Goal: Information Seeking & Learning: Learn about a topic

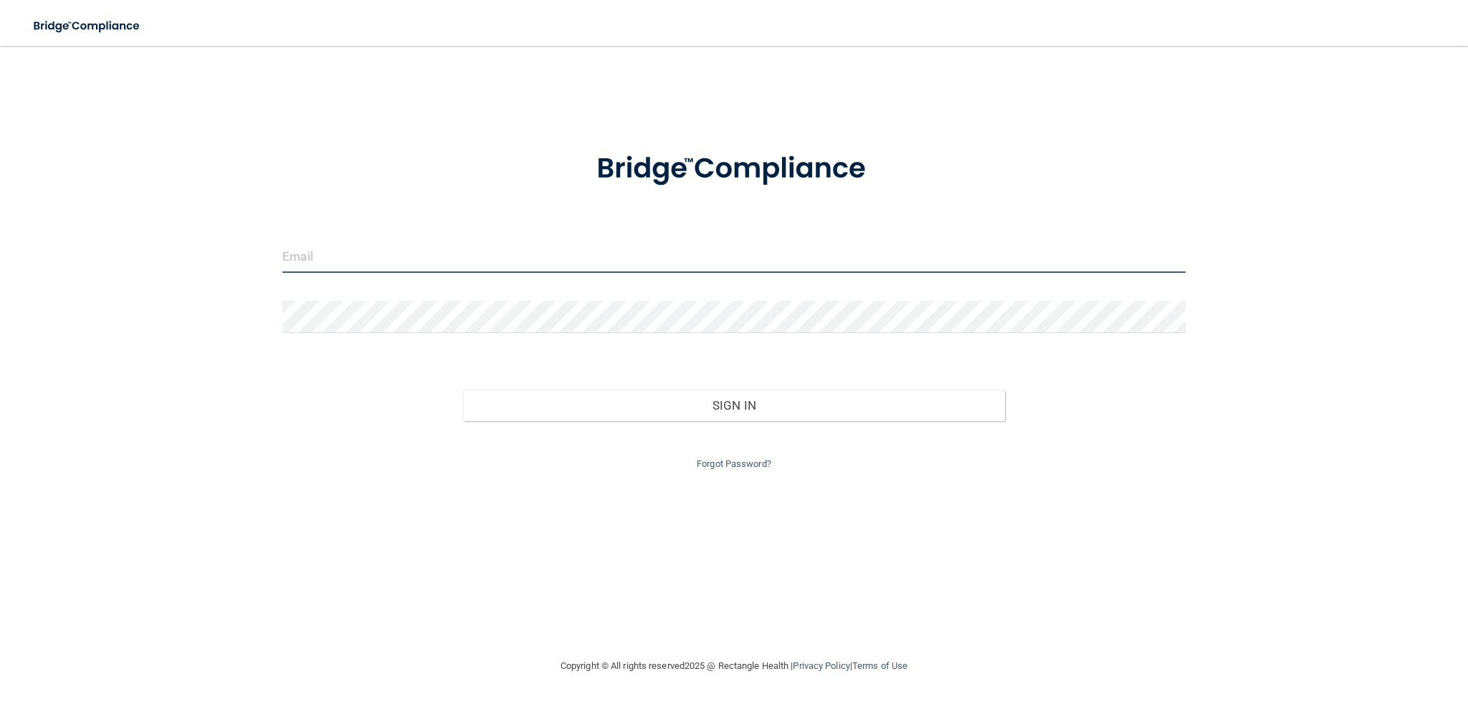
drag, startPoint x: 444, startPoint y: 245, endPoint x: 446, endPoint y: 267, distance: 22.3
click at [444, 262] on input "email" at bounding box center [733, 257] width 903 height 32
type input "[EMAIL_ADDRESS][DOMAIN_NAME]"
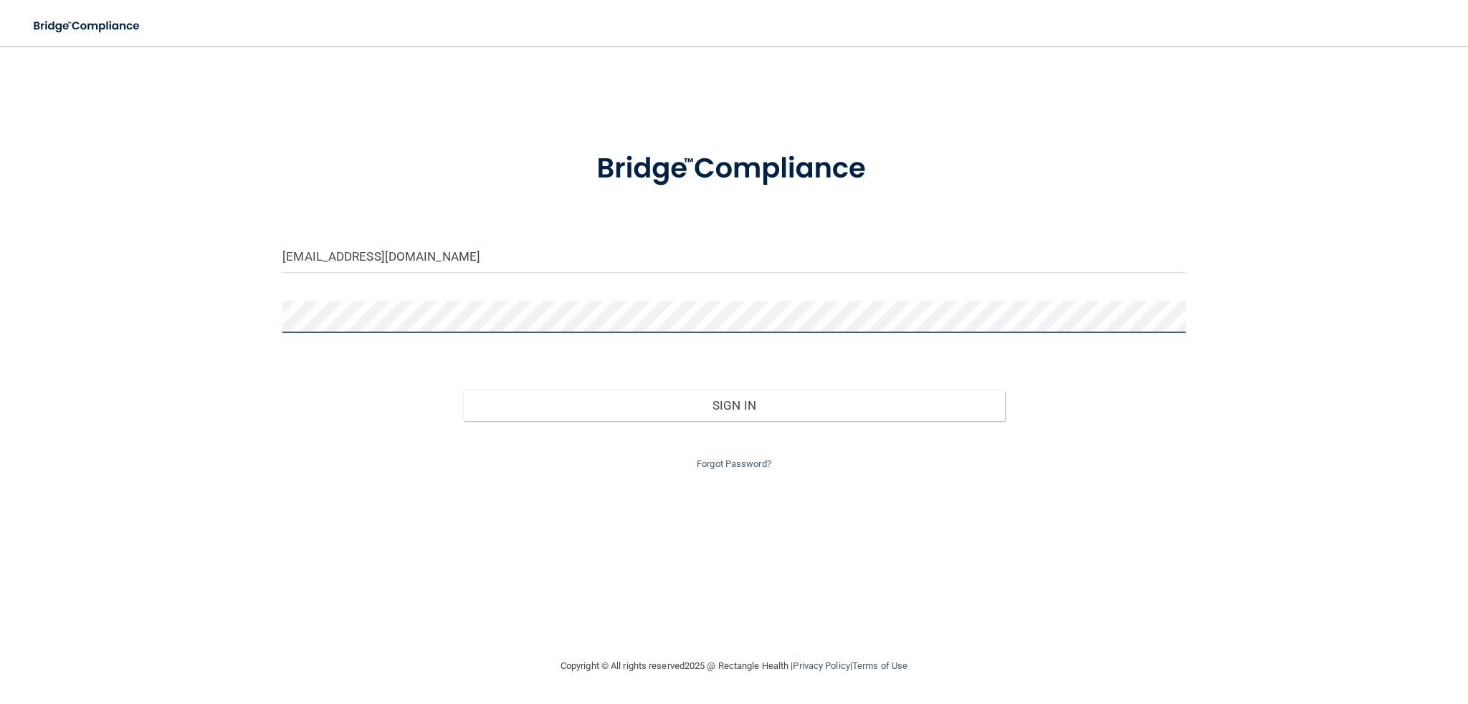
click at [463, 390] on button "Sign In" at bounding box center [734, 406] width 542 height 32
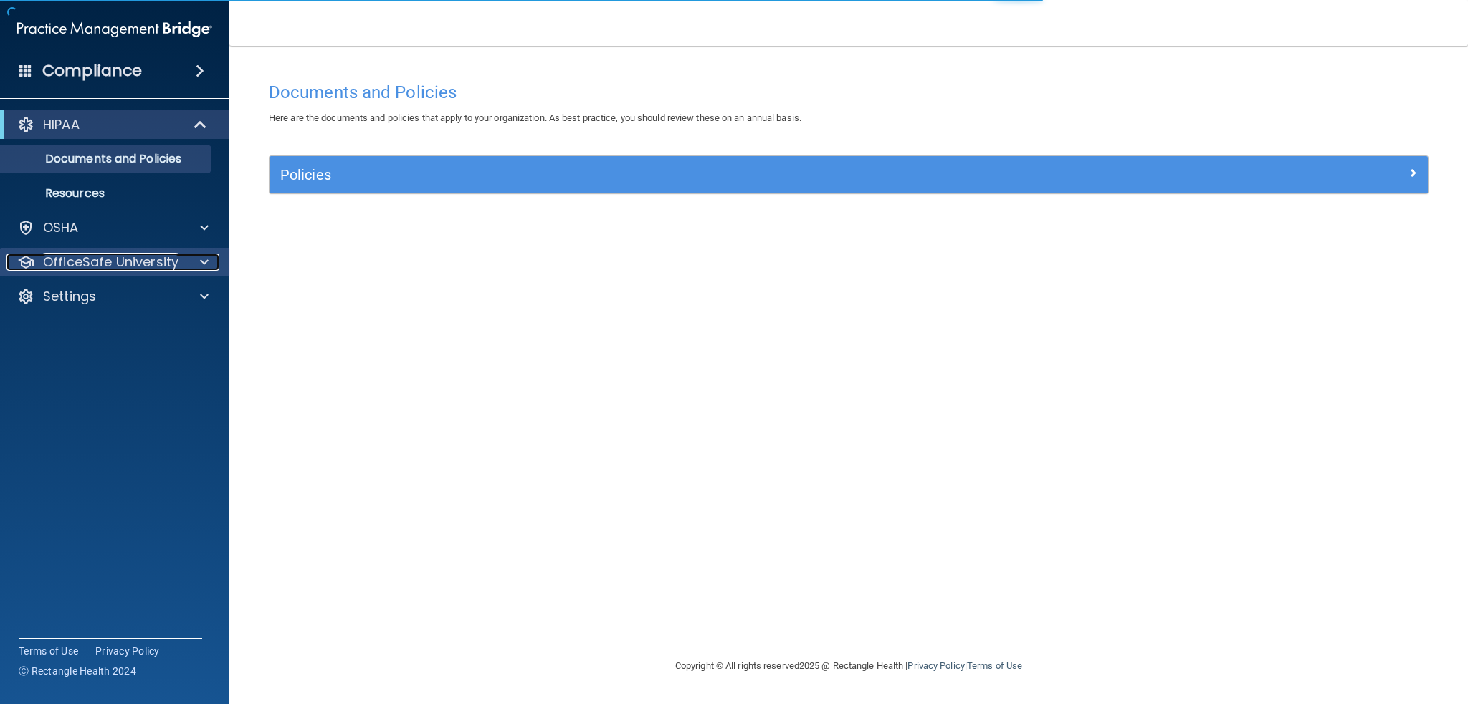
click at [90, 258] on p "OfficeSafe University" at bounding box center [110, 262] width 135 height 17
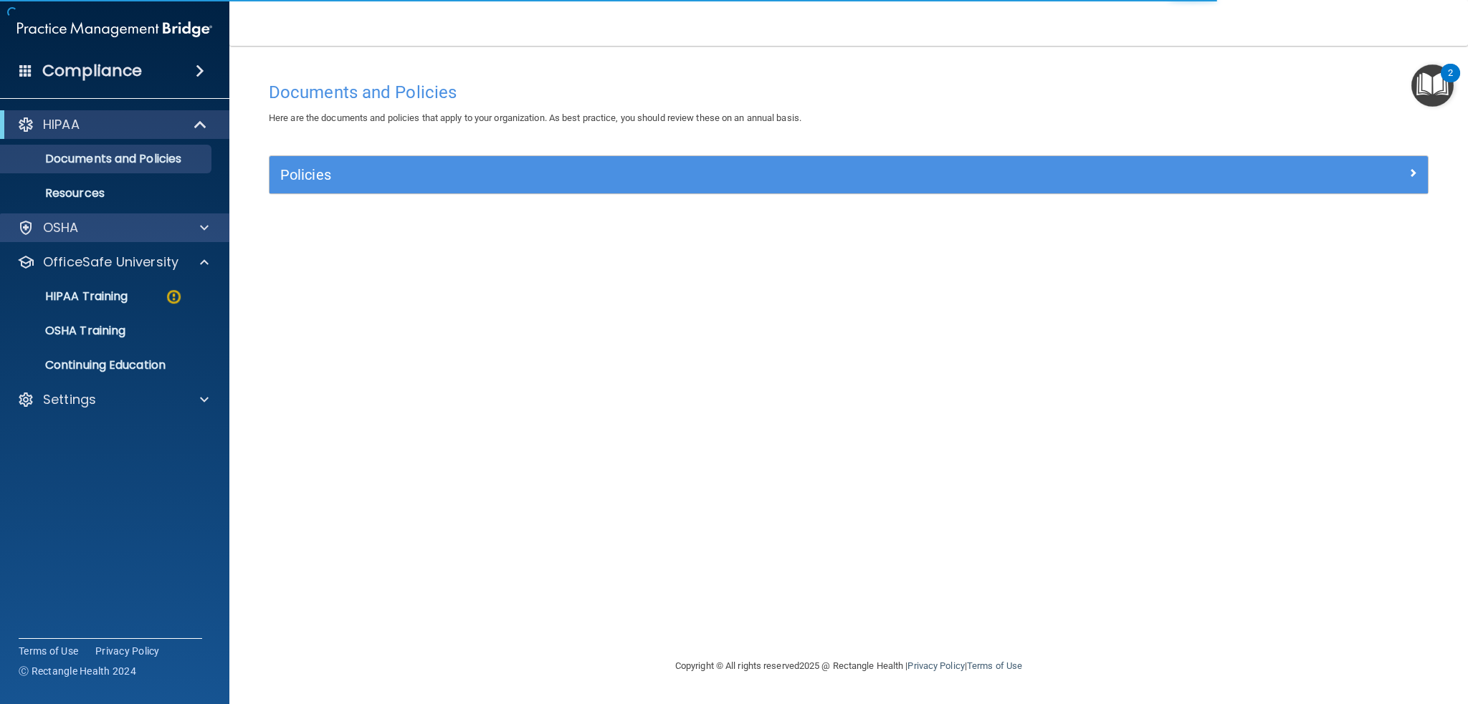
click at [75, 237] on div "OSHA" at bounding box center [115, 228] width 230 height 29
click at [156, 229] on div "OSHA" at bounding box center [95, 227] width 178 height 17
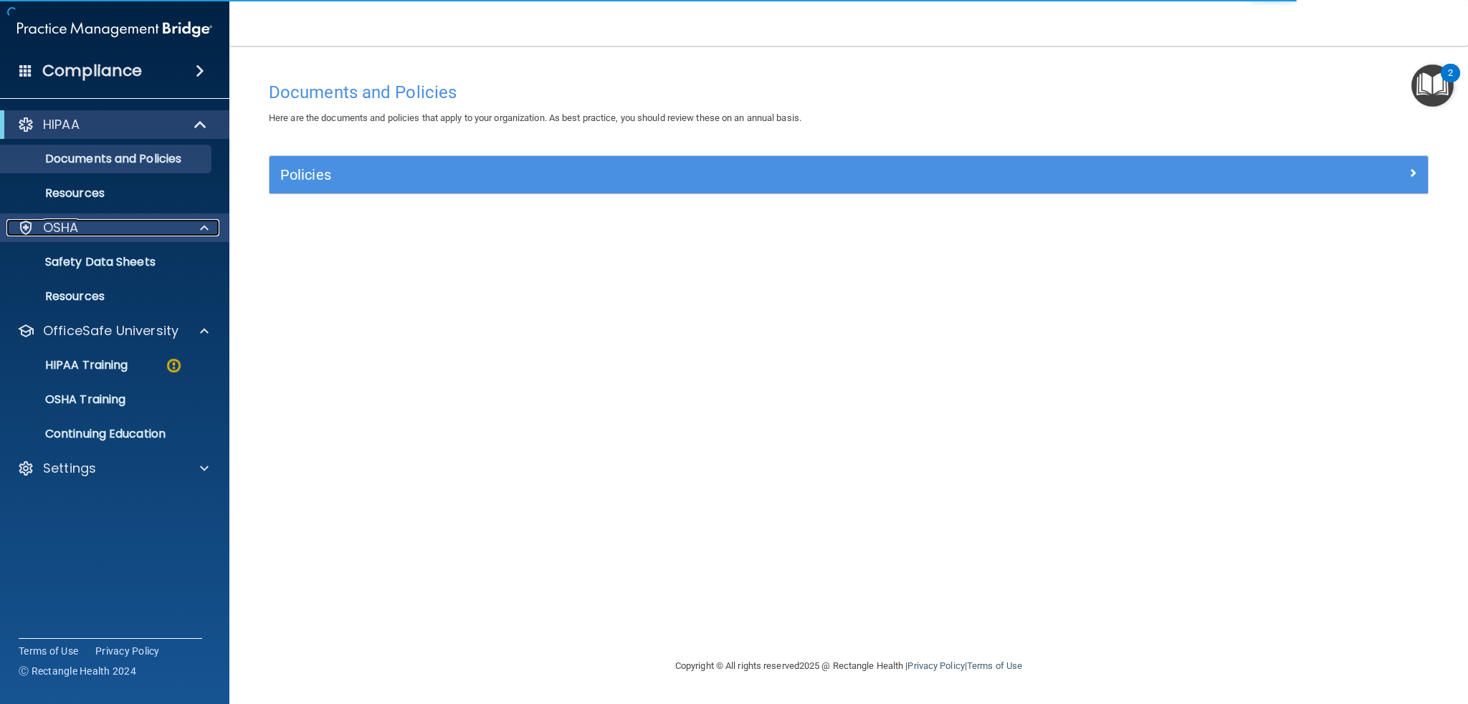
click at [156, 229] on div "OSHA" at bounding box center [95, 227] width 178 height 17
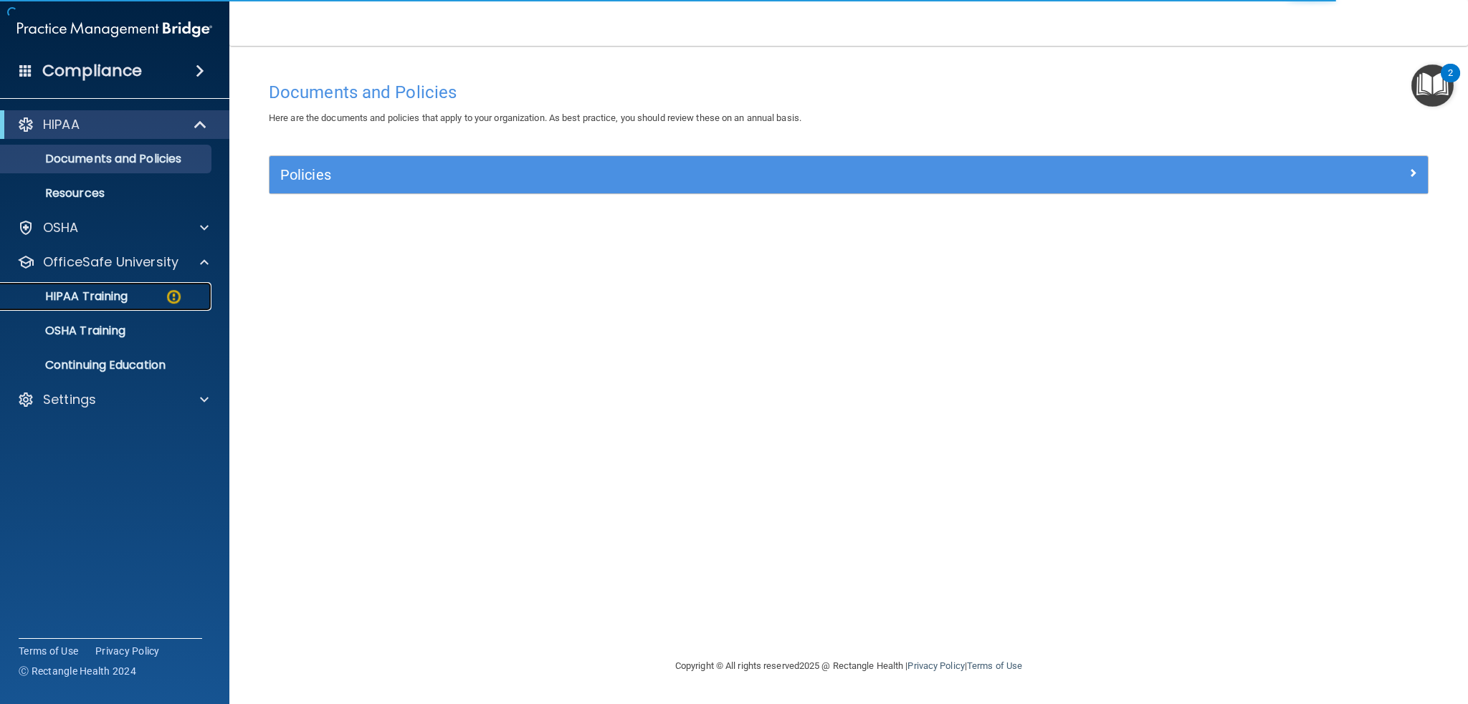
click at [106, 286] on link "HIPAA Training" at bounding box center [99, 296] width 226 height 29
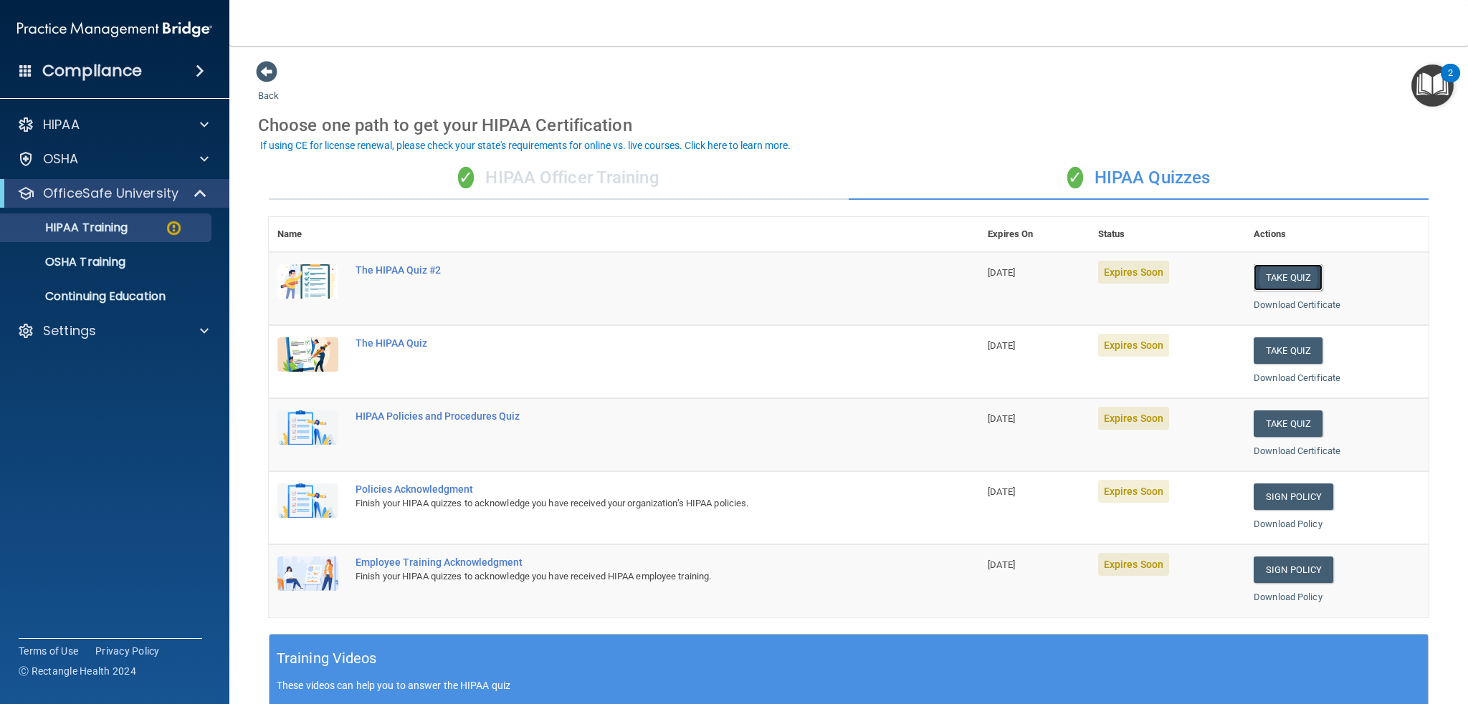
click at [1268, 274] on button "Take Quiz" at bounding box center [1287, 277] width 69 height 27
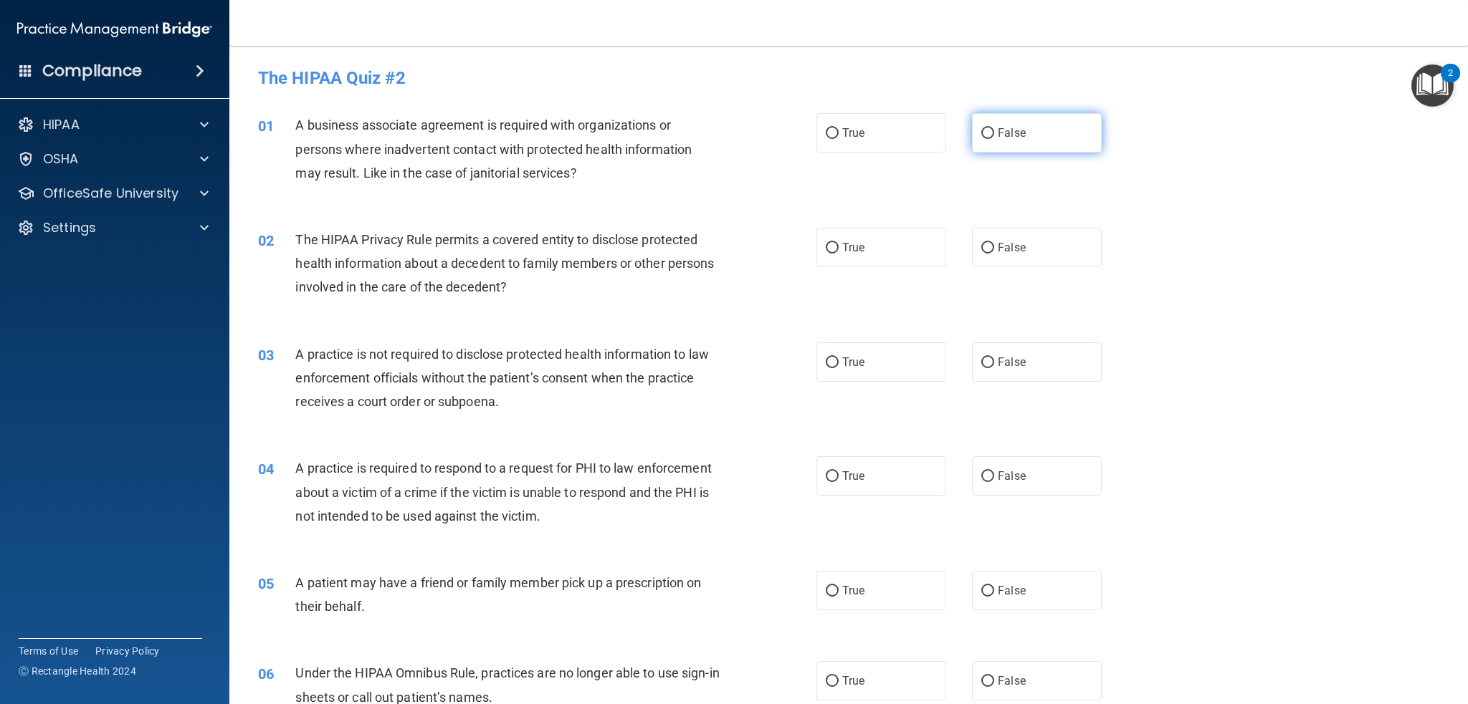
click at [1053, 137] on label "False" at bounding box center [1037, 132] width 130 height 39
click at [994, 137] on input "False" at bounding box center [987, 133] width 13 height 11
radio input "true"
click at [907, 244] on label "True" at bounding box center [881, 247] width 130 height 39
click at [839, 244] on input "True" at bounding box center [832, 248] width 13 height 11
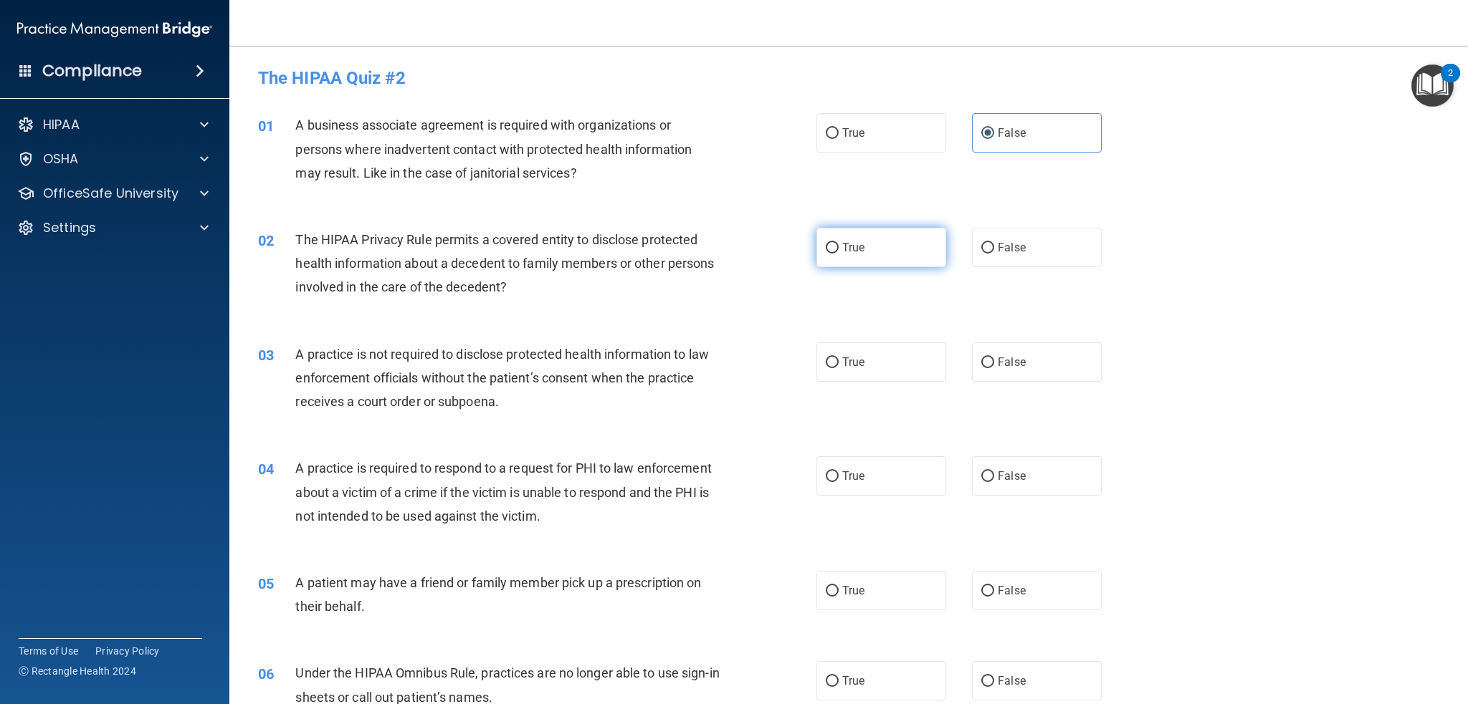
radio input "true"
click at [1037, 376] on label "False" at bounding box center [1037, 362] width 130 height 39
click at [994, 368] on input "False" at bounding box center [987, 363] width 13 height 11
radio input "true"
click at [872, 472] on label "True" at bounding box center [881, 476] width 130 height 39
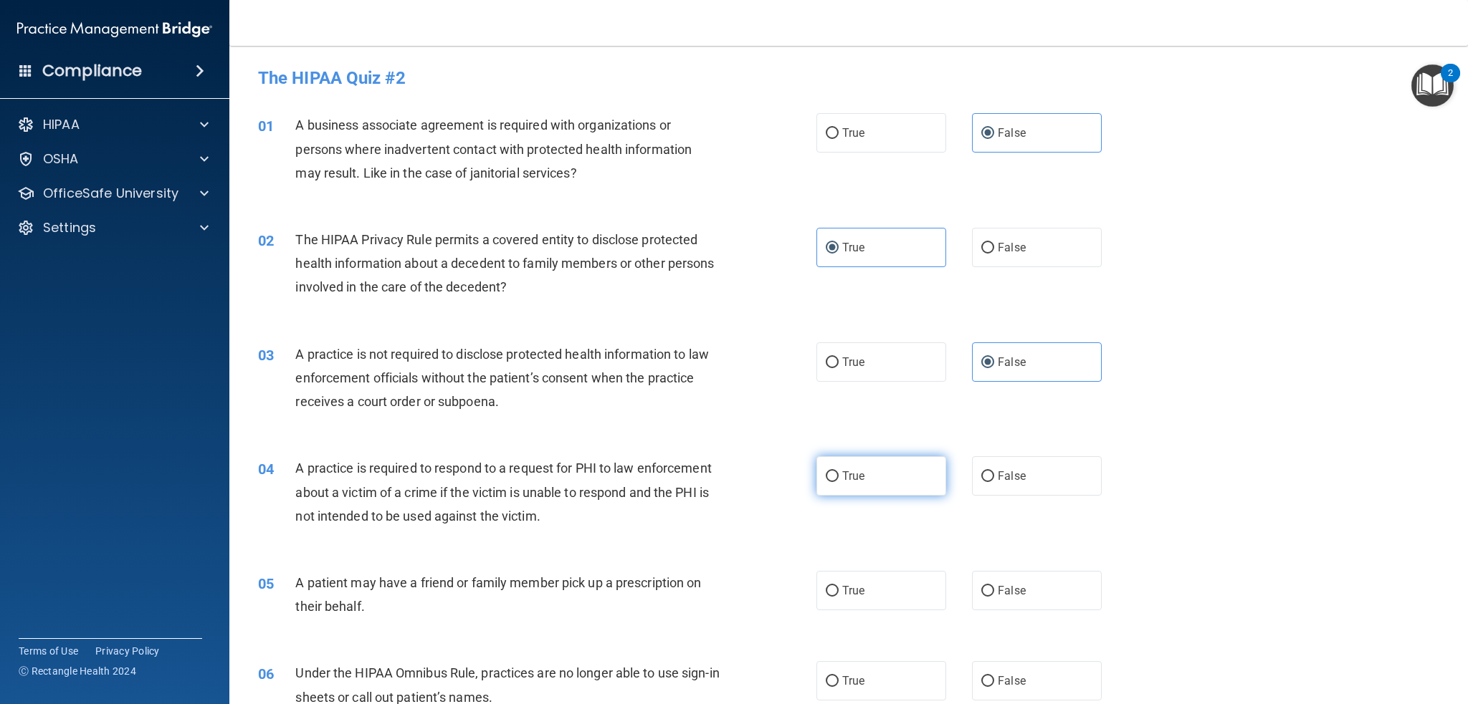
click at [839, 472] on input "True" at bounding box center [832, 477] width 13 height 11
radio input "true"
click at [877, 605] on label "True" at bounding box center [881, 590] width 130 height 39
click at [839, 597] on input "True" at bounding box center [832, 591] width 13 height 11
radio input "true"
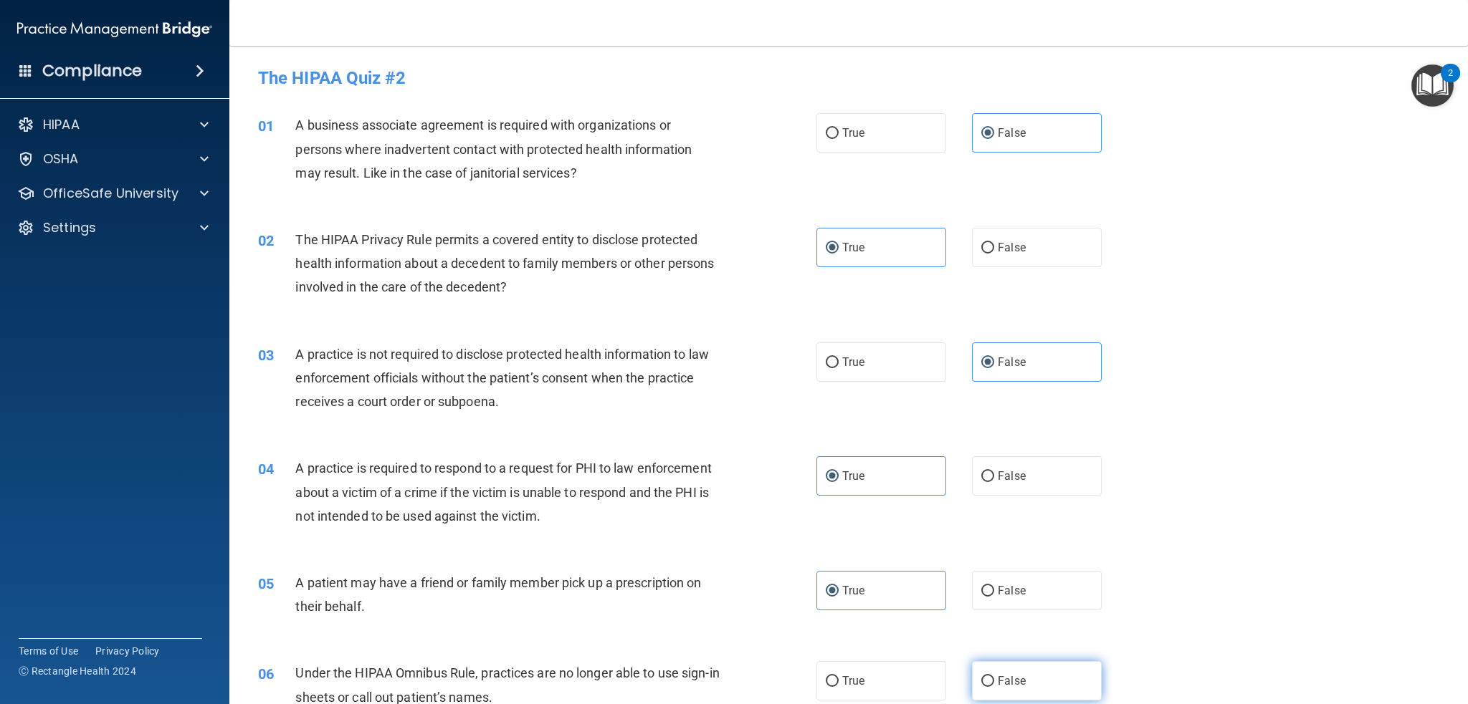
click at [1047, 679] on label "False" at bounding box center [1037, 680] width 130 height 39
click at [994, 679] on input "False" at bounding box center [987, 682] width 13 height 11
radio input "true"
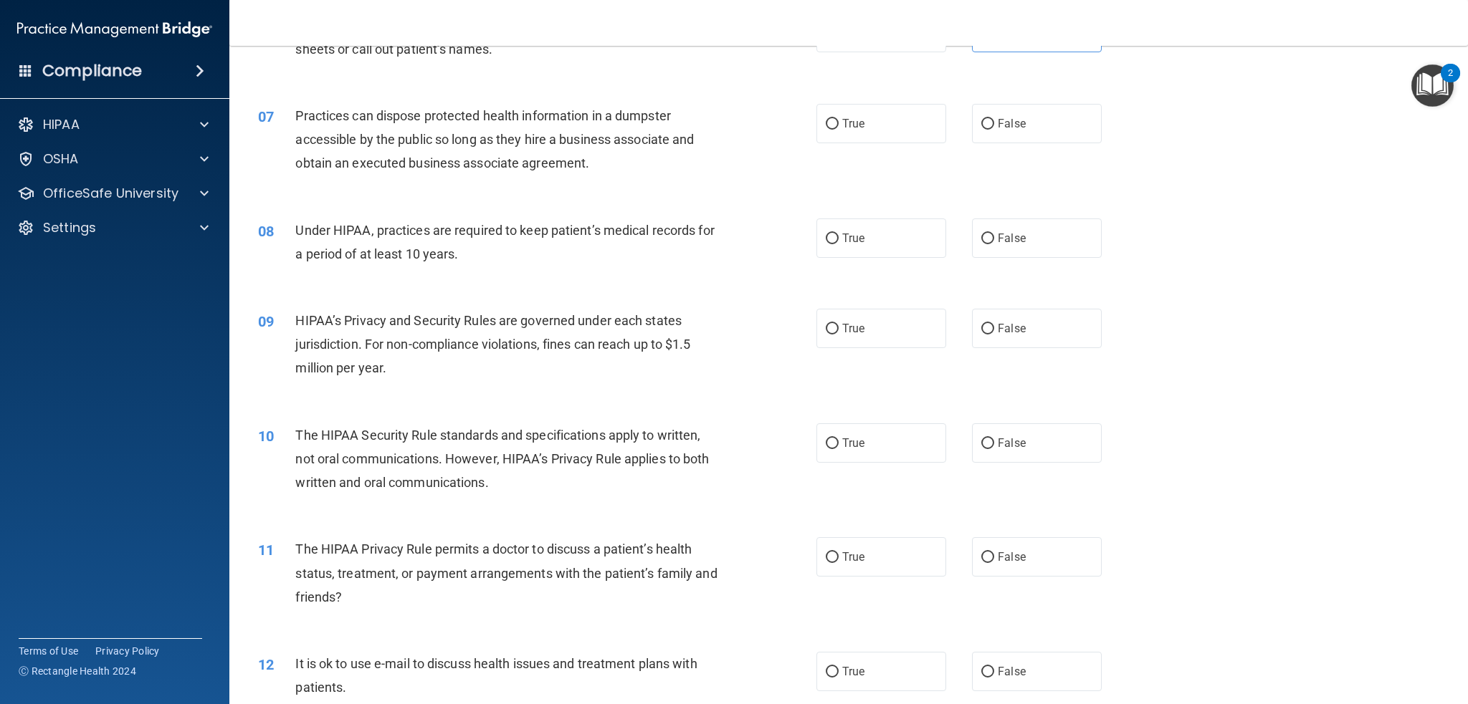
scroll to position [669, 0]
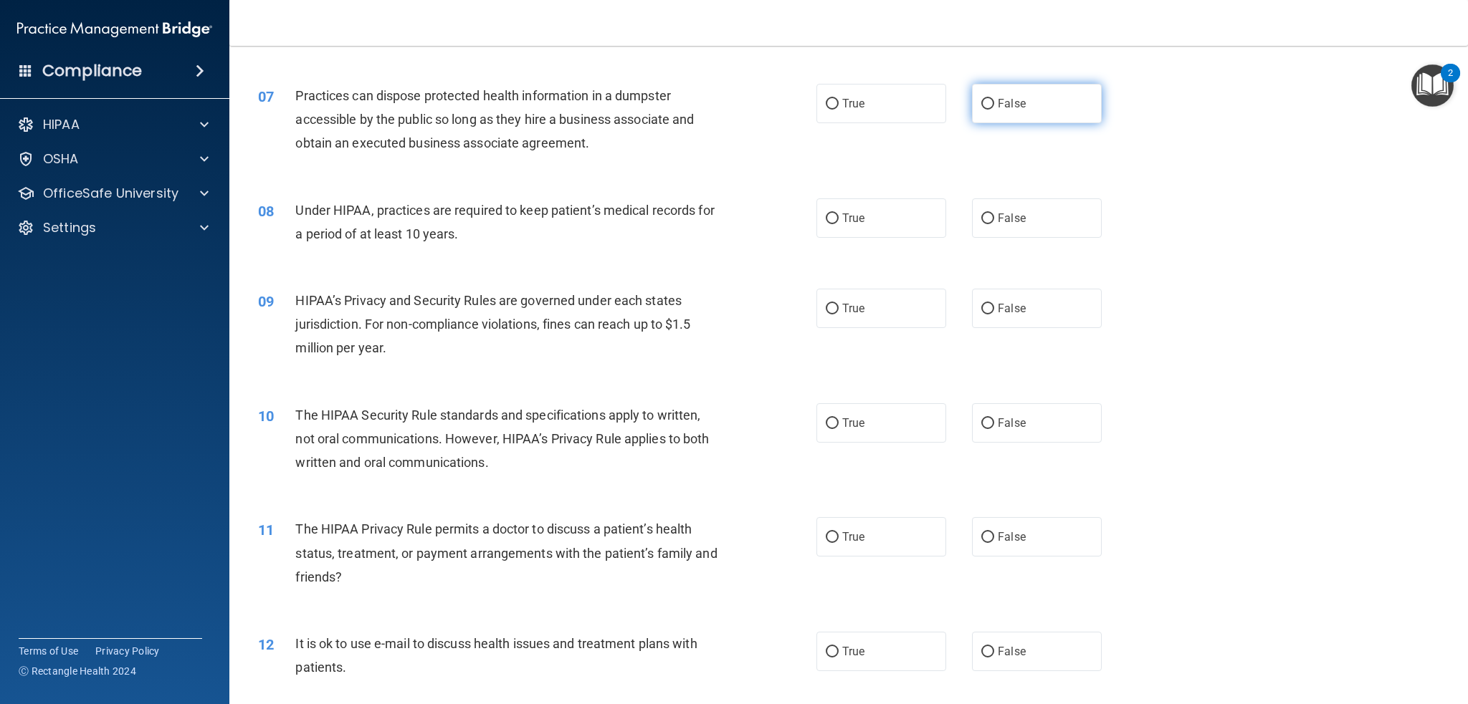
click at [1000, 106] on span "False" at bounding box center [1012, 104] width 28 height 14
click at [994, 106] on input "False" at bounding box center [987, 104] width 13 height 11
radio input "true"
click at [1025, 211] on label "False" at bounding box center [1037, 218] width 130 height 39
click at [994, 214] on input "False" at bounding box center [987, 219] width 13 height 11
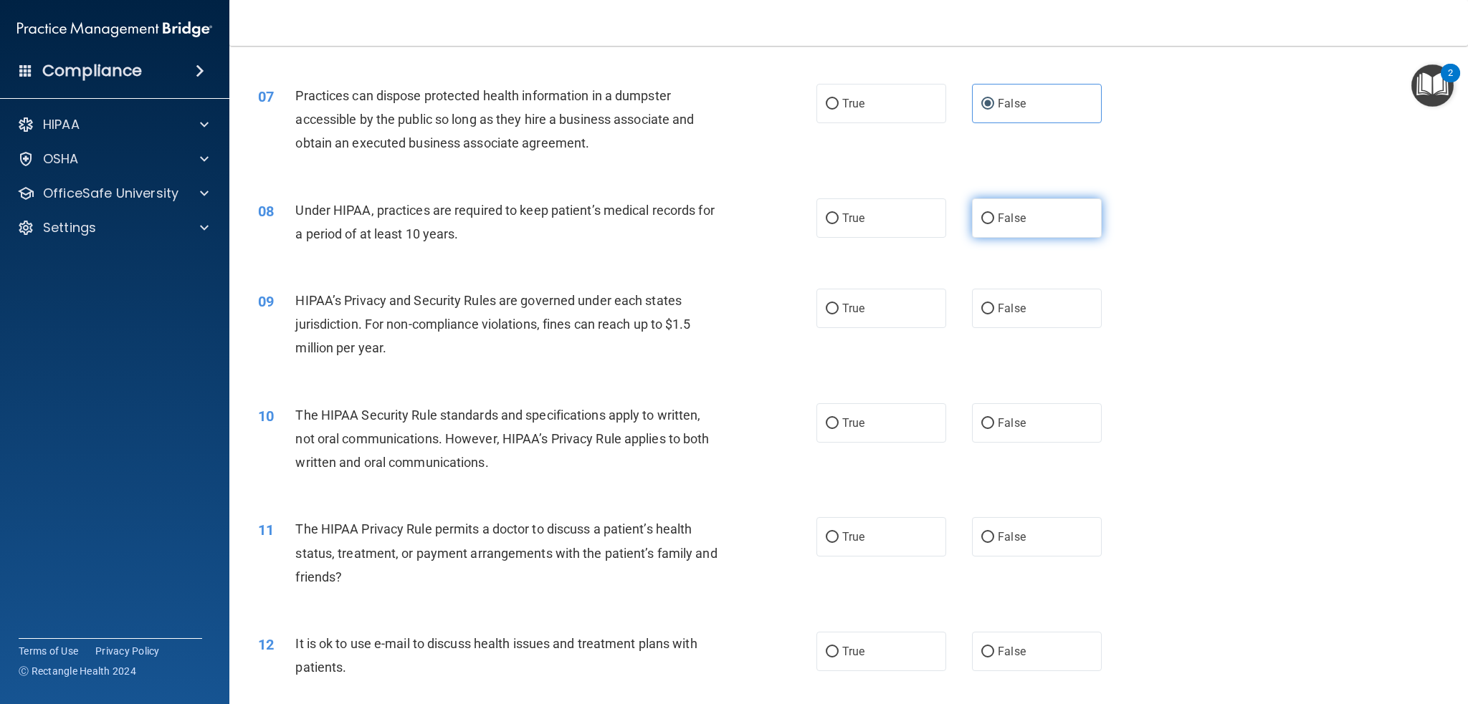
radio input "true"
click at [1043, 305] on label "False" at bounding box center [1037, 308] width 130 height 39
click at [994, 305] on input "False" at bounding box center [987, 309] width 13 height 11
radio input "true"
click at [861, 420] on label "True" at bounding box center [881, 422] width 130 height 39
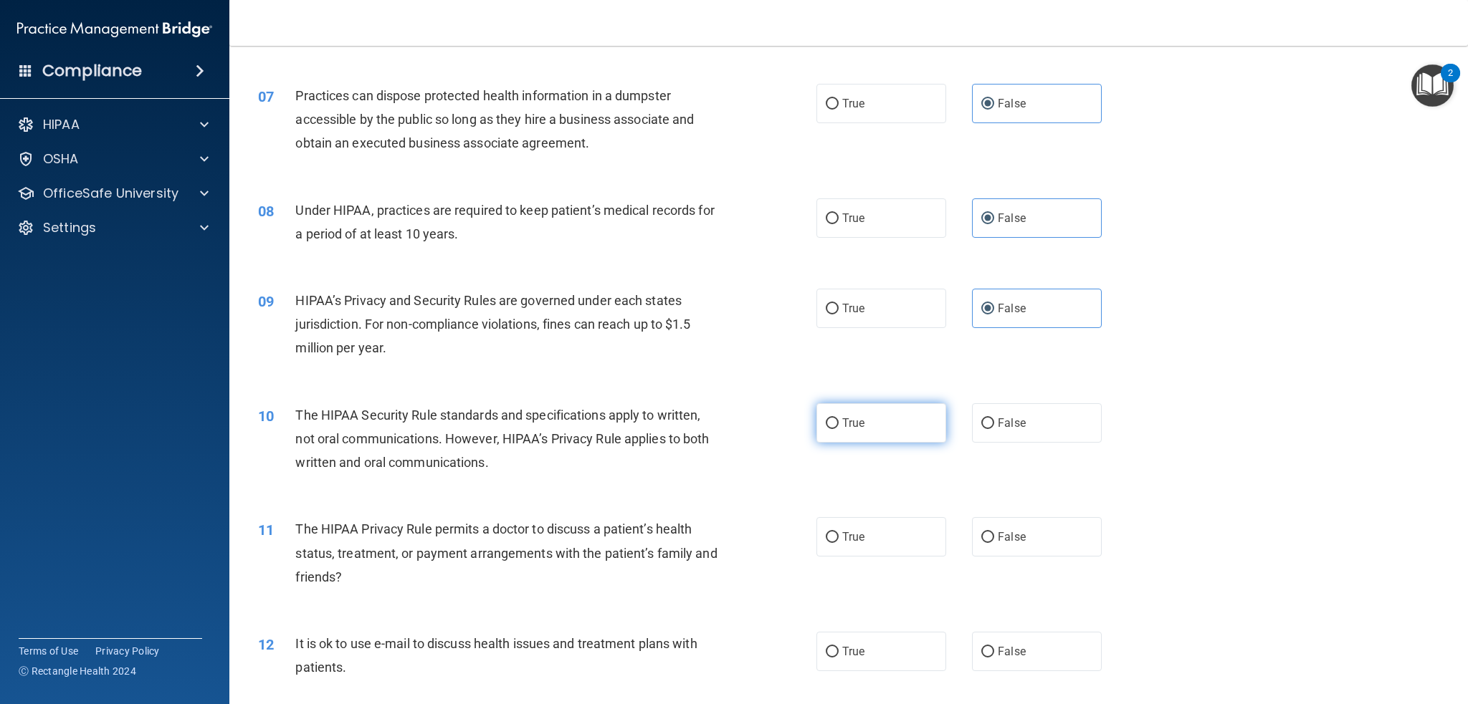
click at [839, 420] on input "True" at bounding box center [832, 424] width 13 height 11
radio input "true"
click at [861, 542] on label "True" at bounding box center [881, 536] width 130 height 39
click at [839, 542] on input "True" at bounding box center [832, 537] width 13 height 11
radio input "true"
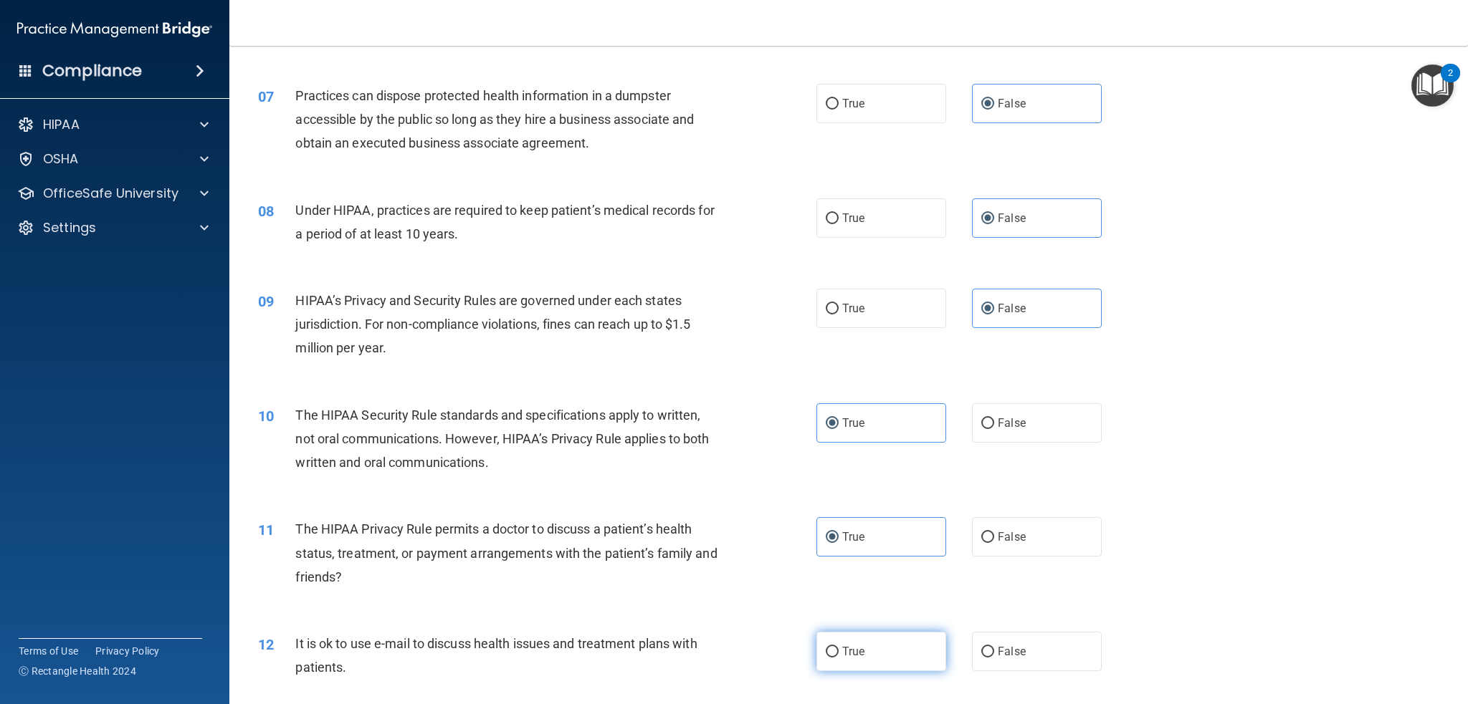
click at [854, 663] on label "True" at bounding box center [881, 651] width 130 height 39
click at [839, 658] on input "True" at bounding box center [832, 652] width 13 height 11
radio input "true"
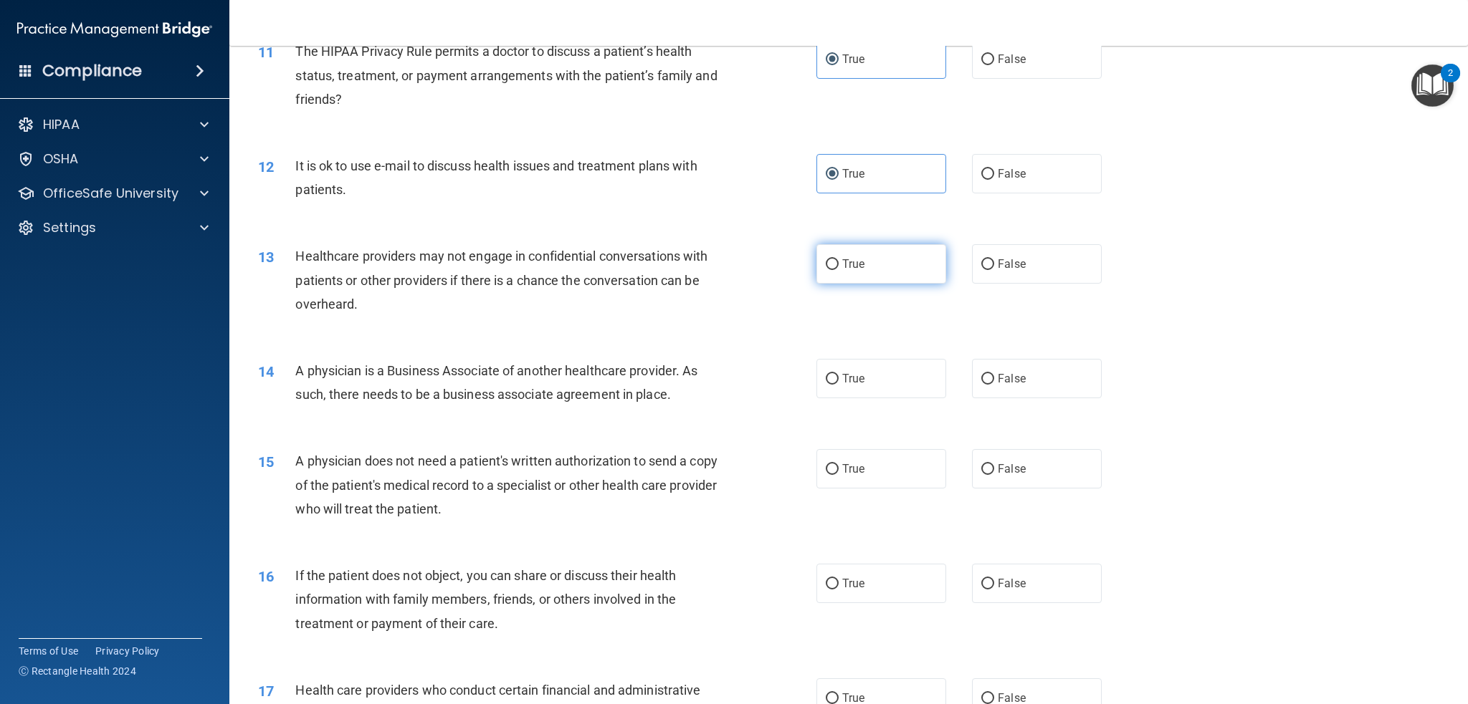
scroll to position [1242, 0]
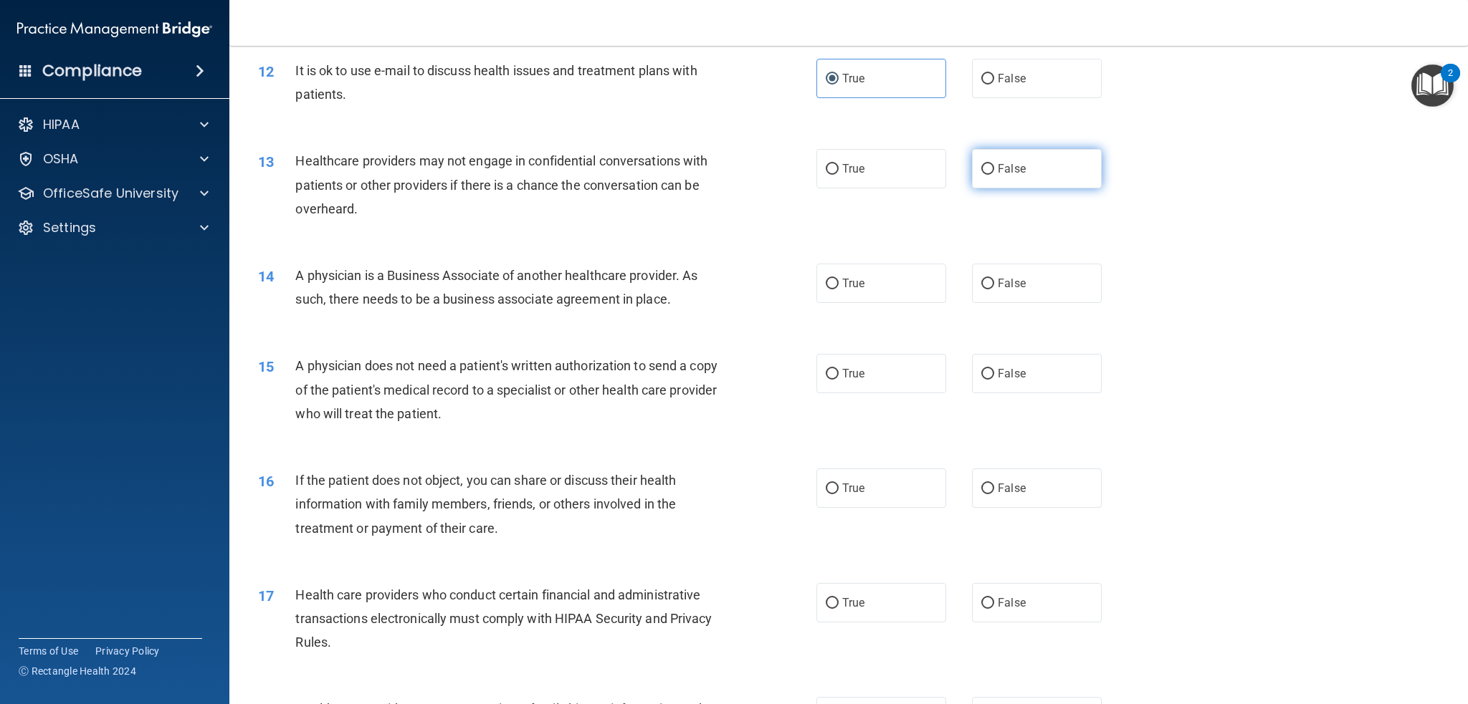
click at [1046, 164] on label "False" at bounding box center [1037, 168] width 130 height 39
click at [994, 164] on input "False" at bounding box center [987, 169] width 13 height 11
radio input "true"
click at [1036, 285] on label "False" at bounding box center [1037, 283] width 130 height 39
click at [994, 285] on input "False" at bounding box center [987, 284] width 13 height 11
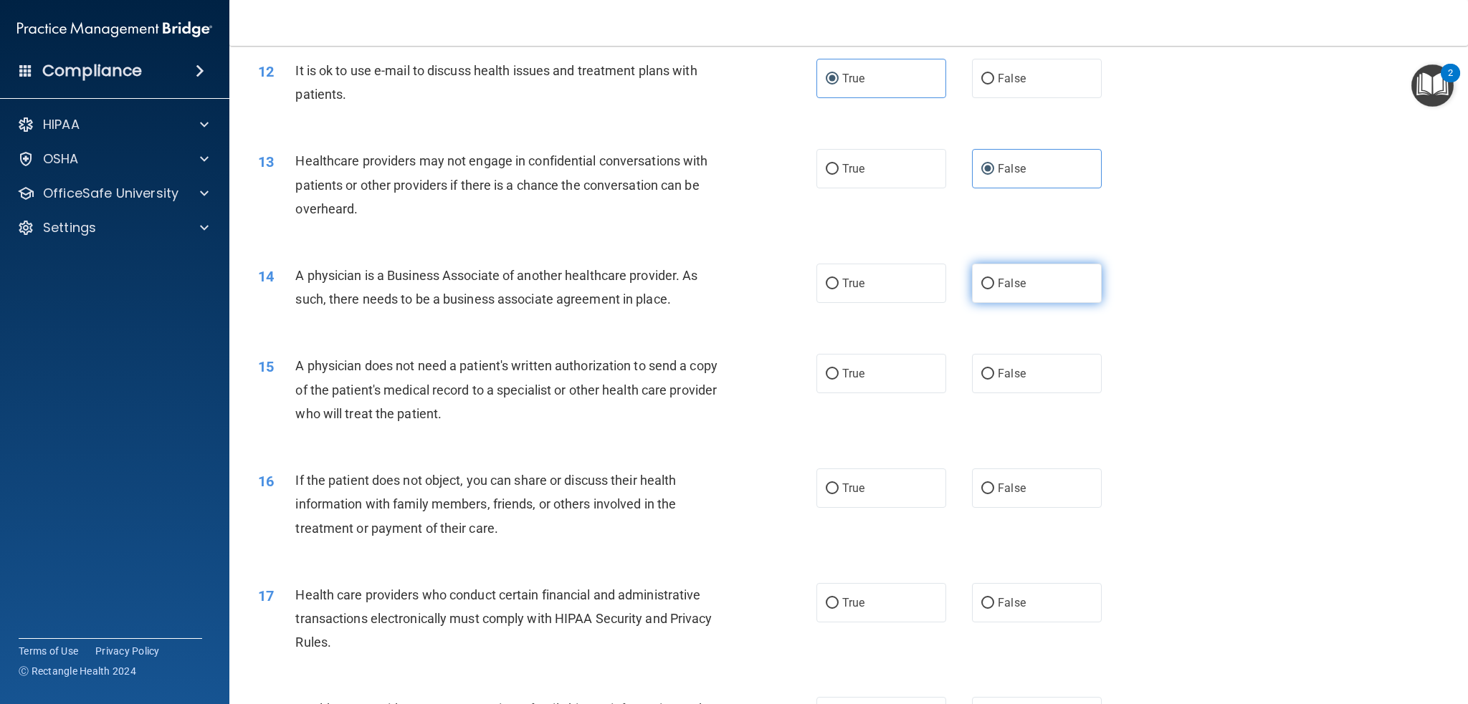
radio input "true"
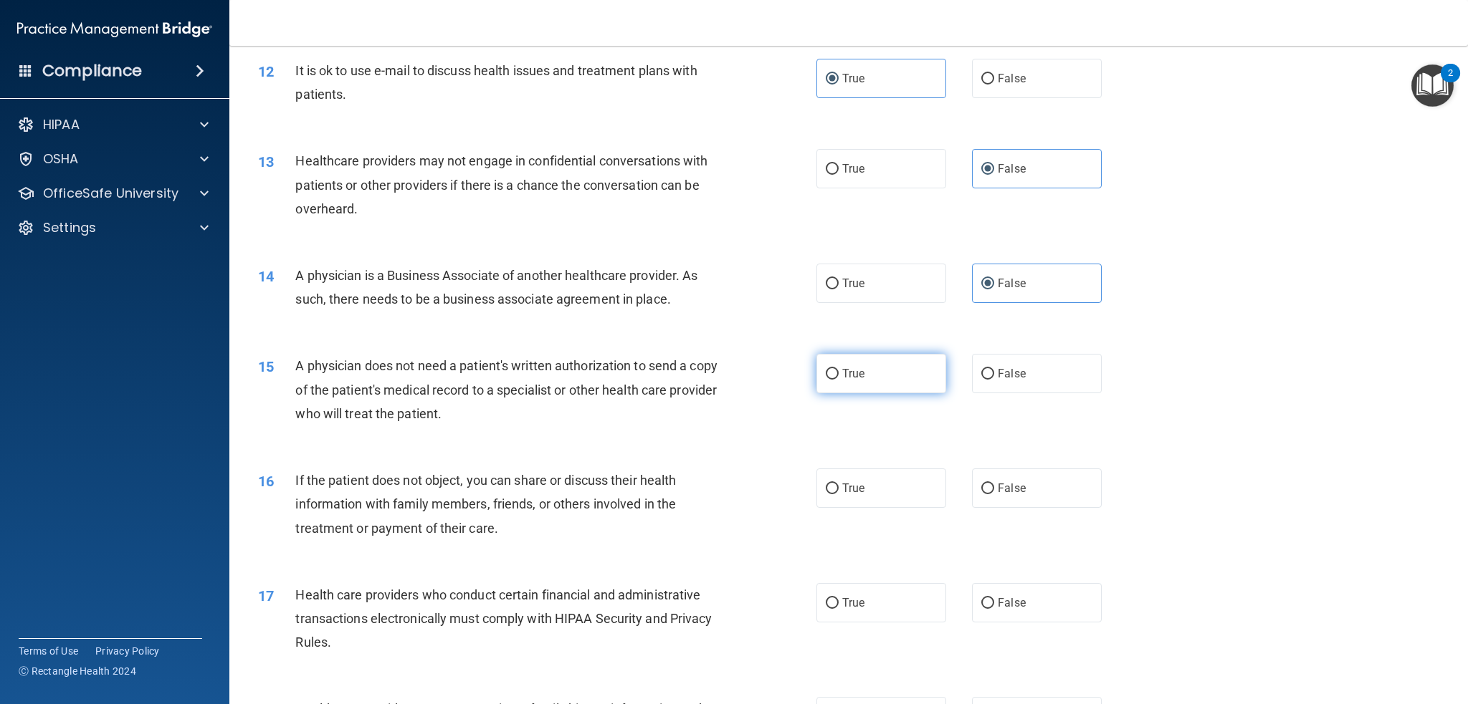
click at [869, 385] on label "True" at bounding box center [881, 373] width 130 height 39
click at [839, 380] on input "True" at bounding box center [832, 374] width 13 height 11
radio input "true"
click at [865, 477] on label "True" at bounding box center [881, 488] width 130 height 39
click at [839, 484] on input "True" at bounding box center [832, 489] width 13 height 11
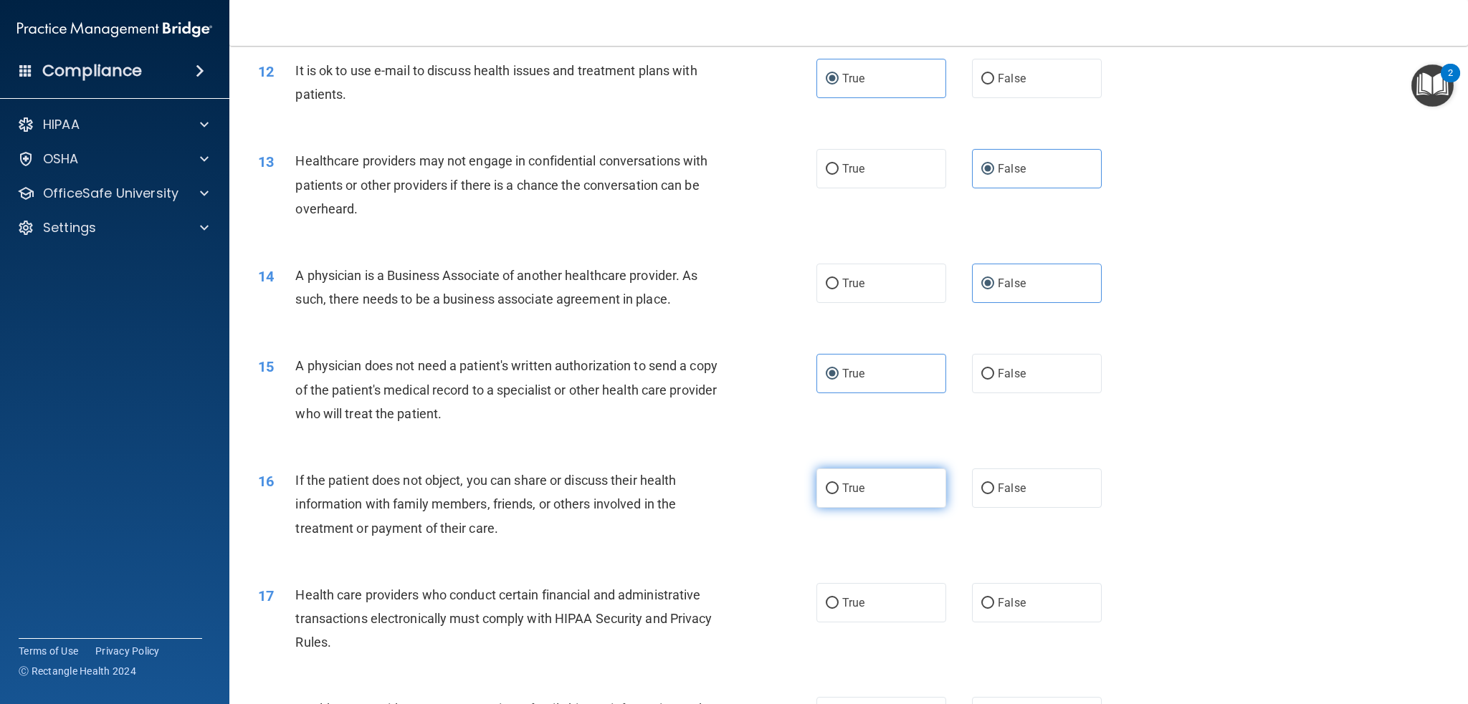
radio input "true"
click at [837, 611] on label "True" at bounding box center [881, 602] width 130 height 39
click at [837, 609] on input "True" at bounding box center [832, 603] width 13 height 11
radio input "true"
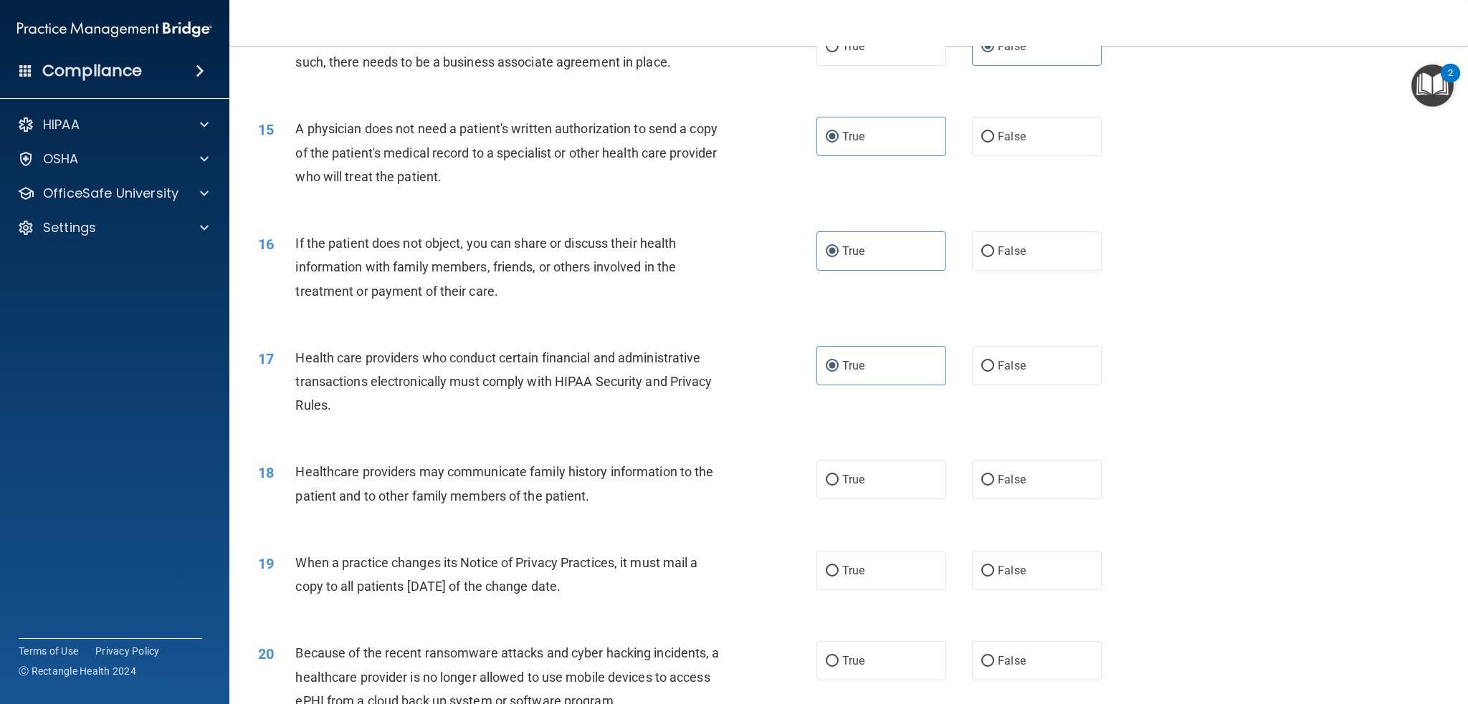
scroll to position [1529, 0]
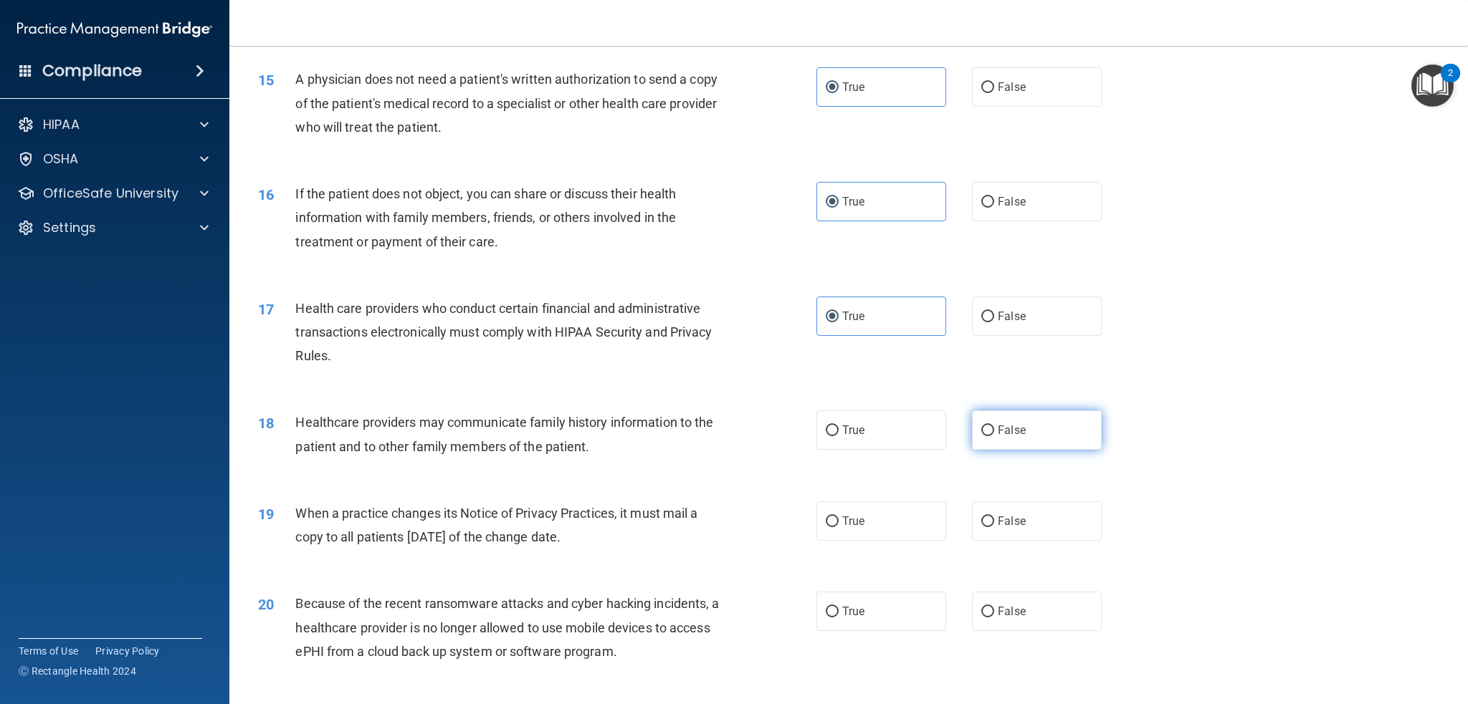
click at [1019, 448] on label "False" at bounding box center [1037, 430] width 130 height 39
click at [994, 436] on input "False" at bounding box center [987, 431] width 13 height 11
radio input "true"
click at [1021, 532] on label "False" at bounding box center [1037, 521] width 130 height 39
click at [994, 527] on input "False" at bounding box center [987, 522] width 13 height 11
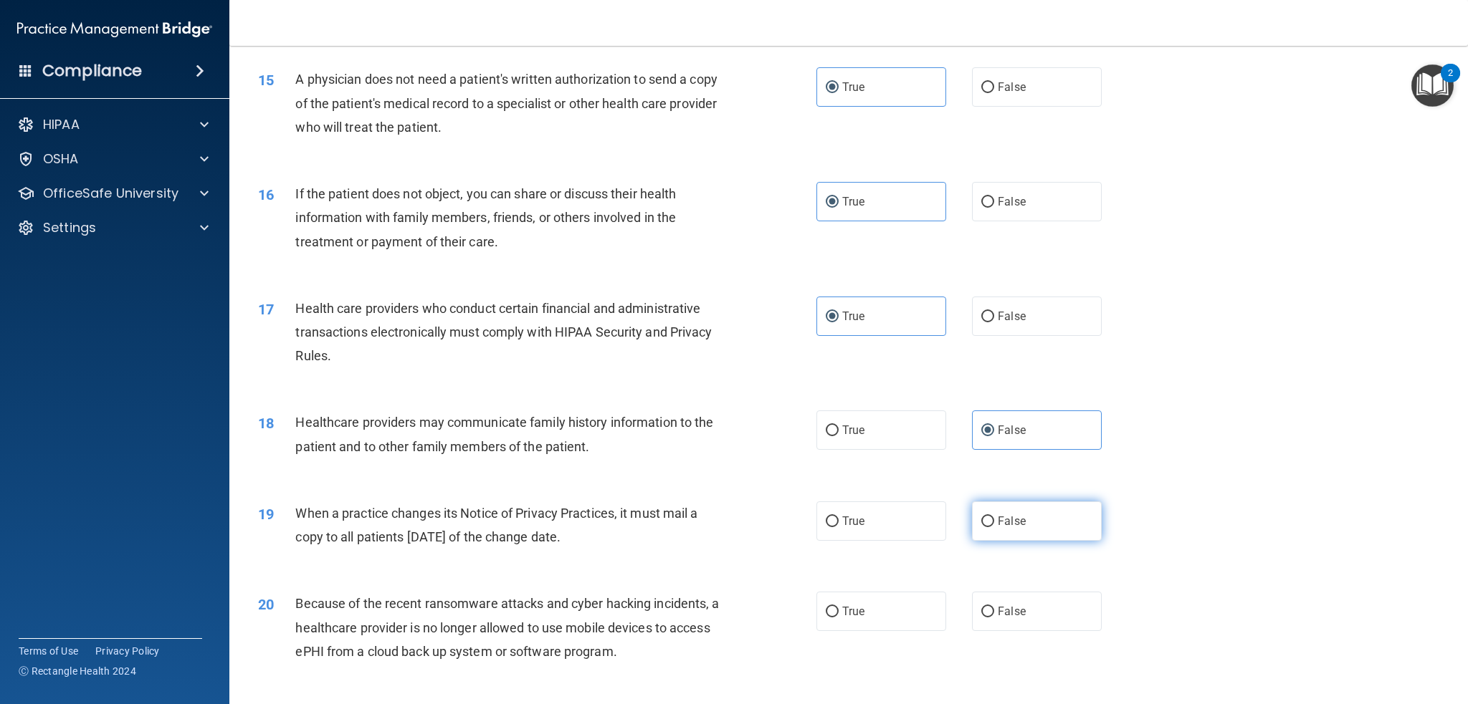
radio input "true"
click at [1022, 628] on label "False" at bounding box center [1037, 611] width 130 height 39
click at [994, 618] on input "False" at bounding box center [987, 612] width 13 height 11
radio input "true"
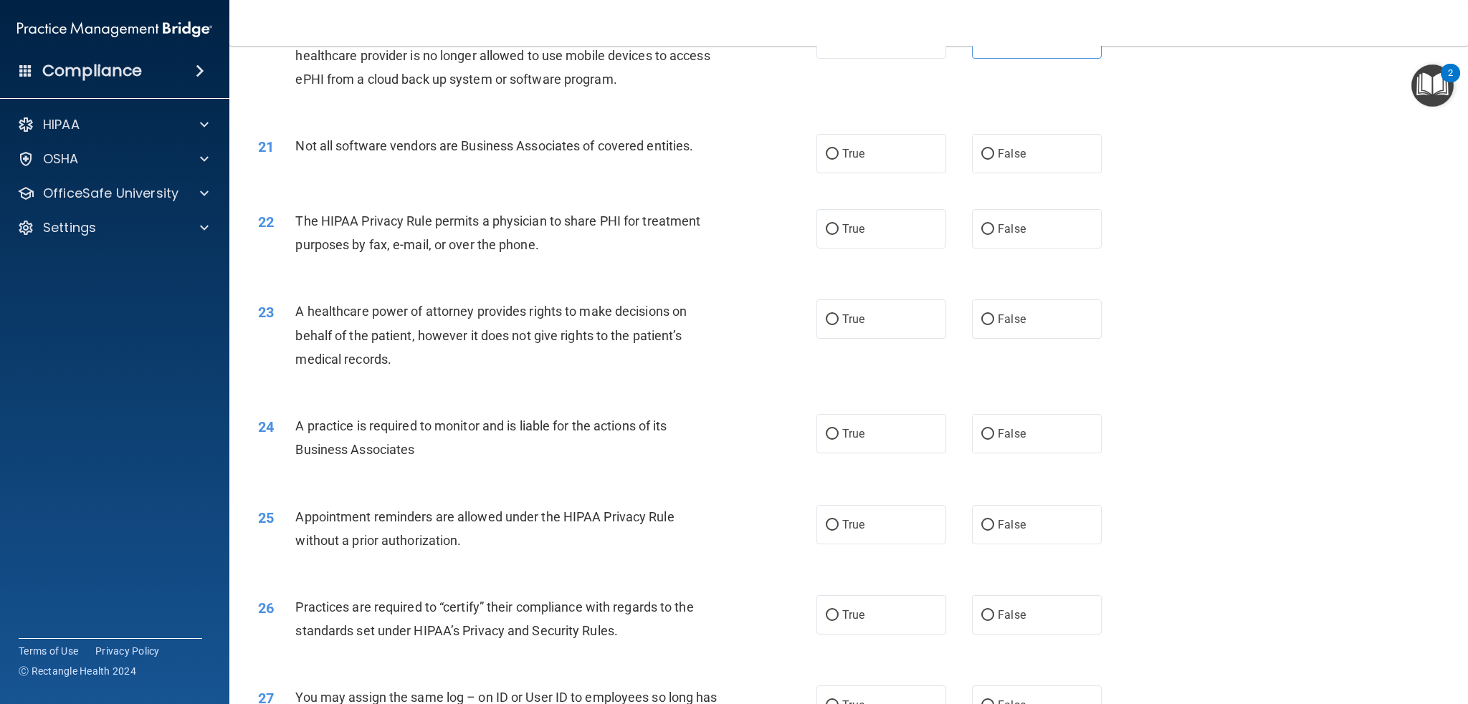
scroll to position [2102, 0]
click at [849, 162] on label "True" at bounding box center [881, 152] width 130 height 39
click at [839, 159] on input "True" at bounding box center [832, 153] width 13 height 11
radio input "true"
click at [851, 221] on span "True" at bounding box center [853, 228] width 22 height 14
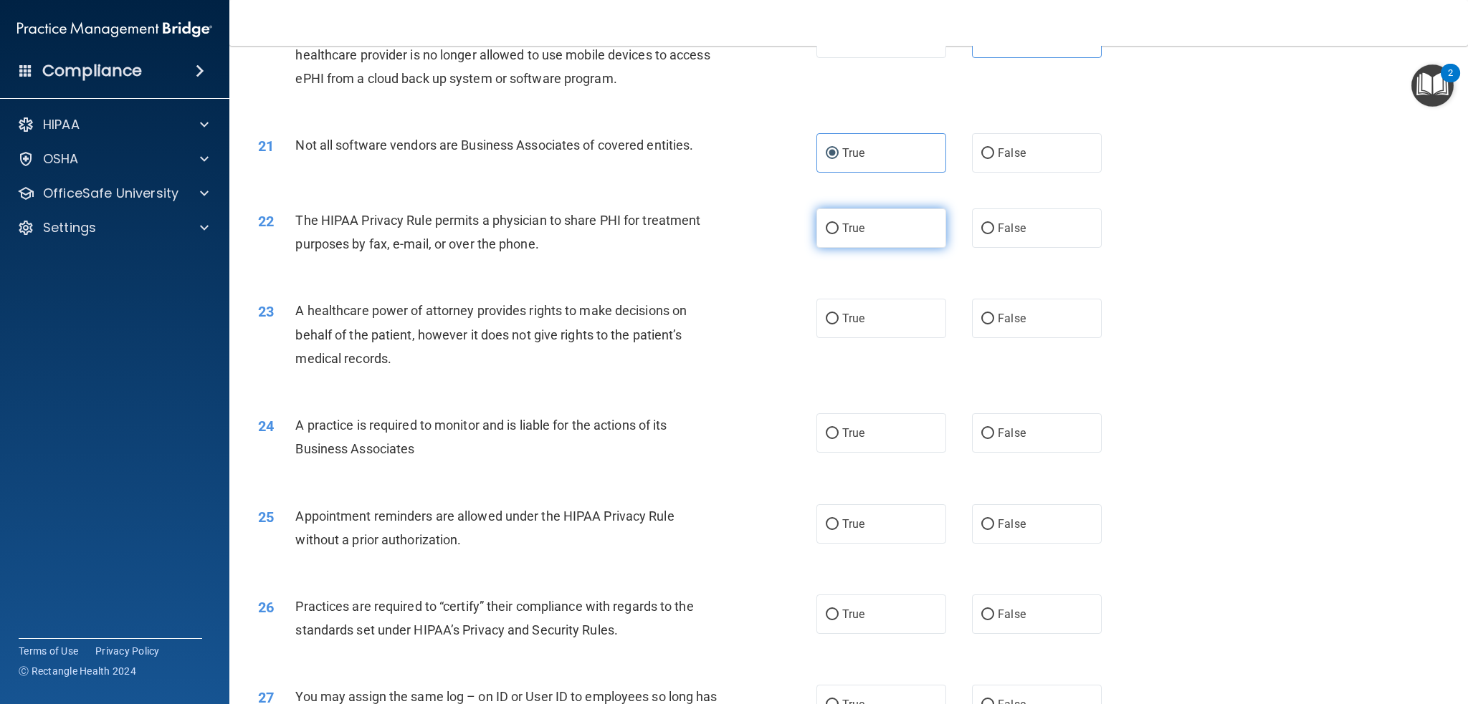
click at [839, 224] on input "True" at bounding box center [832, 229] width 13 height 11
radio input "true"
click at [1041, 323] on label "False" at bounding box center [1037, 318] width 130 height 39
click at [994, 323] on input "False" at bounding box center [987, 319] width 13 height 11
radio input "true"
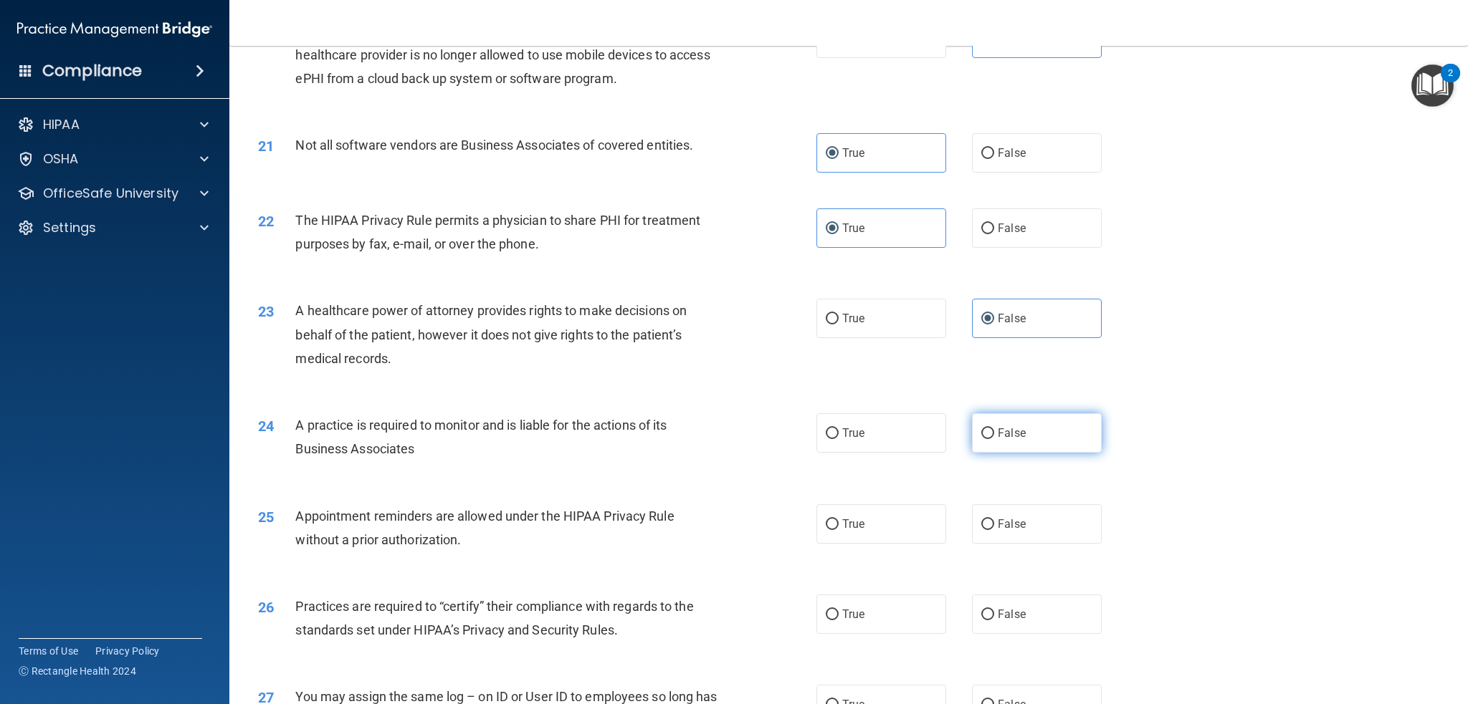
click at [1038, 443] on label "False" at bounding box center [1037, 433] width 130 height 39
click at [994, 439] on input "False" at bounding box center [987, 434] width 13 height 11
radio input "true"
click at [871, 560] on div "25 Appointment reminders are allowed under the HIPAA Privacy Rule without a pri…" at bounding box center [848, 532] width 1203 height 90
click at [873, 520] on label "True" at bounding box center [881, 524] width 130 height 39
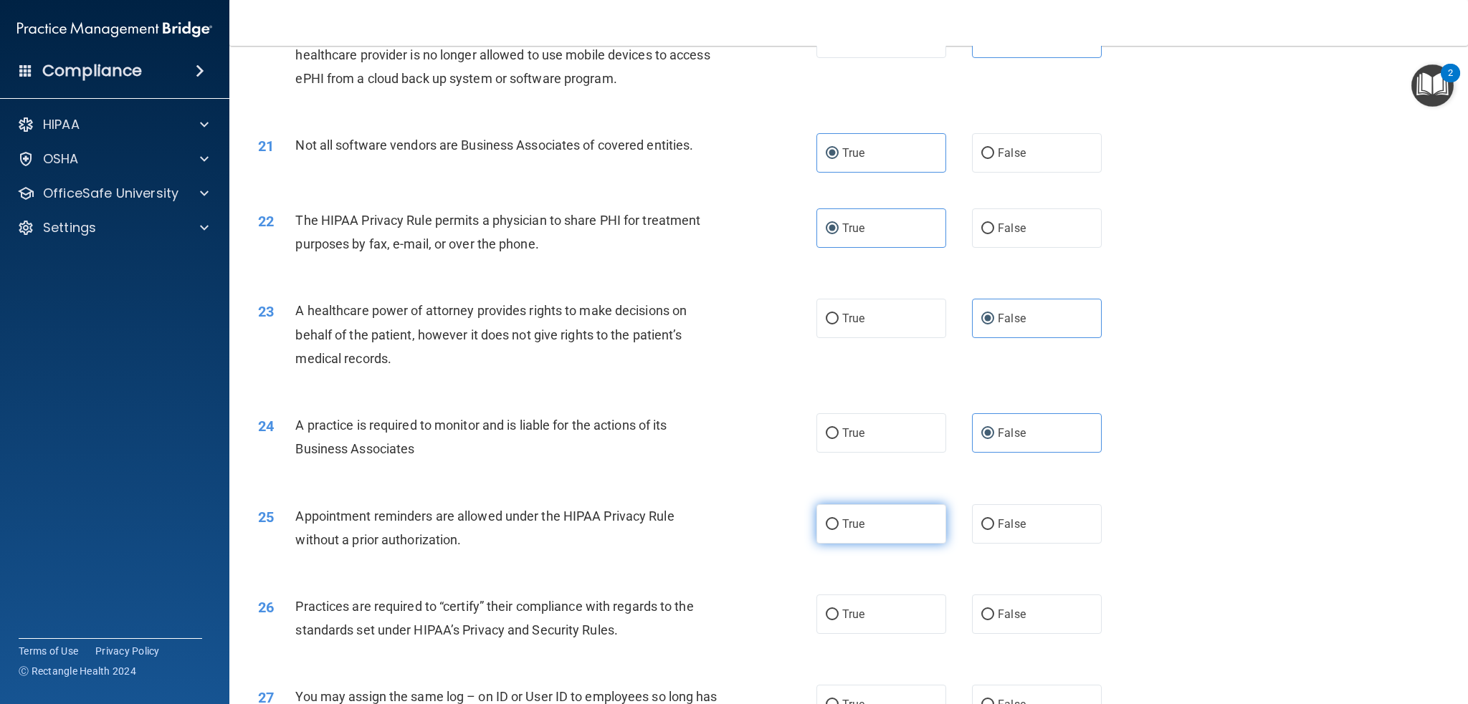
click at [839, 520] on input "True" at bounding box center [832, 525] width 13 height 11
radio input "true"
click at [1040, 605] on label "False" at bounding box center [1037, 614] width 130 height 39
click at [994, 610] on input "False" at bounding box center [987, 615] width 13 height 11
radio input "true"
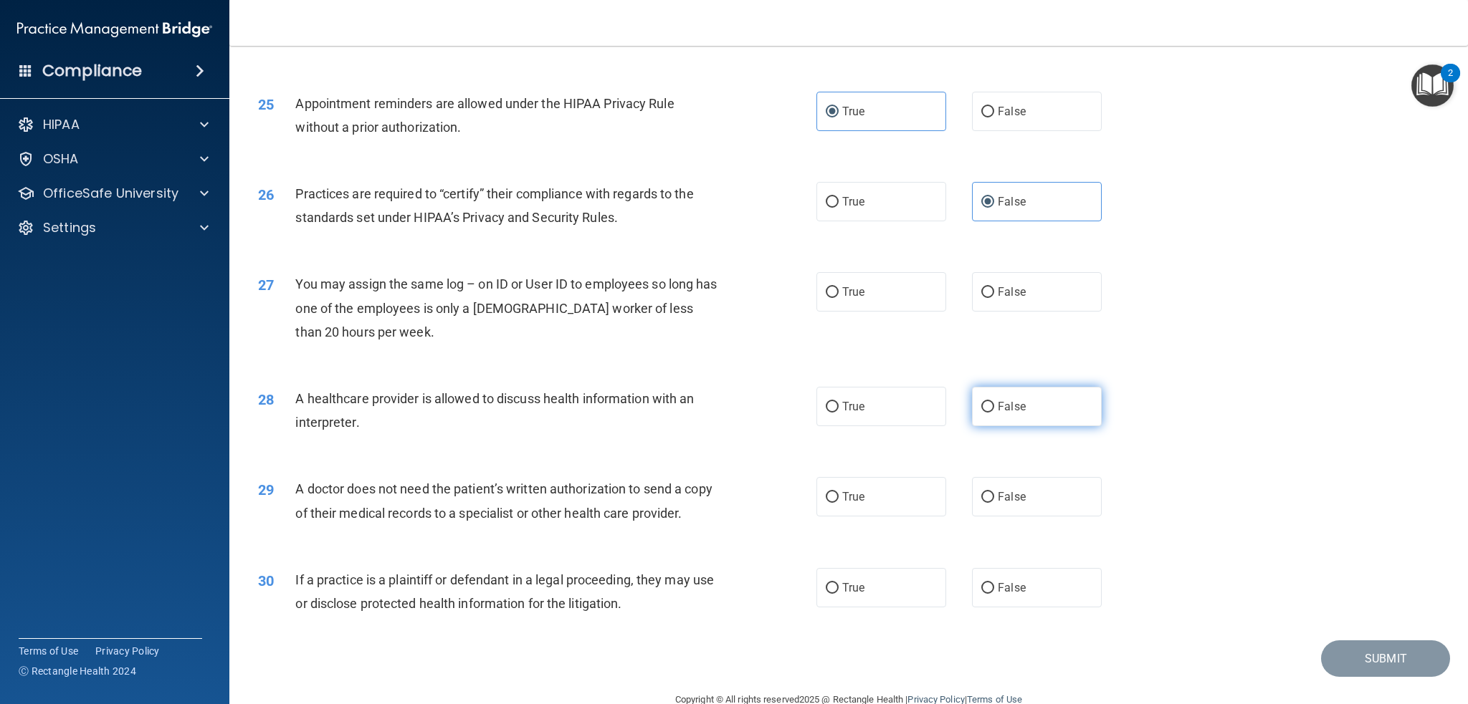
scroll to position [2569, 0]
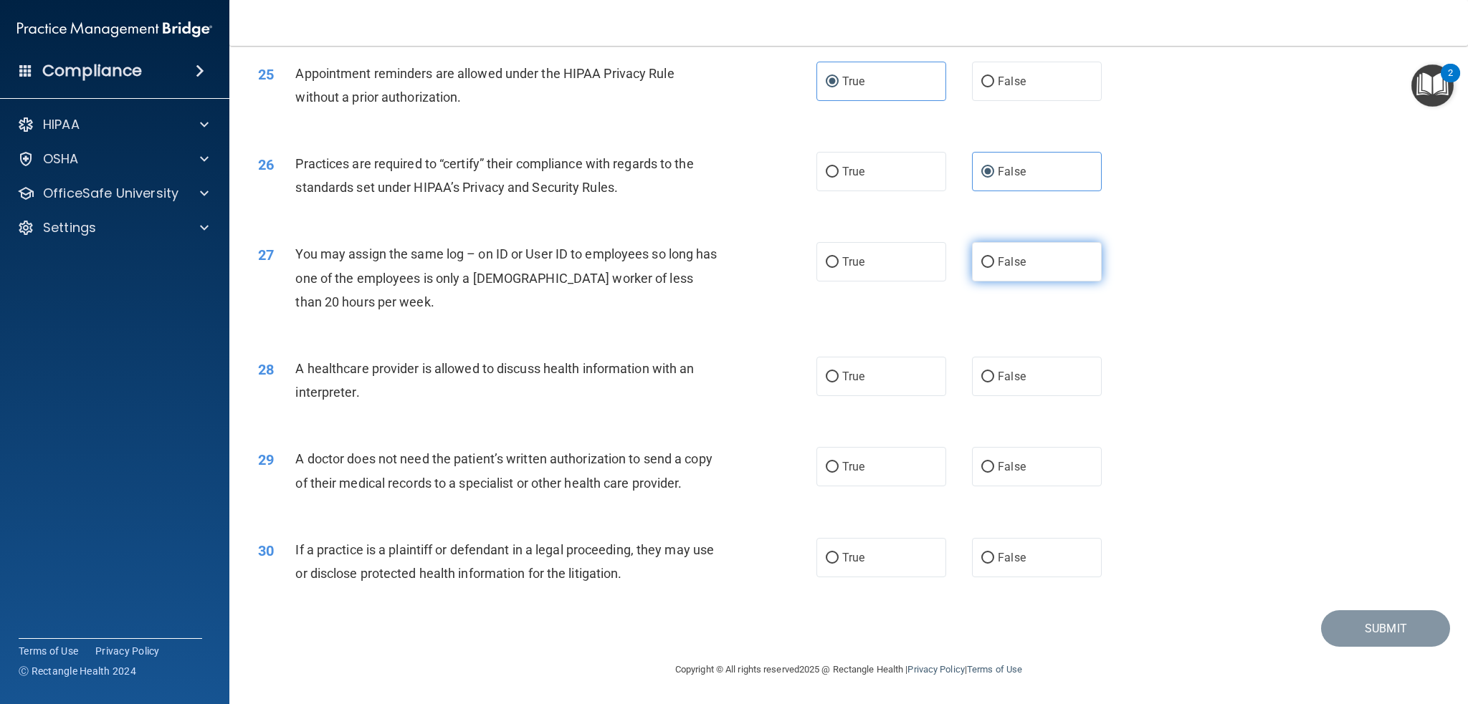
click at [1007, 246] on label "False" at bounding box center [1037, 261] width 130 height 39
click at [994, 257] on input "False" at bounding box center [987, 262] width 13 height 11
radio input "true"
click at [876, 357] on label "True" at bounding box center [881, 376] width 130 height 39
click at [839, 372] on input "True" at bounding box center [832, 377] width 13 height 11
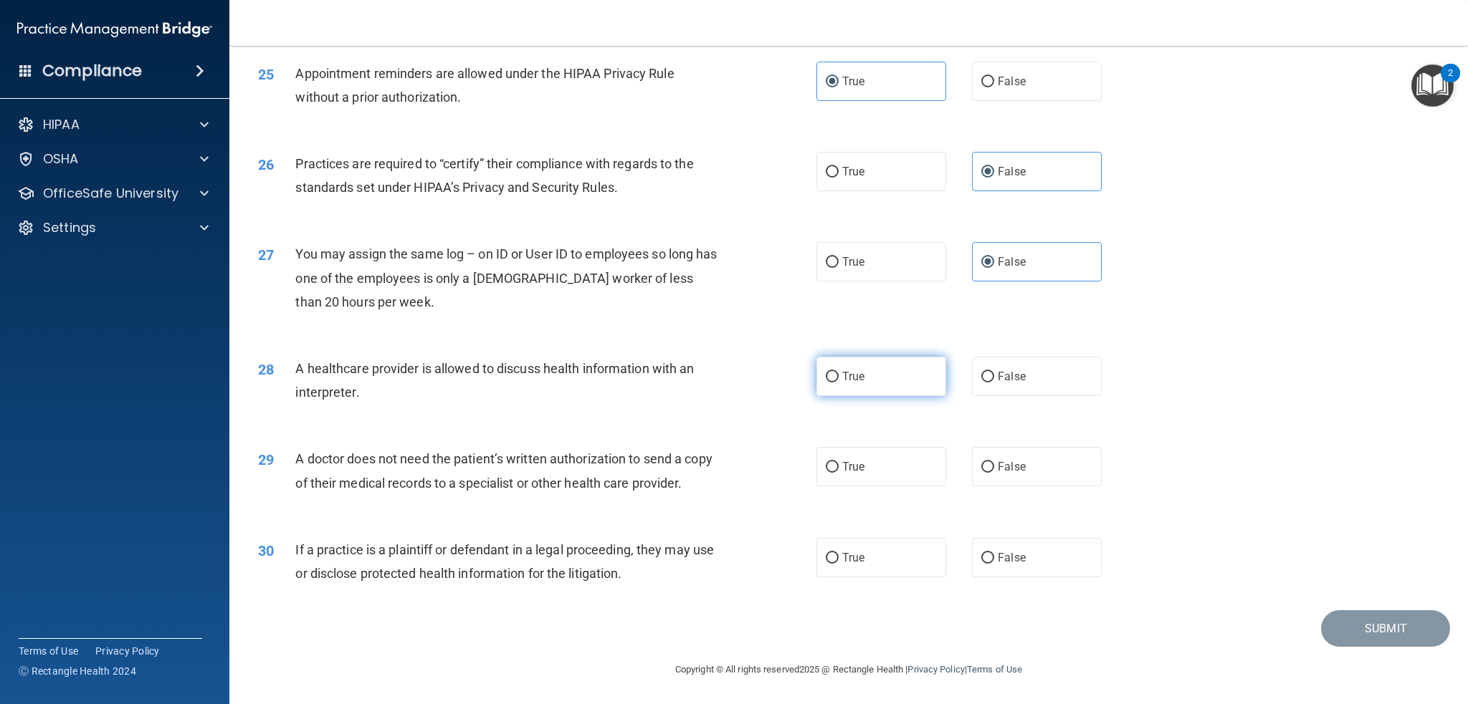
radio input "true"
click at [879, 447] on label "True" at bounding box center [881, 466] width 130 height 39
click at [839, 462] on input "True" at bounding box center [832, 467] width 13 height 11
radio input "true"
click at [874, 555] on label "True" at bounding box center [881, 557] width 130 height 39
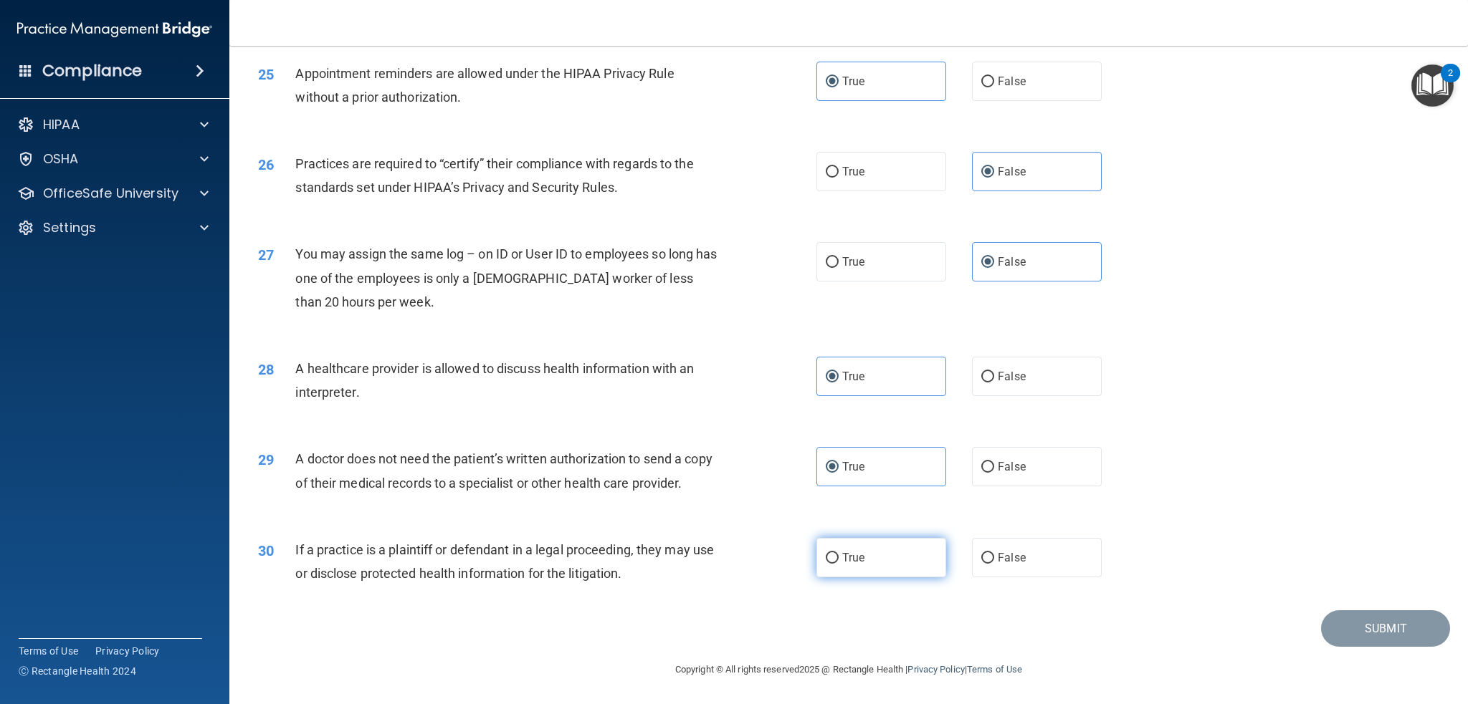
click at [839, 555] on input "True" at bounding box center [832, 558] width 13 height 11
radio input "true"
click at [1321, 632] on button "Submit" at bounding box center [1385, 629] width 129 height 37
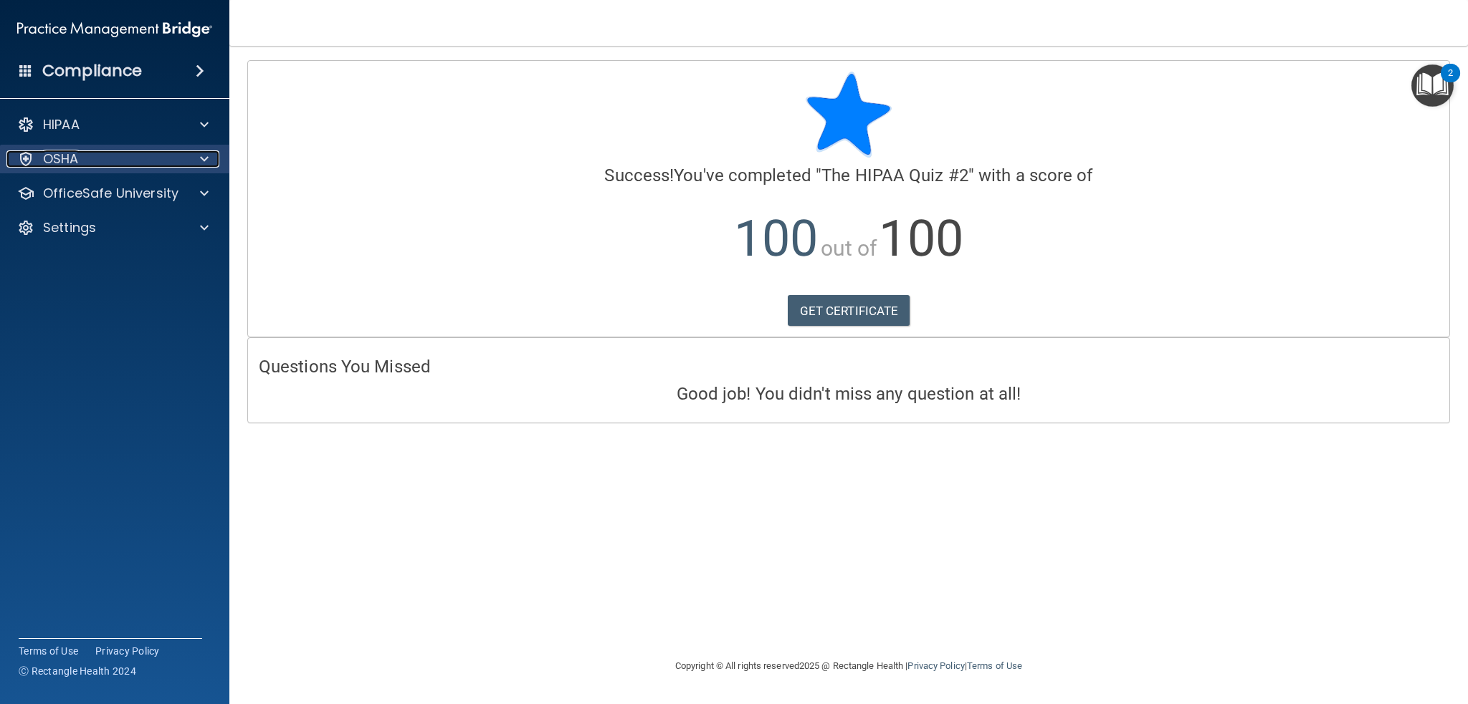
click at [99, 161] on div "OSHA" at bounding box center [95, 159] width 178 height 17
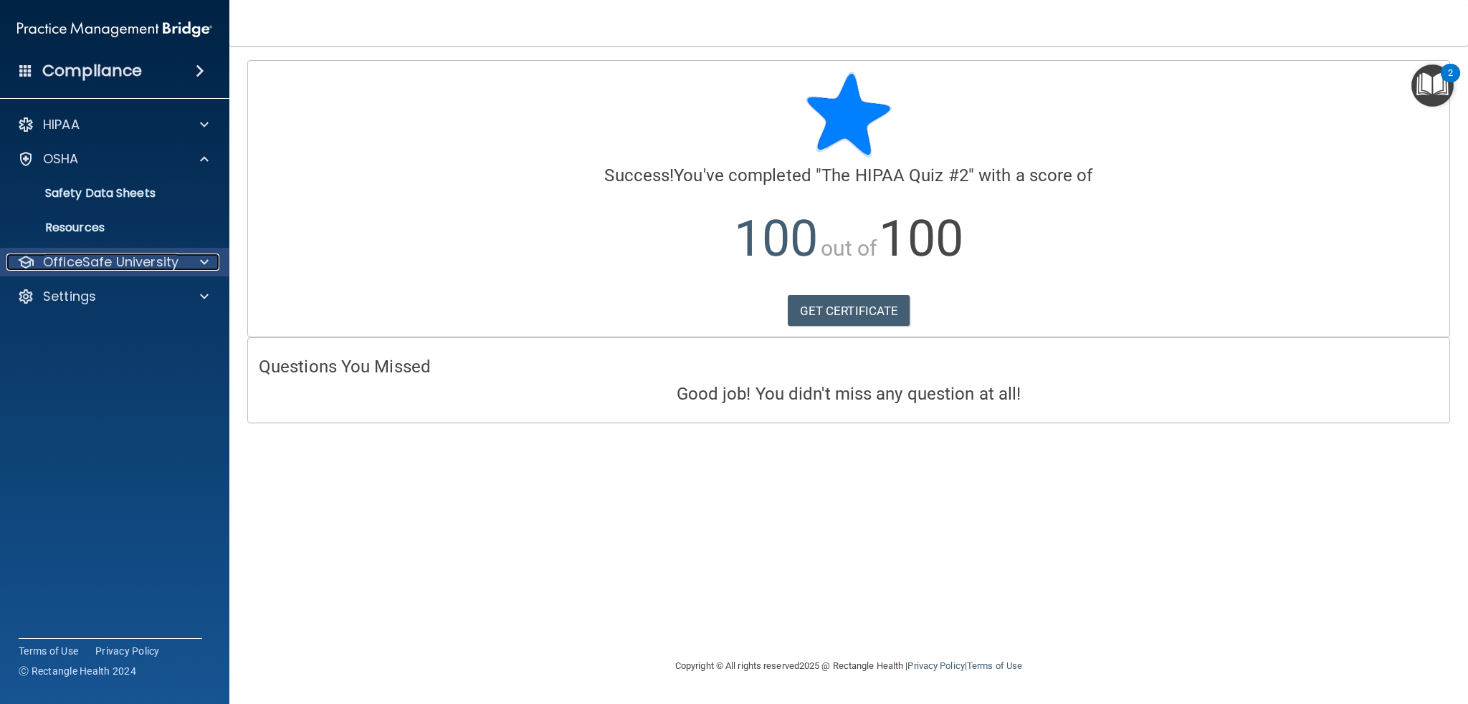
click at [107, 267] on p "OfficeSafe University" at bounding box center [110, 262] width 135 height 17
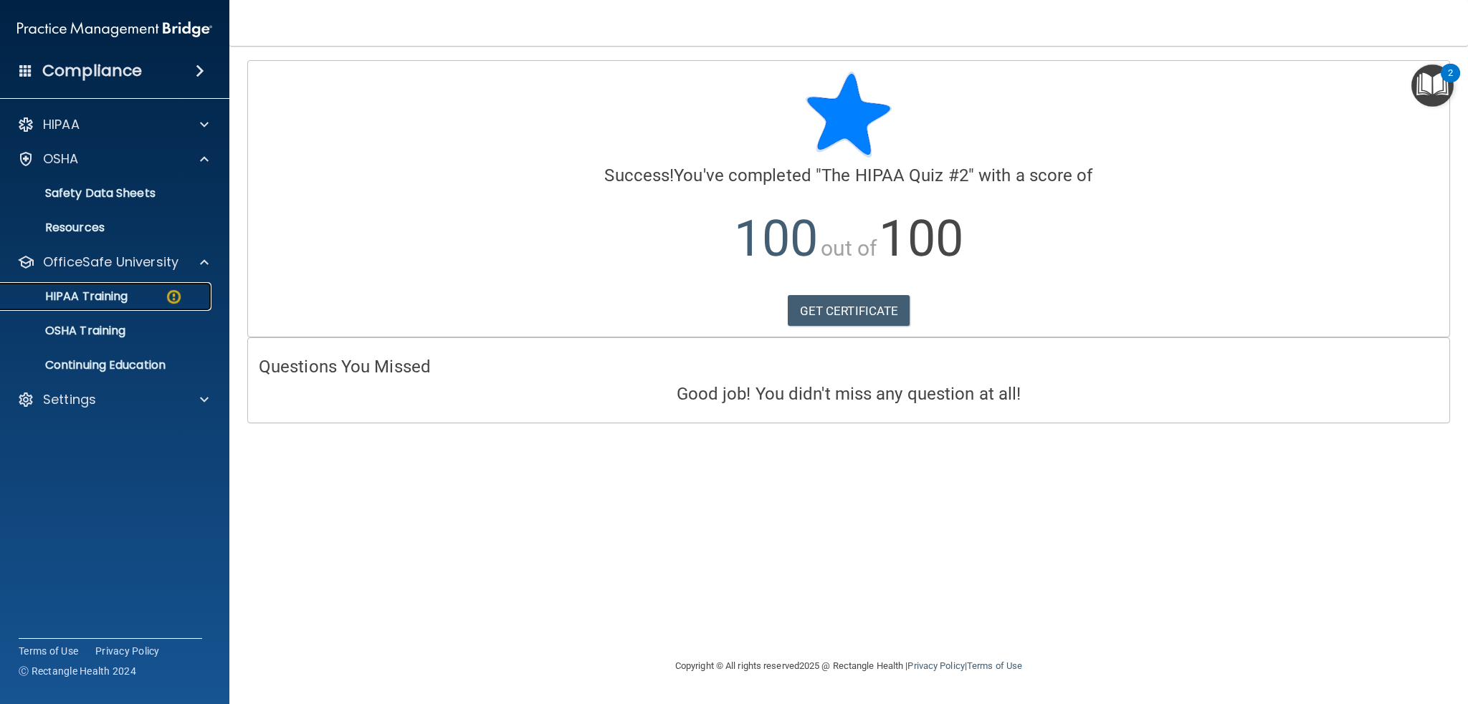
click at [104, 301] on p "HIPAA Training" at bounding box center [68, 297] width 118 height 14
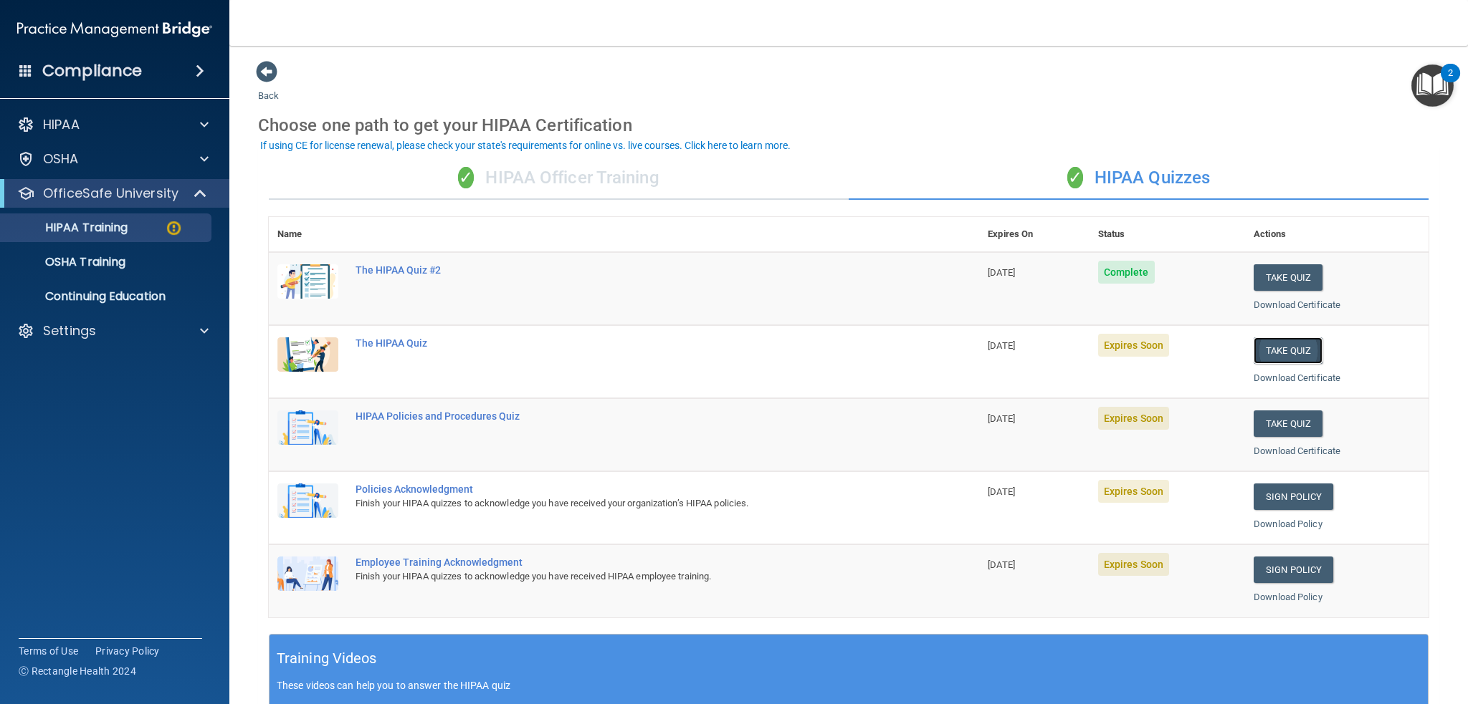
click at [1266, 355] on button "Take Quiz" at bounding box center [1287, 351] width 69 height 27
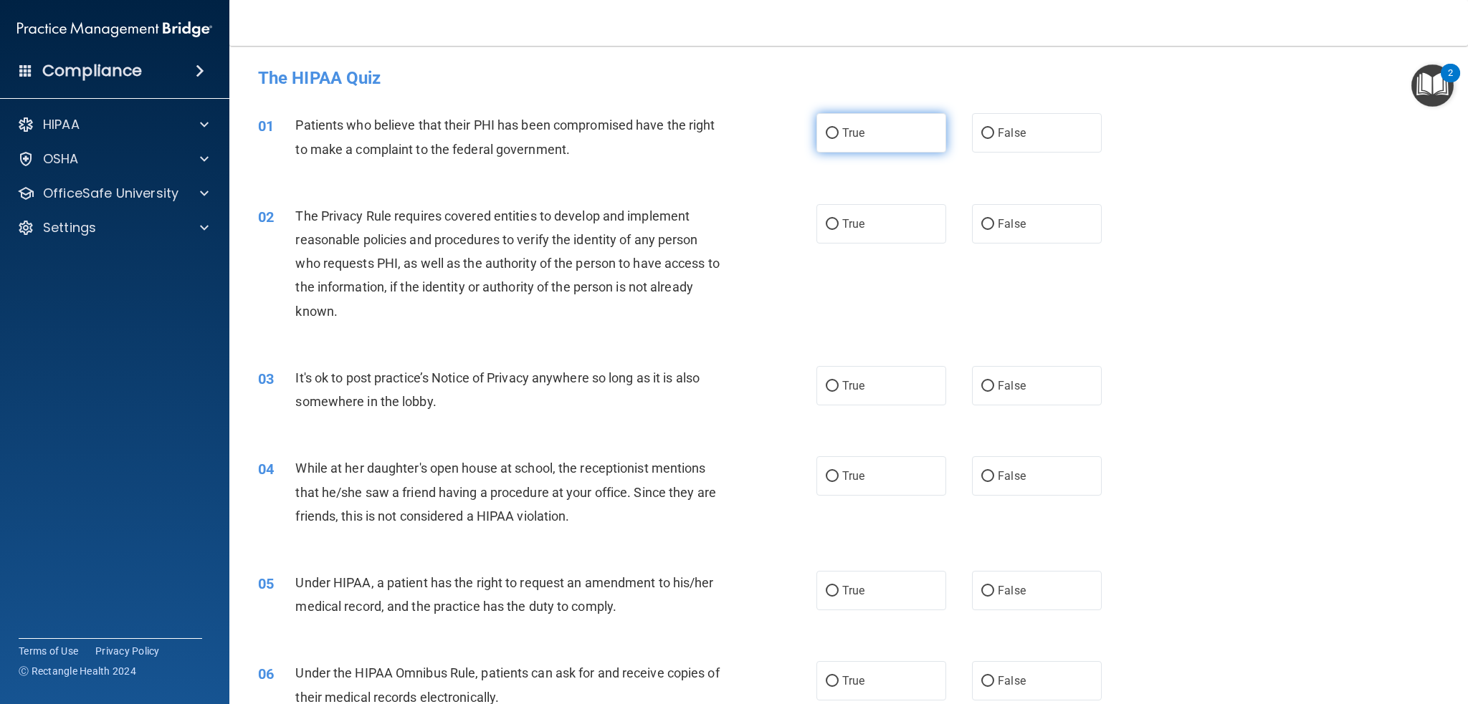
click at [857, 143] on label "True" at bounding box center [881, 132] width 130 height 39
click at [839, 139] on input "True" at bounding box center [832, 133] width 13 height 11
radio input "true"
click at [861, 211] on label "True" at bounding box center [881, 223] width 130 height 39
click at [839, 219] on input "True" at bounding box center [832, 224] width 13 height 11
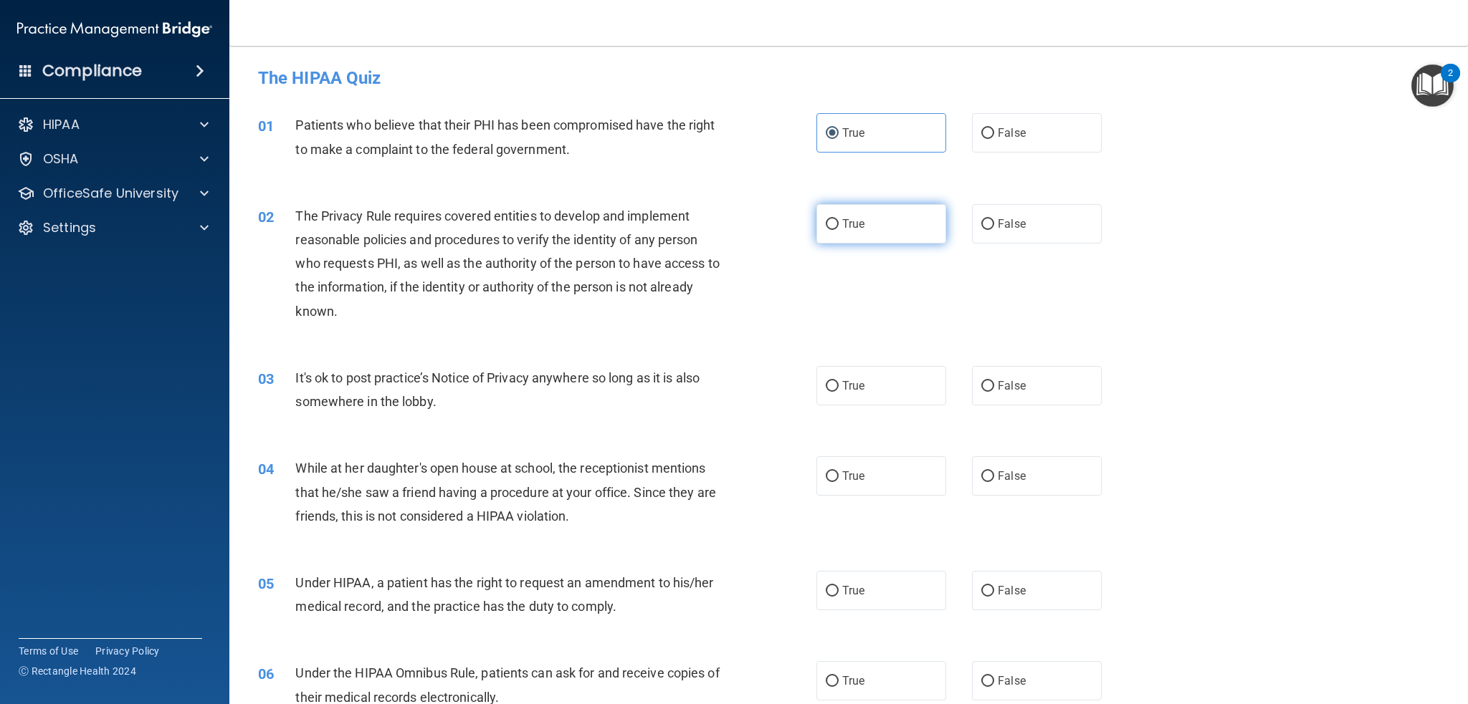
radio input "true"
click at [1016, 392] on label "False" at bounding box center [1037, 385] width 130 height 39
click at [994, 392] on input "False" at bounding box center [987, 386] width 13 height 11
radio input "true"
click at [1006, 512] on div "04 While at her daughter's open house at school, the receptionist mentions that…" at bounding box center [848, 496] width 1203 height 115
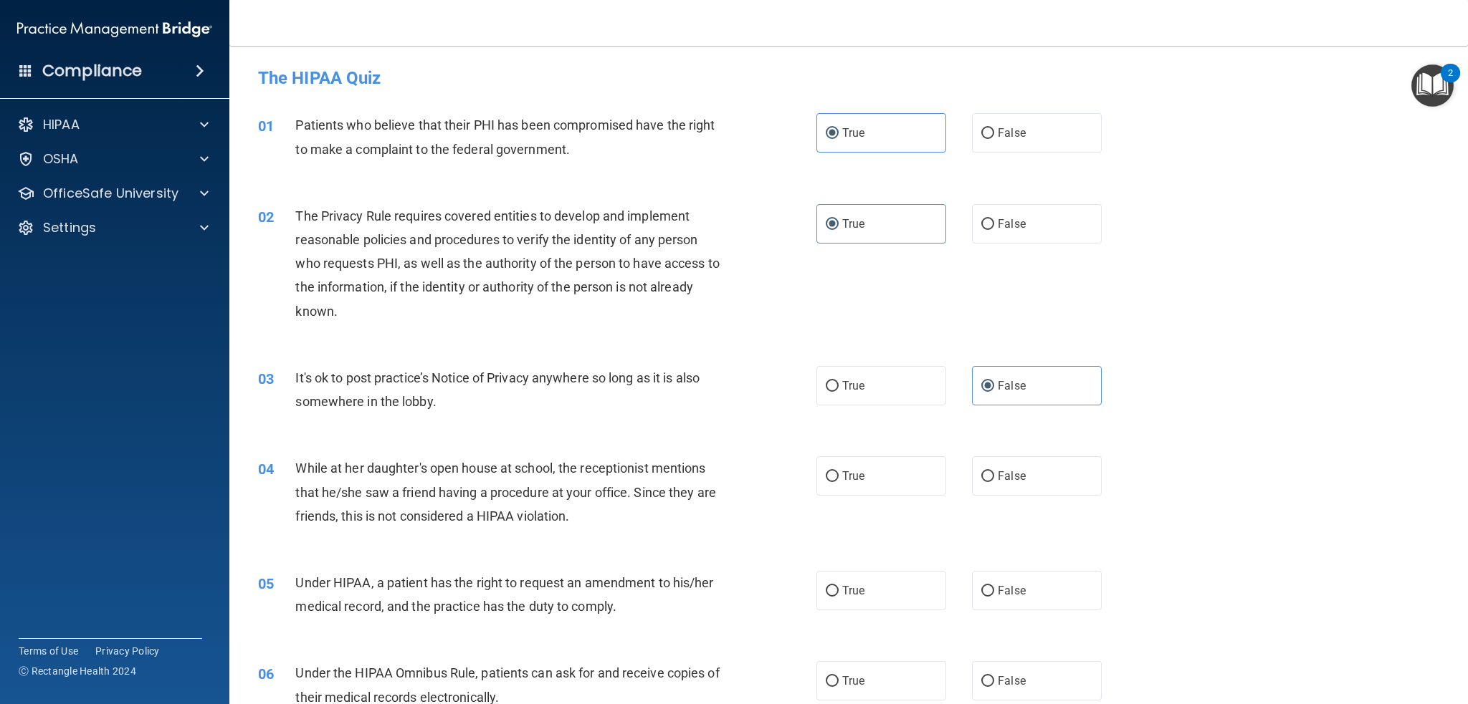
click at [1003, 454] on div "04 While at her daughter's open house at school, the receptionist mentions that…" at bounding box center [848, 496] width 1203 height 115
drag, startPoint x: 1003, startPoint y: 468, endPoint x: 1003, endPoint y: 546, distance: 78.1
click at [1003, 471] on label "False" at bounding box center [1037, 476] width 130 height 39
click at [994, 472] on input "False" at bounding box center [987, 477] width 13 height 11
radio input "true"
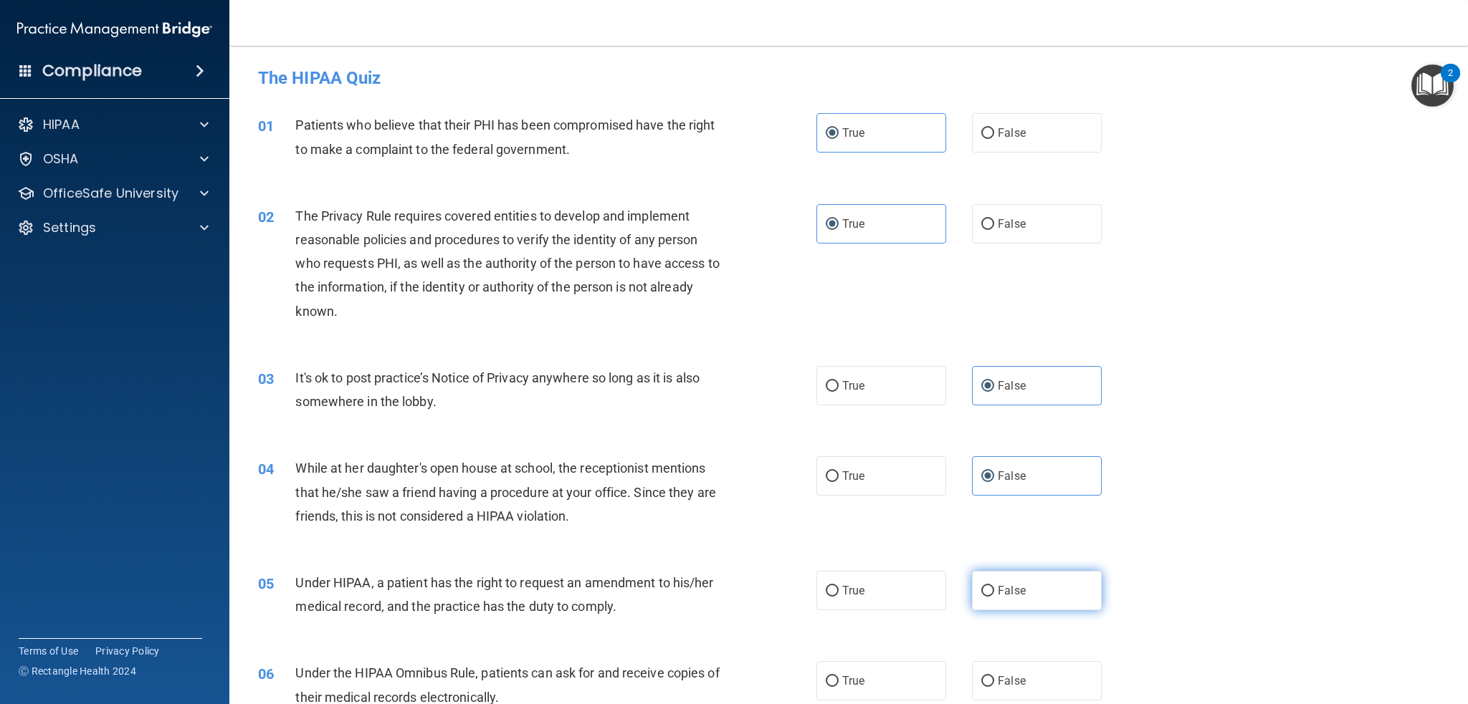
click at [1007, 597] on label "False" at bounding box center [1037, 590] width 130 height 39
click at [994, 597] on input "False" at bounding box center [987, 591] width 13 height 11
radio input "true"
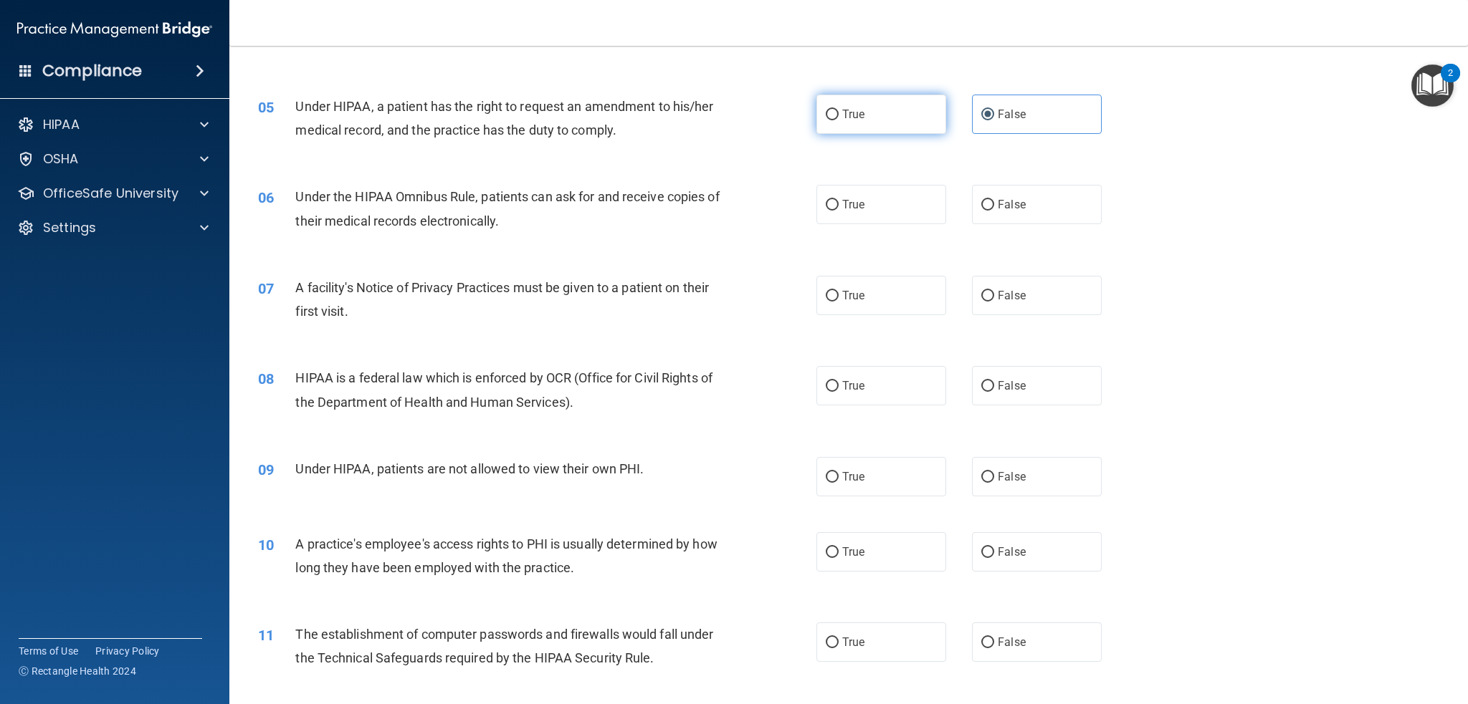
scroll to position [477, 0]
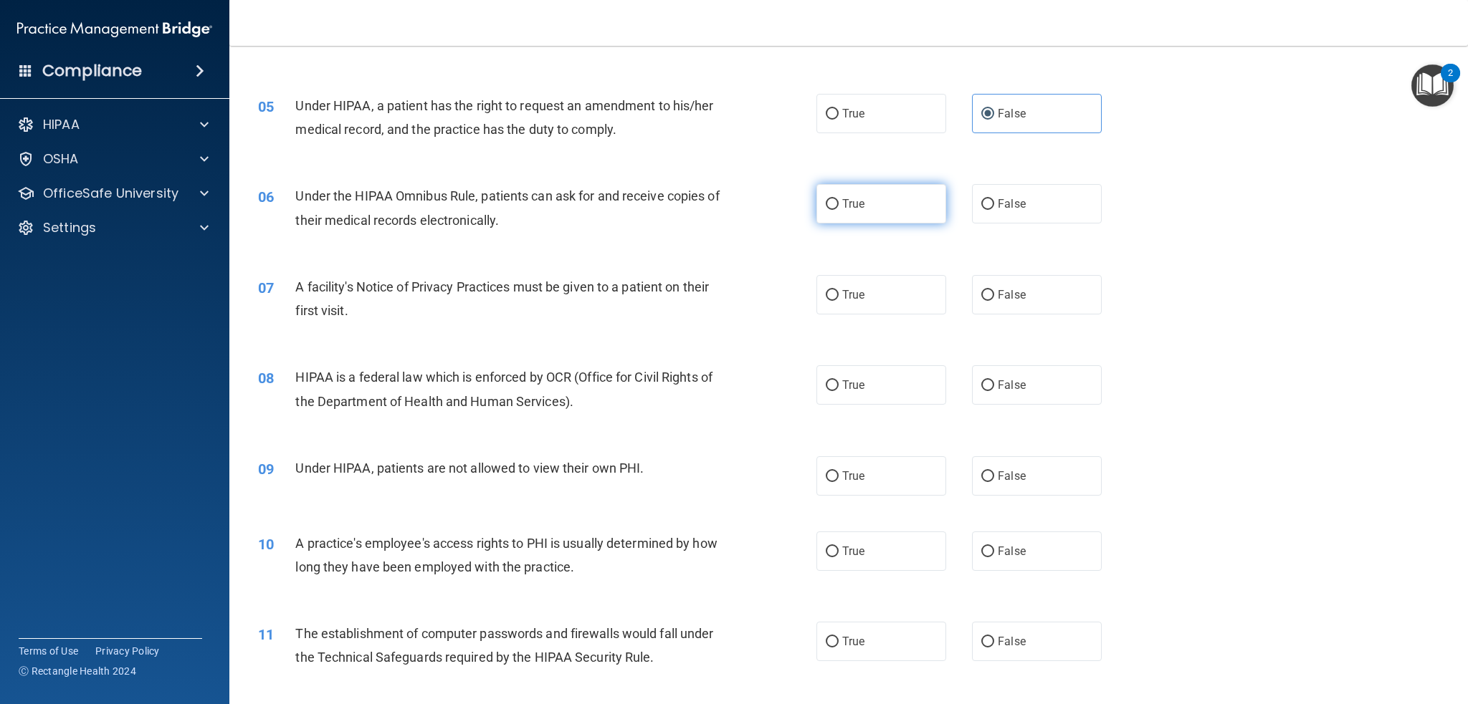
click at [878, 211] on label "True" at bounding box center [881, 203] width 130 height 39
click at [839, 210] on input "True" at bounding box center [832, 204] width 13 height 11
radio input "true"
click at [874, 301] on label "True" at bounding box center [881, 294] width 130 height 39
click at [839, 301] on input "True" at bounding box center [832, 295] width 13 height 11
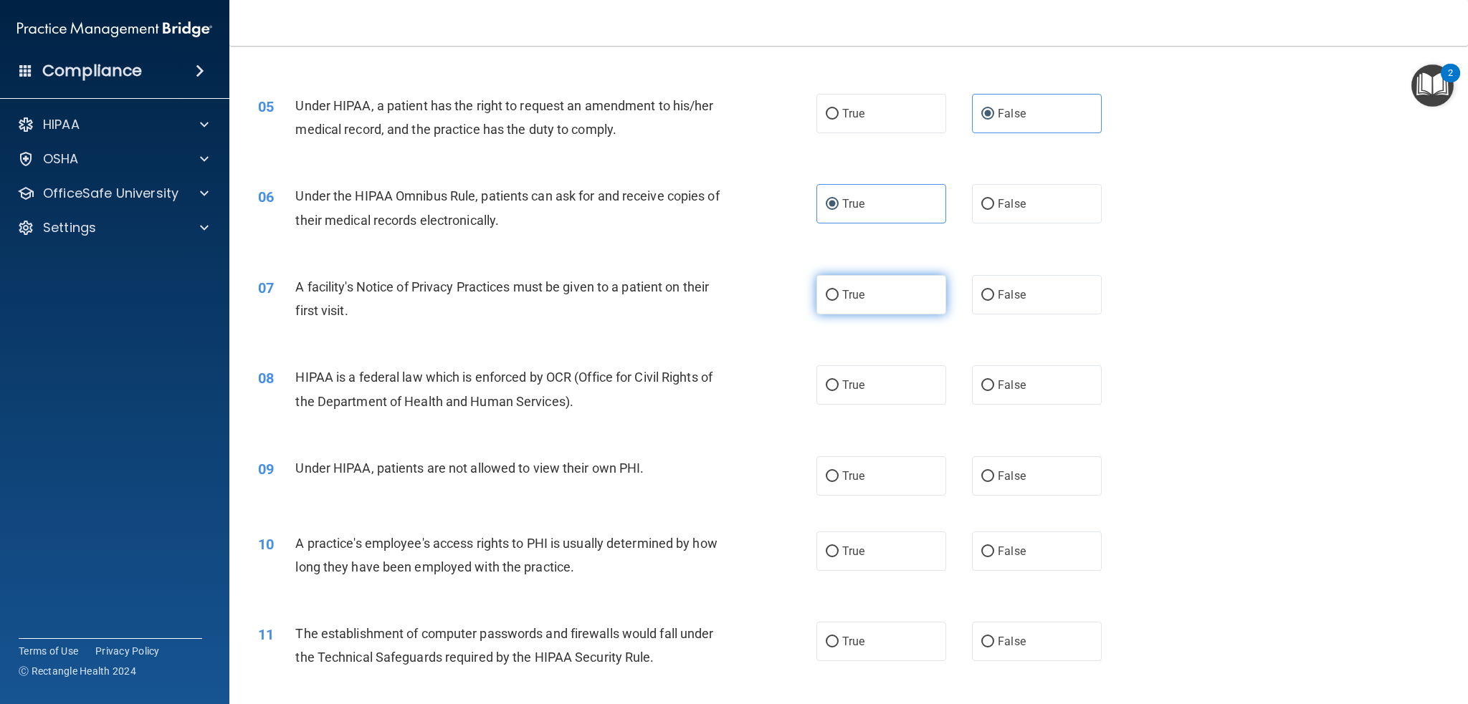
radio input "true"
click at [873, 403] on label "True" at bounding box center [881, 385] width 130 height 39
click at [839, 391] on input "True" at bounding box center [832, 386] width 13 height 11
radio input "true"
click at [1027, 476] on label "False" at bounding box center [1037, 476] width 130 height 39
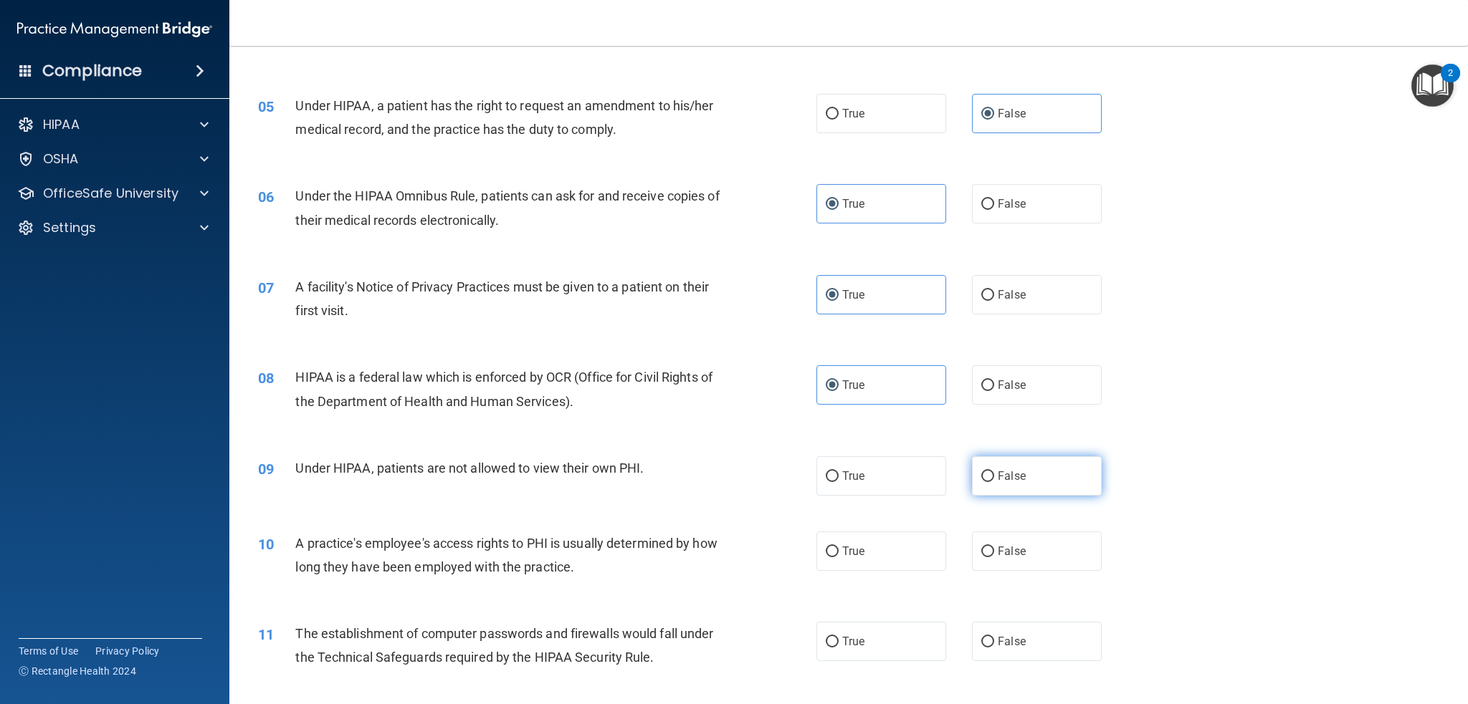
click at [994, 476] on input "False" at bounding box center [987, 477] width 13 height 11
radio input "true"
click at [1021, 555] on label "False" at bounding box center [1037, 551] width 130 height 39
click at [994, 555] on input "False" at bounding box center [987, 552] width 13 height 11
radio input "true"
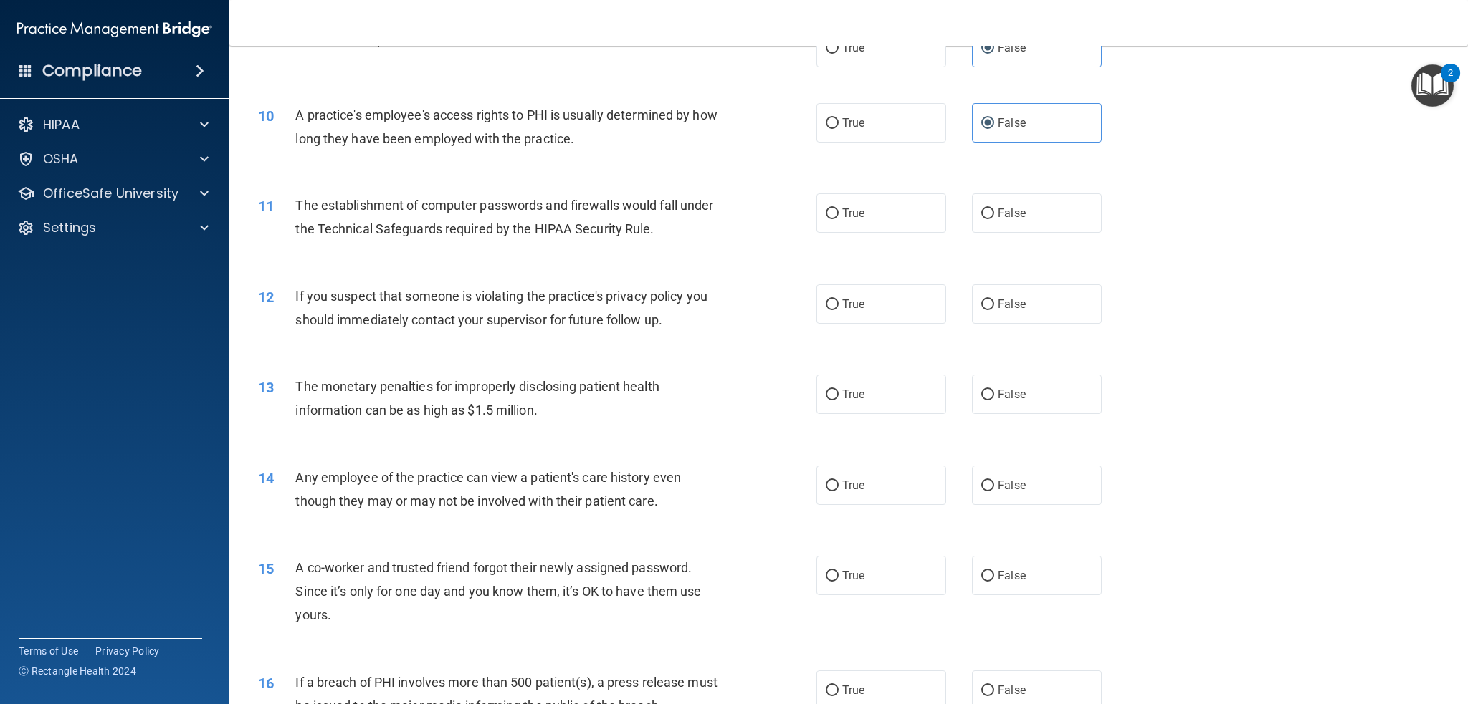
scroll to position [860, 0]
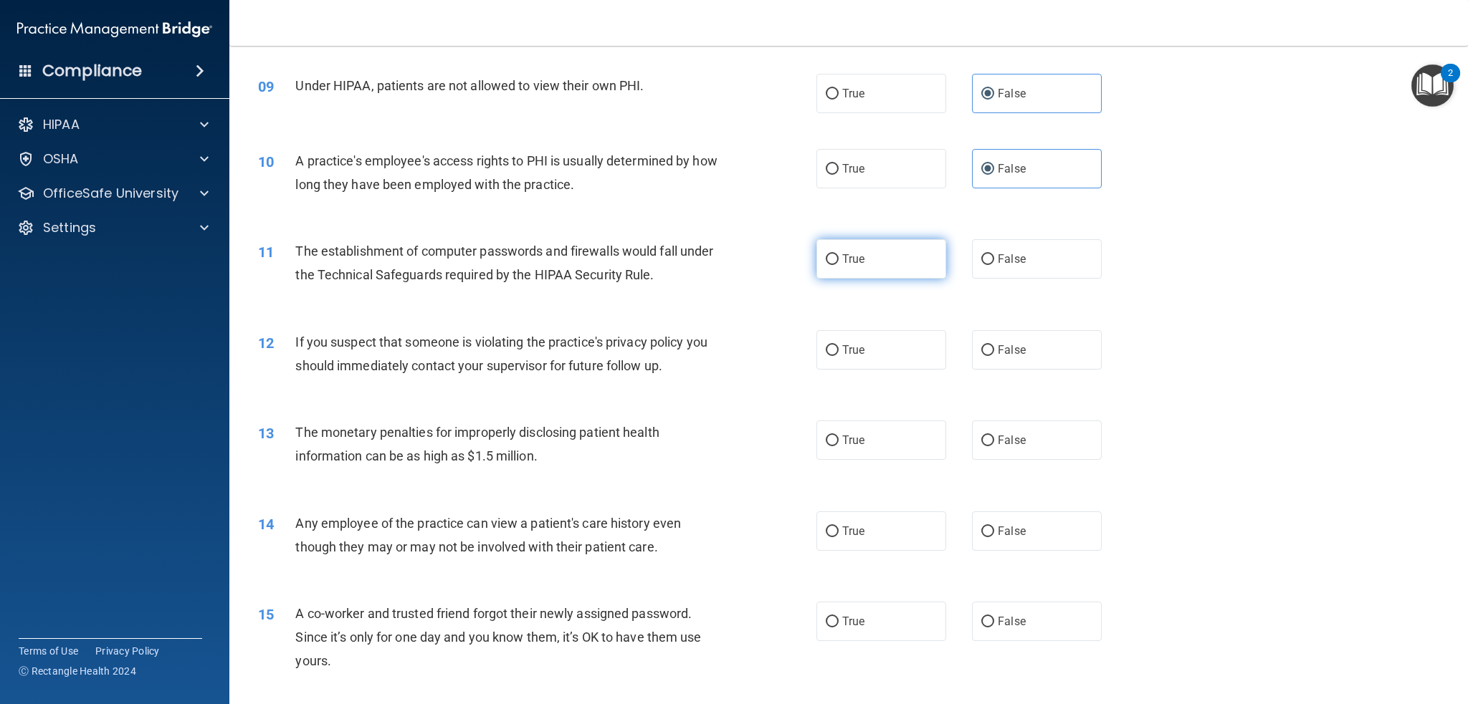
click at [888, 262] on label "True" at bounding box center [881, 258] width 130 height 39
click at [839, 262] on input "True" at bounding box center [832, 259] width 13 height 11
radio input "true"
click at [881, 353] on label "True" at bounding box center [881, 349] width 130 height 39
click at [839, 353] on input "True" at bounding box center [832, 350] width 13 height 11
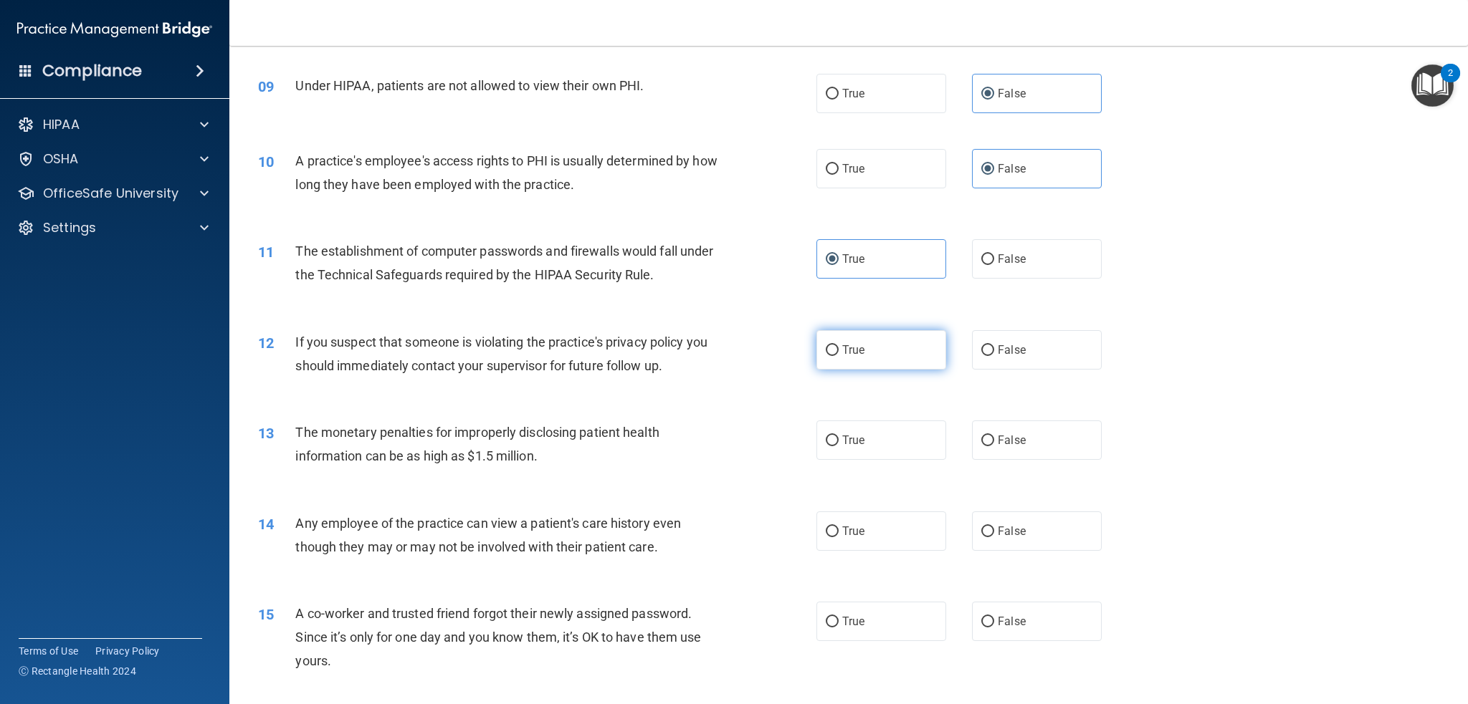
radio input "true"
click at [884, 431] on label "True" at bounding box center [881, 440] width 130 height 39
click at [839, 436] on input "True" at bounding box center [832, 441] width 13 height 11
radio input "true"
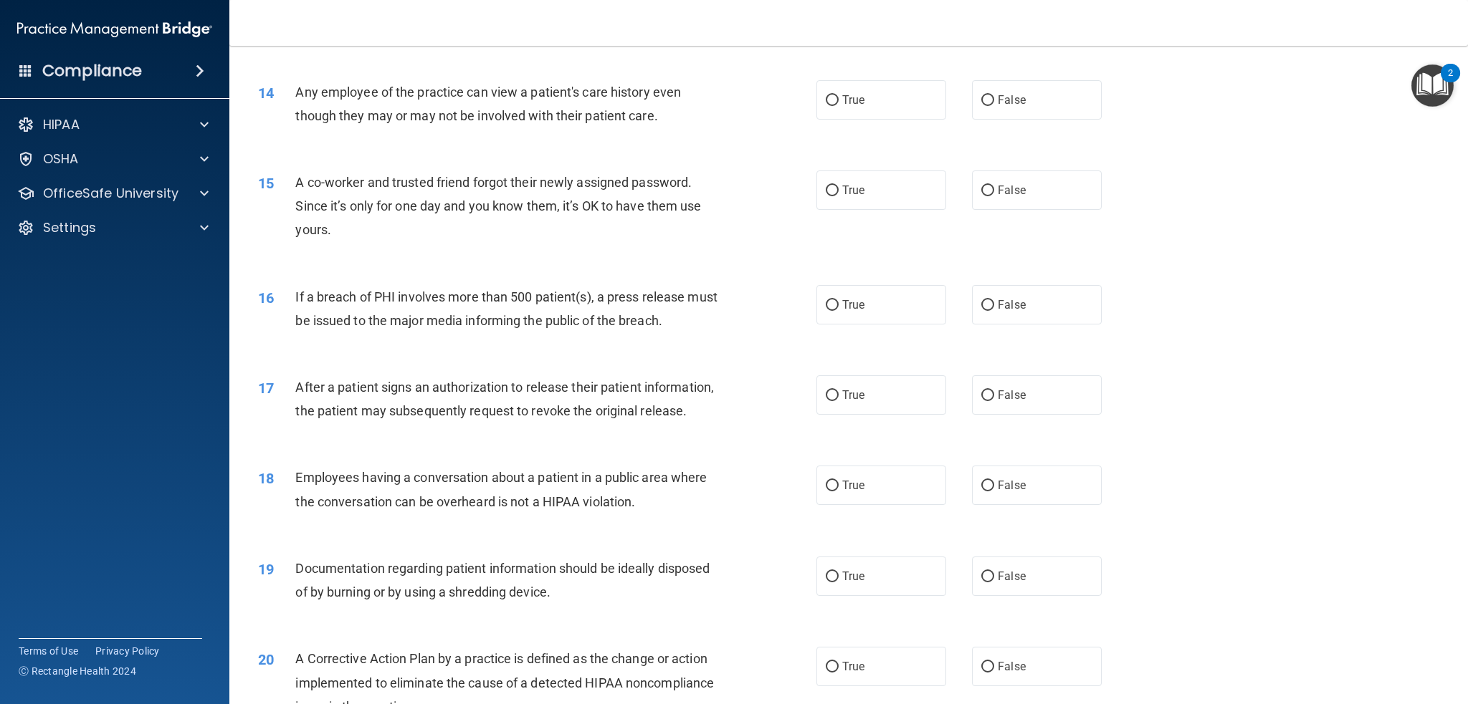
scroll to position [1337, 0]
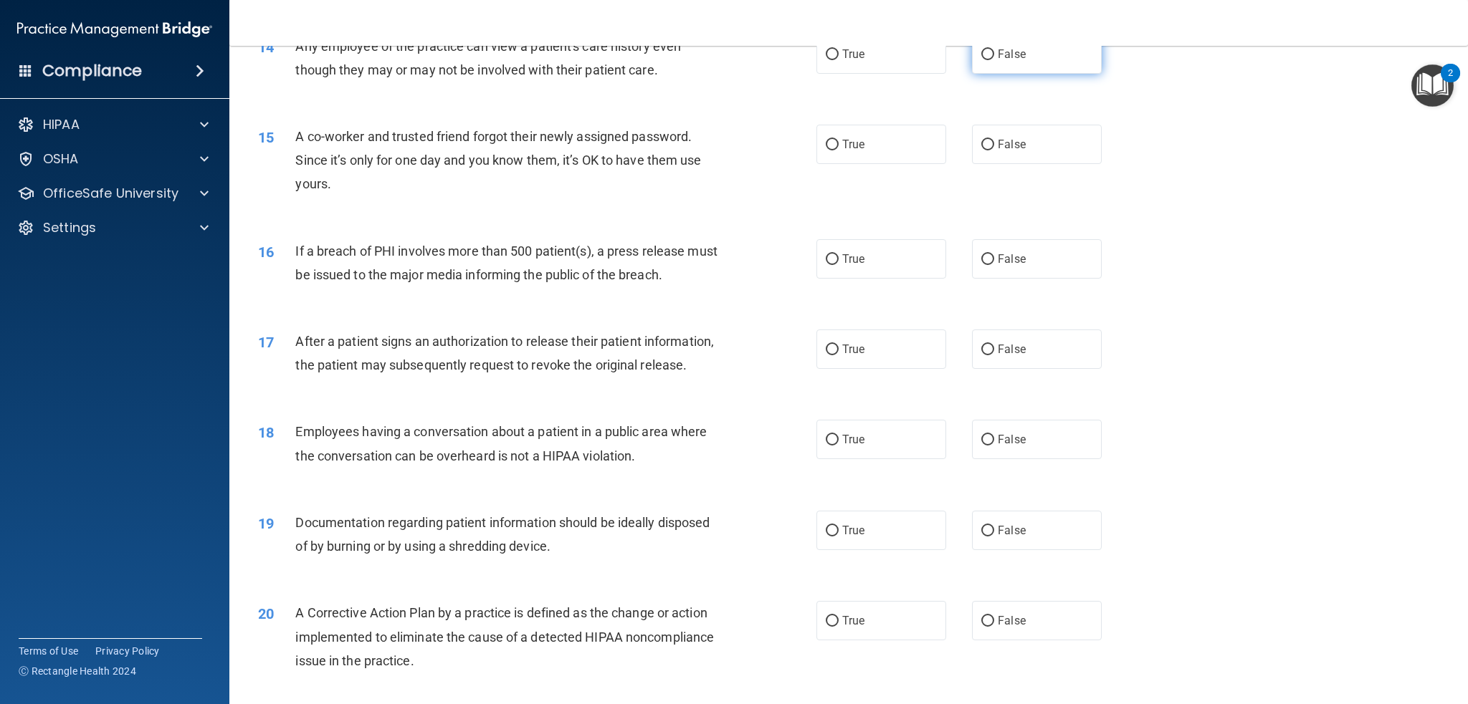
click at [988, 62] on label "False" at bounding box center [1037, 53] width 130 height 39
click at [988, 60] on input "False" at bounding box center [987, 54] width 13 height 11
radio input "true"
drag, startPoint x: 1005, startPoint y: 140, endPoint x: 988, endPoint y: 163, distance: 28.8
click at [1005, 140] on span "False" at bounding box center [1012, 145] width 28 height 14
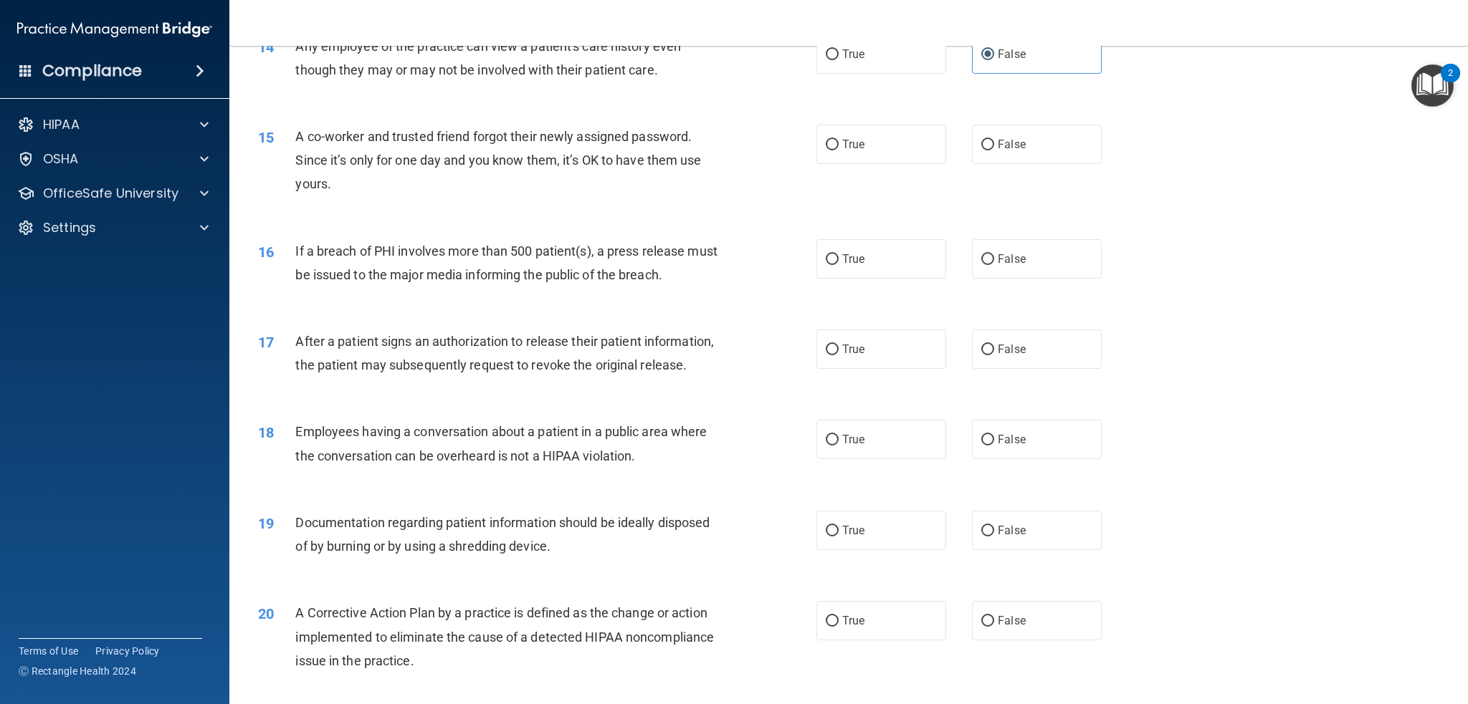
click at [994, 140] on input "False" at bounding box center [987, 145] width 13 height 11
radio input "true"
click at [863, 254] on label "True" at bounding box center [881, 258] width 130 height 39
click at [839, 254] on input "True" at bounding box center [832, 259] width 13 height 11
radio input "true"
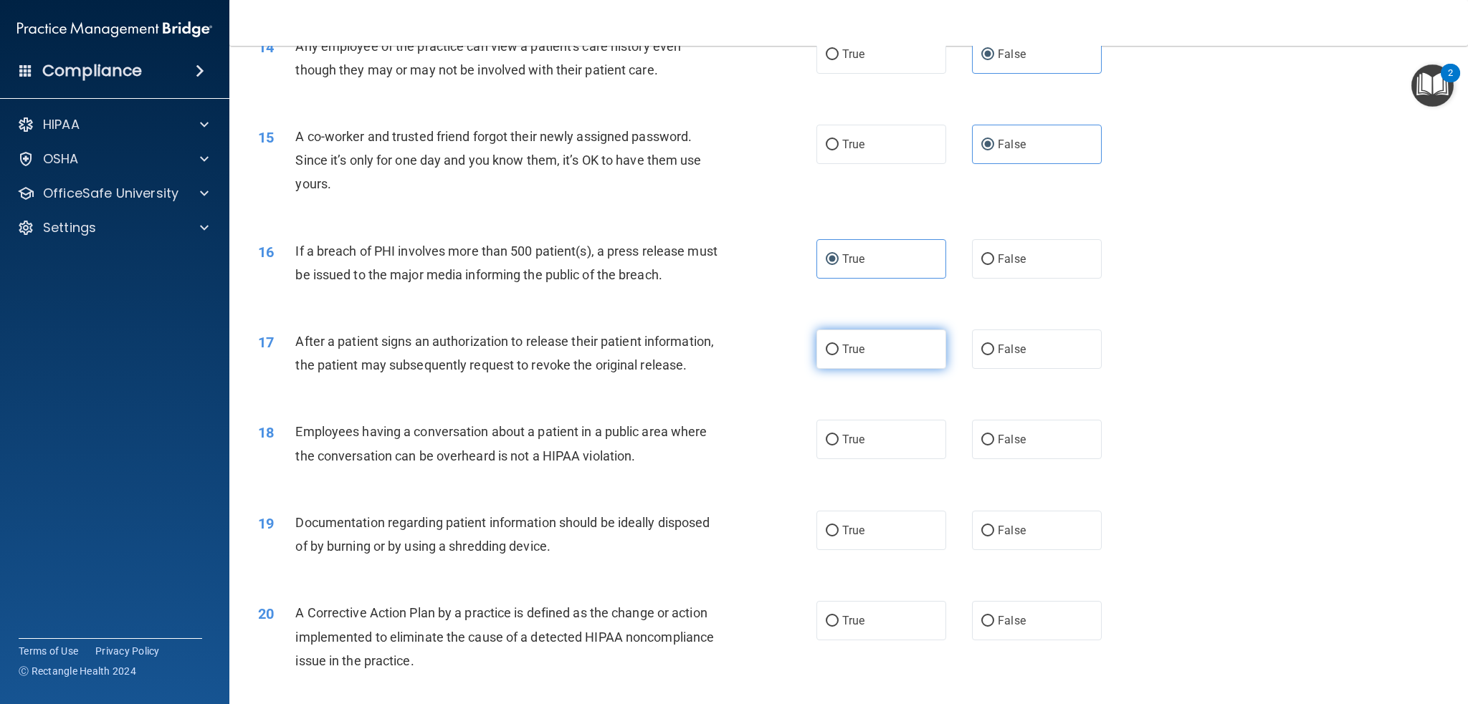
click at [858, 345] on label "True" at bounding box center [881, 349] width 130 height 39
click at [839, 345] on input "True" at bounding box center [832, 350] width 13 height 11
radio input "true"
click at [983, 446] on input "False" at bounding box center [987, 440] width 13 height 11
radio input "true"
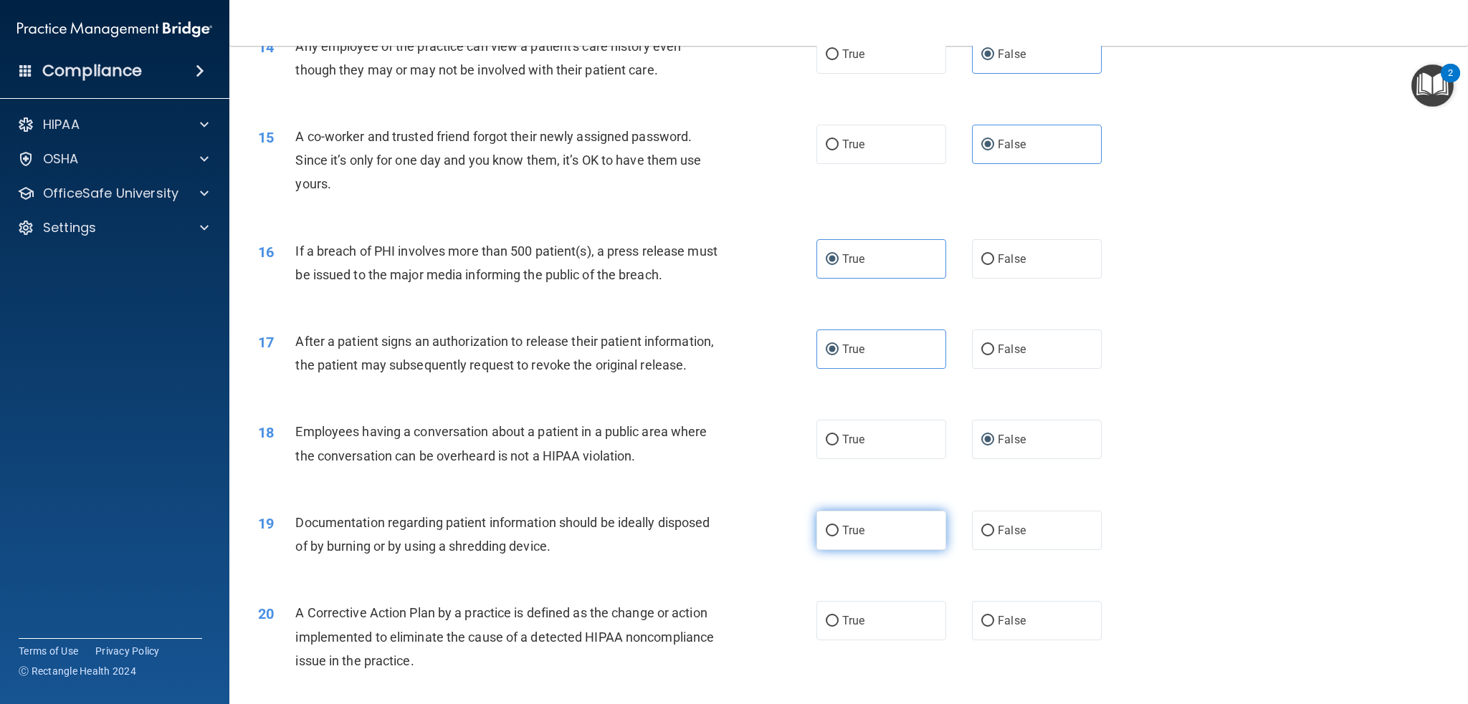
click at [842, 550] on label "True" at bounding box center [881, 530] width 130 height 39
click at [839, 537] on input "True" at bounding box center [832, 531] width 13 height 11
radio input "true"
click at [850, 664] on div "20 A Corrective Action Plan by a practice is defined as the change or action im…" at bounding box center [848, 640] width 1203 height 115
click at [852, 641] on label "True" at bounding box center [881, 620] width 130 height 39
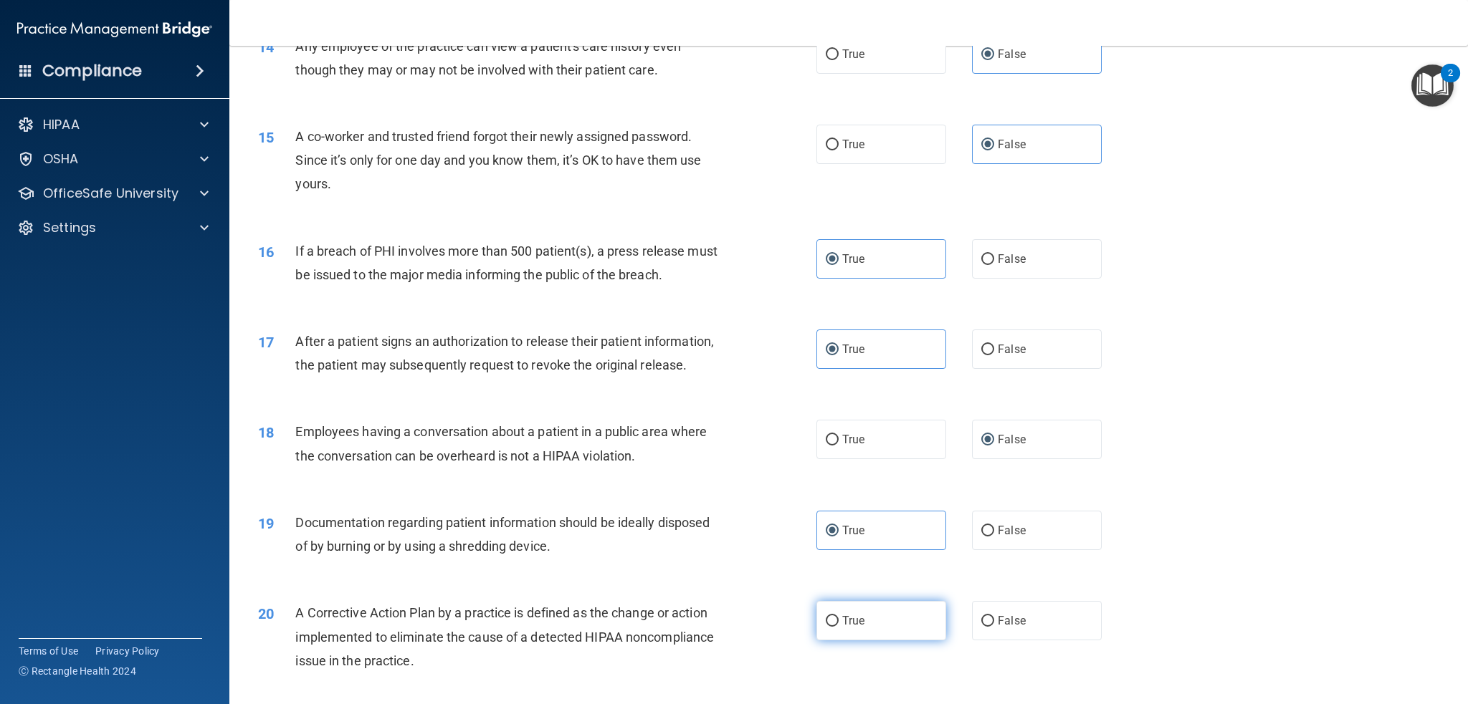
click at [839, 627] on input "True" at bounding box center [832, 621] width 13 height 11
radio input "true"
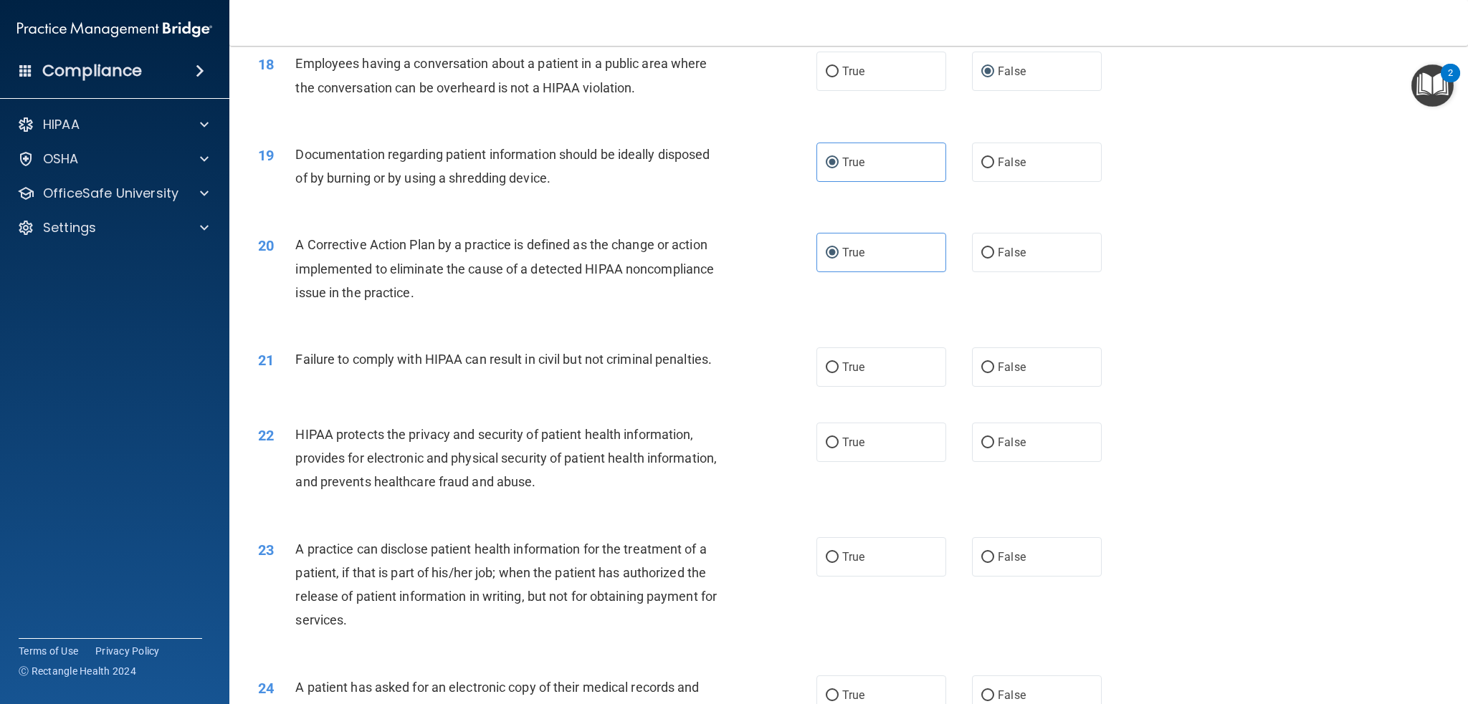
scroll to position [1815, 0]
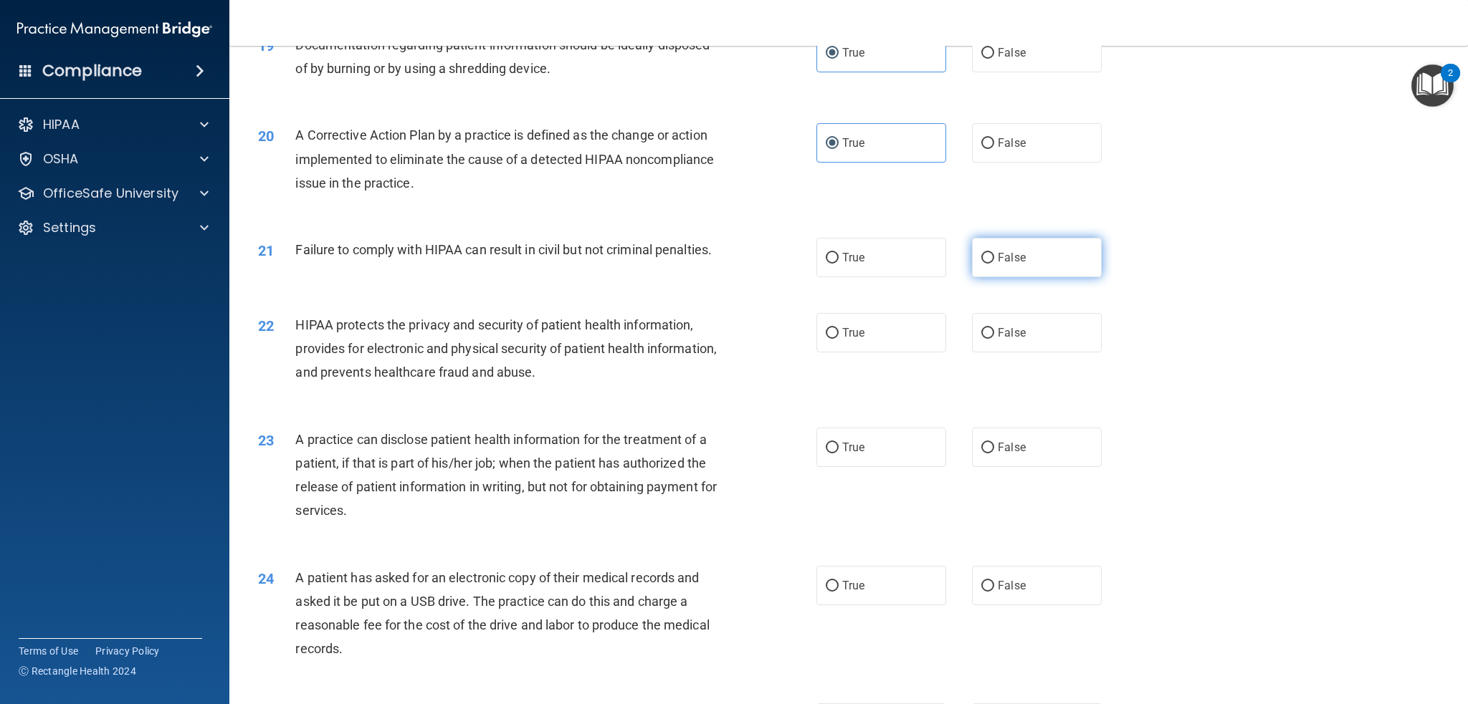
click at [1013, 277] on label "False" at bounding box center [1037, 257] width 130 height 39
click at [994, 264] on input "False" at bounding box center [987, 258] width 13 height 11
radio input "true"
click at [889, 353] on label "True" at bounding box center [881, 332] width 130 height 39
click at [839, 339] on input "True" at bounding box center [832, 333] width 13 height 11
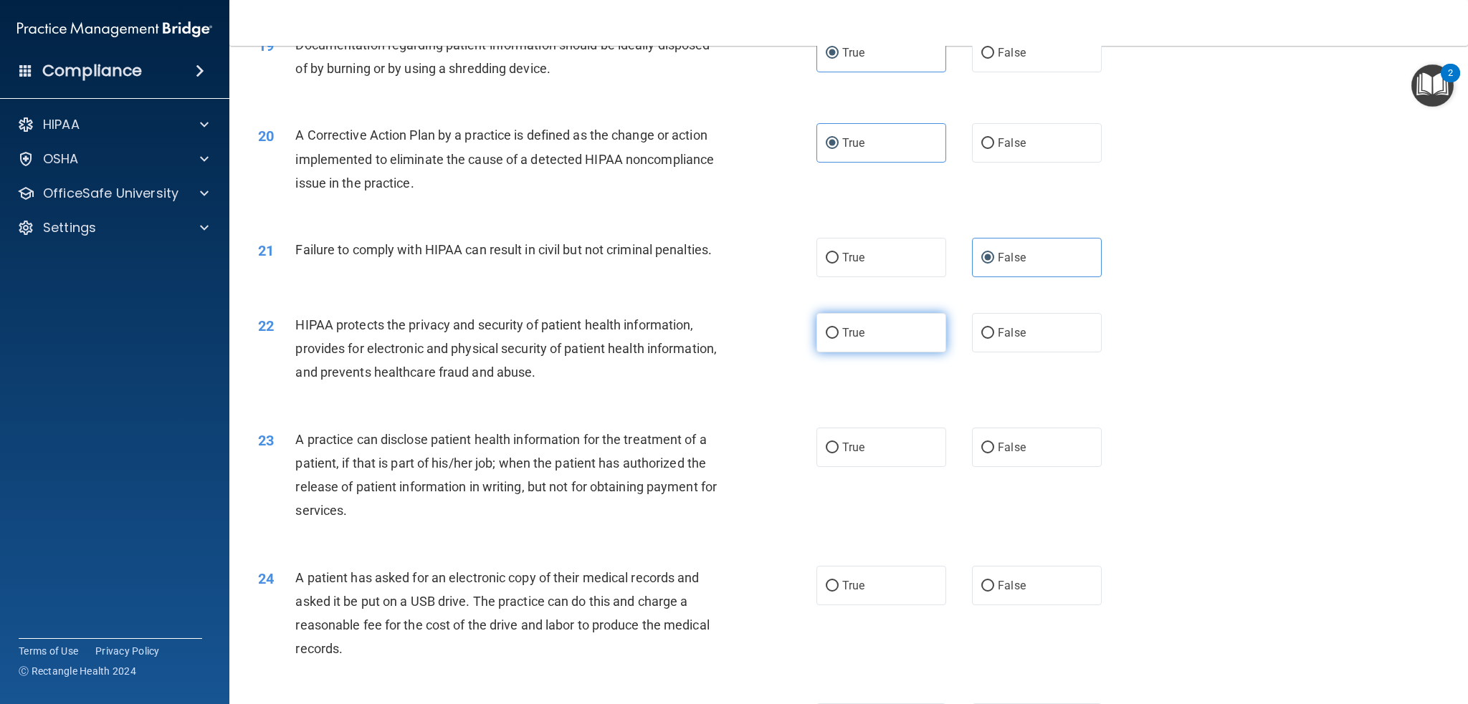
radio input "true"
click at [998, 454] on span "False" at bounding box center [1012, 448] width 28 height 14
click at [994, 454] on input "False" at bounding box center [987, 448] width 13 height 11
radio input "true"
drag, startPoint x: 867, startPoint y: 620, endPoint x: 864, endPoint y: 584, distance: 35.9
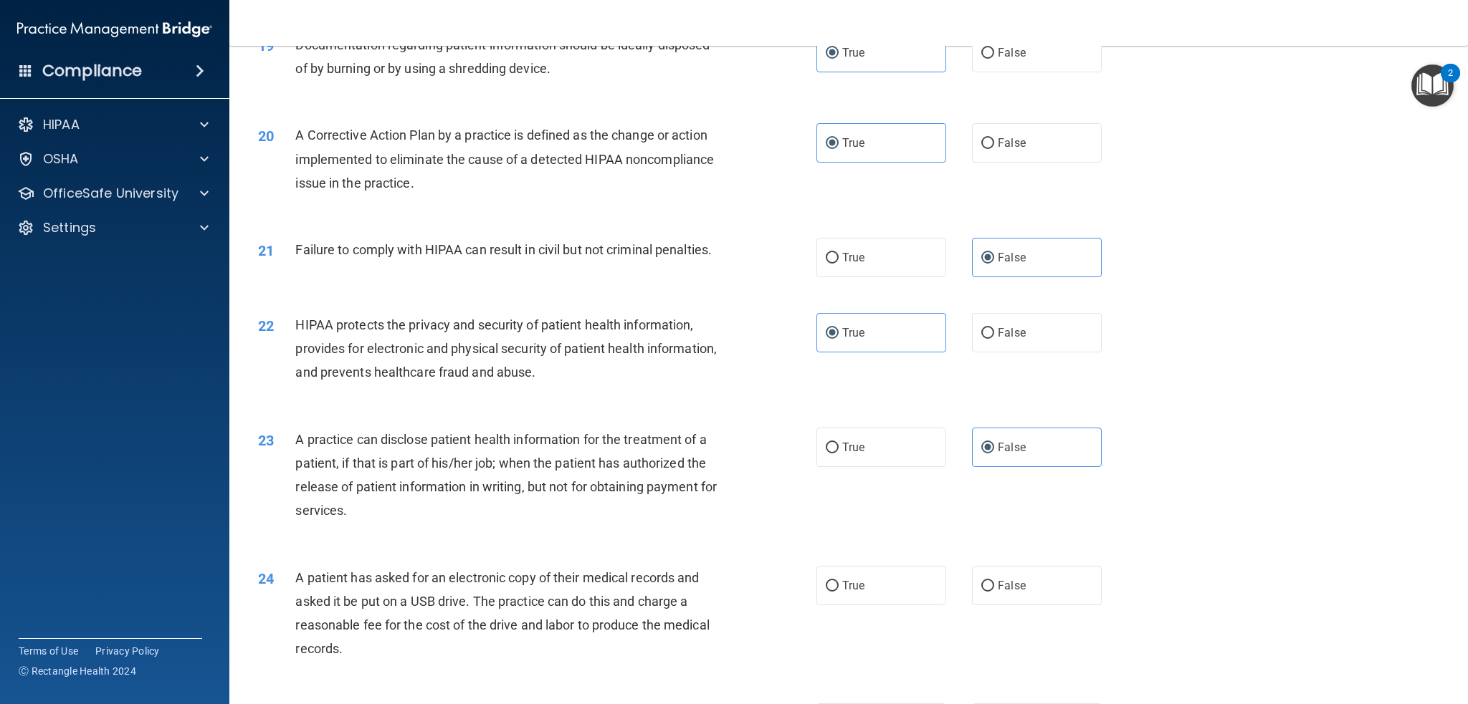
click at [866, 606] on label "True" at bounding box center [881, 585] width 130 height 39
click at [839, 592] on input "True" at bounding box center [832, 586] width 13 height 11
radio input "true"
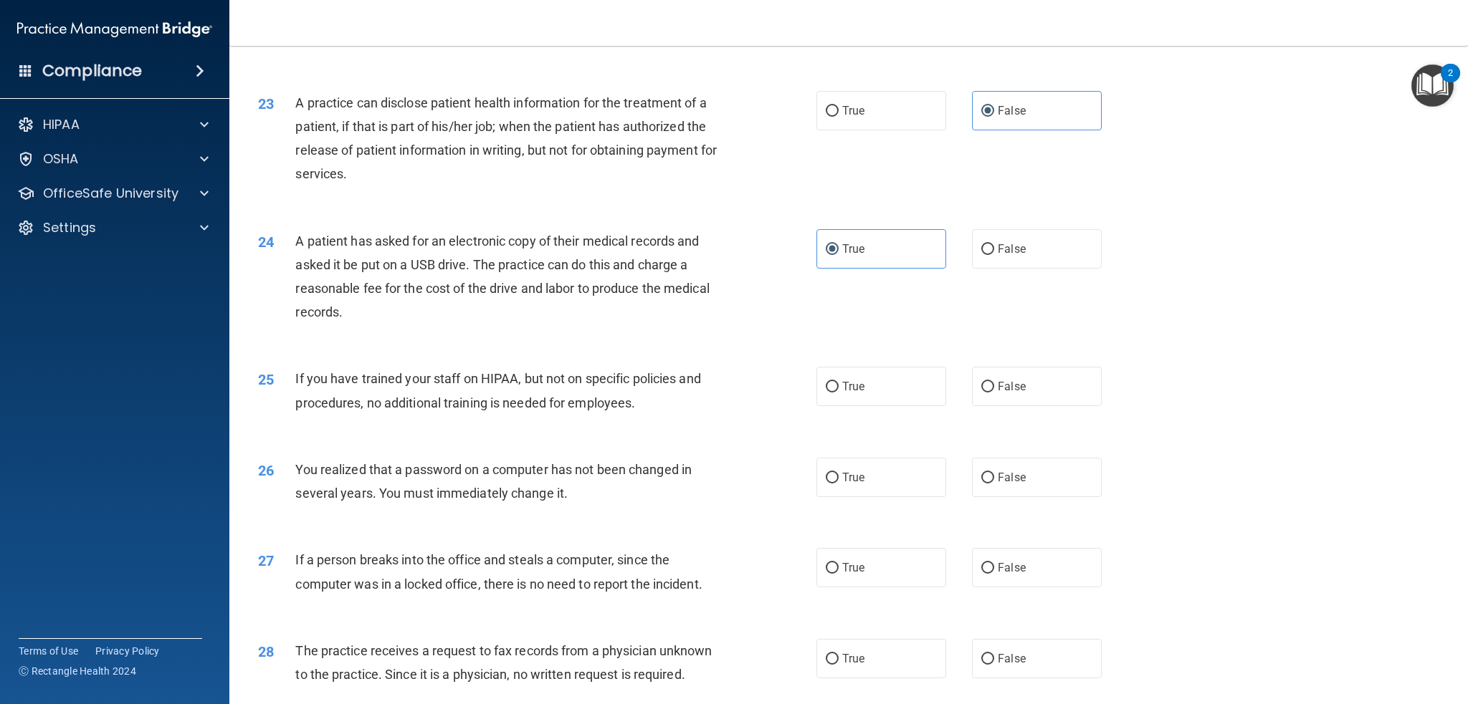
scroll to position [2197, 0]
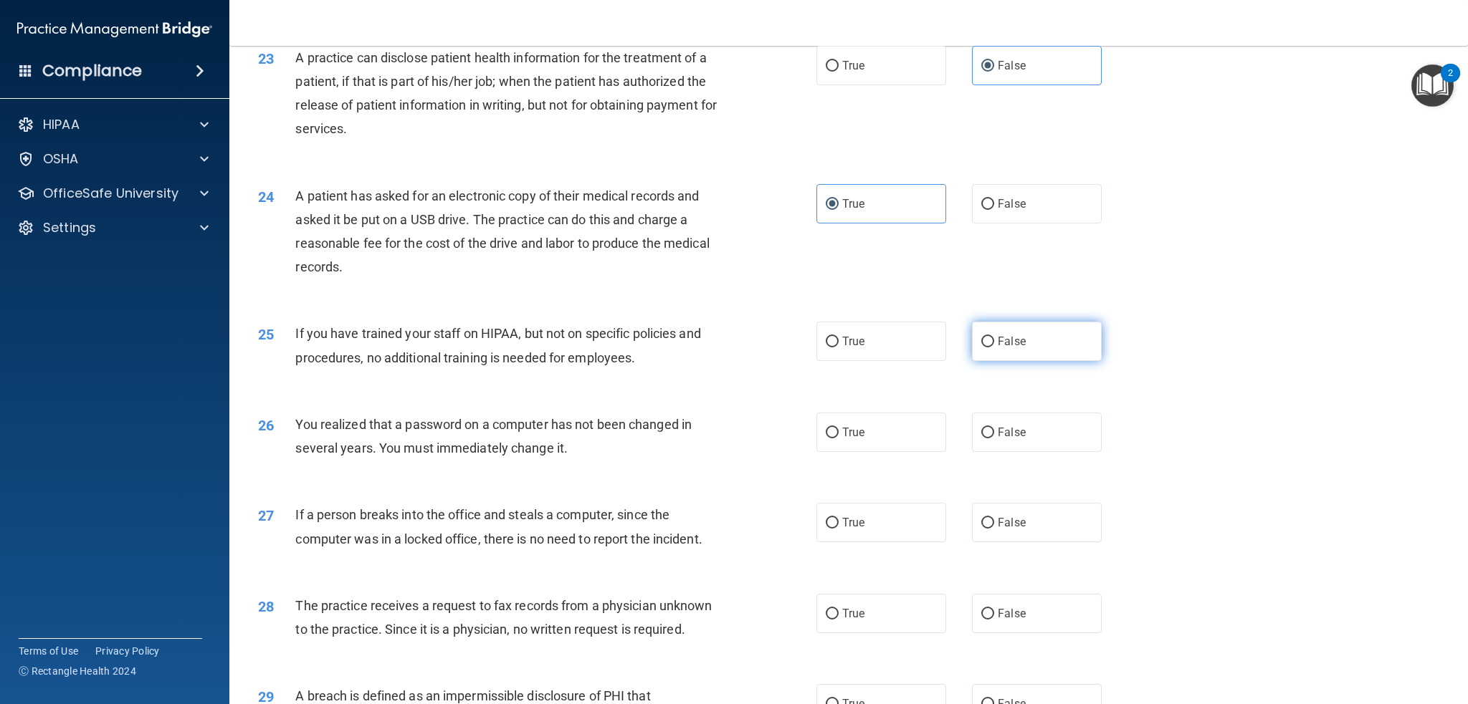
click at [1043, 361] on label "False" at bounding box center [1037, 341] width 130 height 39
click at [994, 348] on input "False" at bounding box center [987, 342] width 13 height 11
radio input "true"
click at [856, 452] on label "True" at bounding box center [881, 432] width 130 height 39
click at [839, 439] on input "True" at bounding box center [832, 433] width 13 height 11
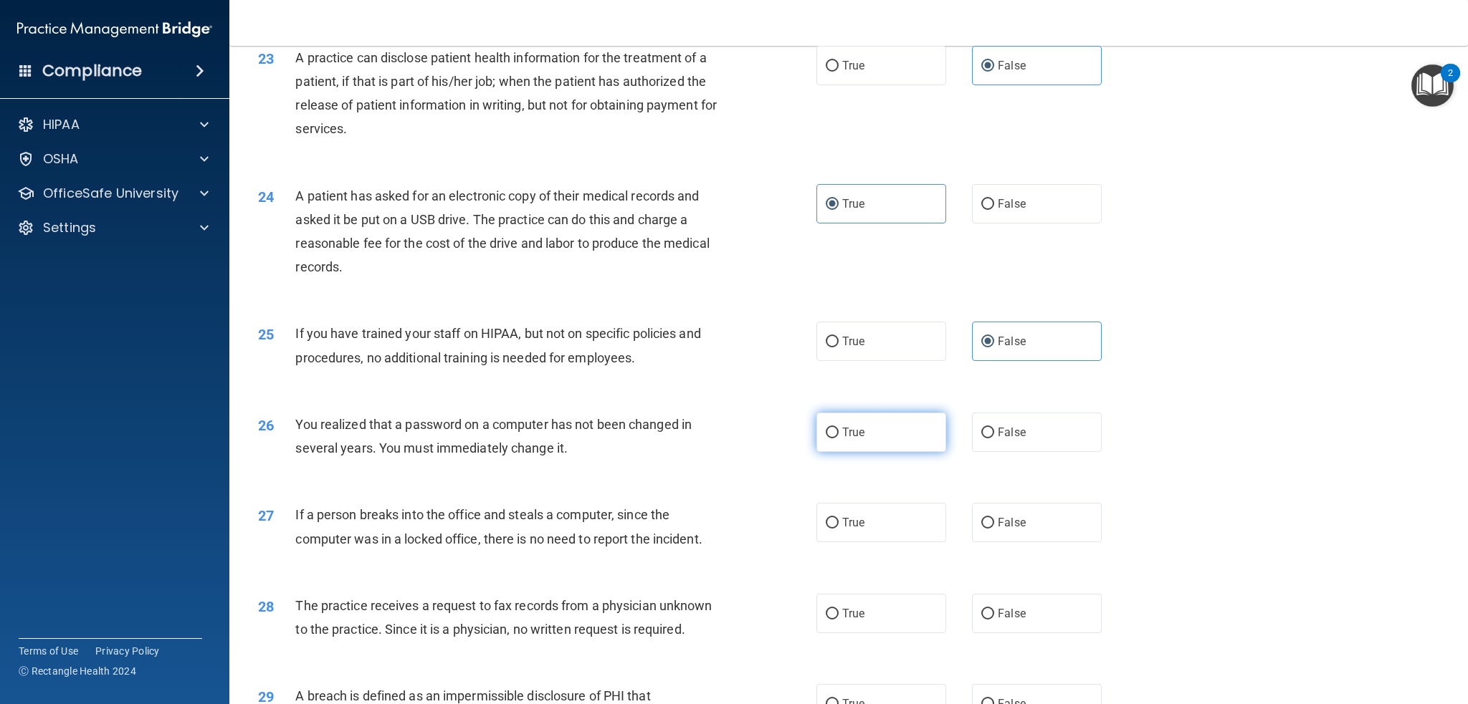
radio input "true"
click at [992, 543] on label "False" at bounding box center [1037, 522] width 130 height 39
click at [992, 529] on input "False" at bounding box center [987, 523] width 13 height 11
radio input "true"
click at [996, 634] on label "False" at bounding box center [1037, 613] width 130 height 39
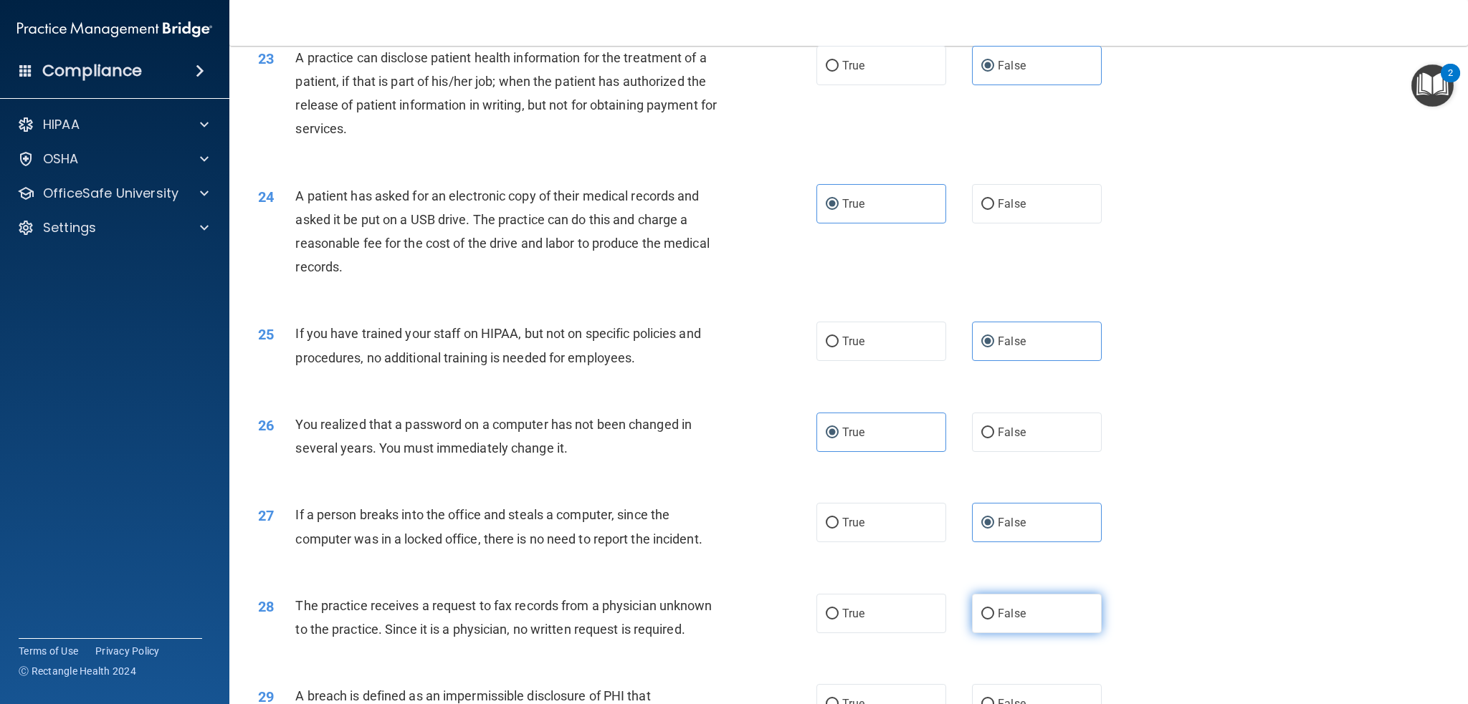
click at [994, 620] on input "False" at bounding box center [987, 614] width 13 height 11
radio input "true"
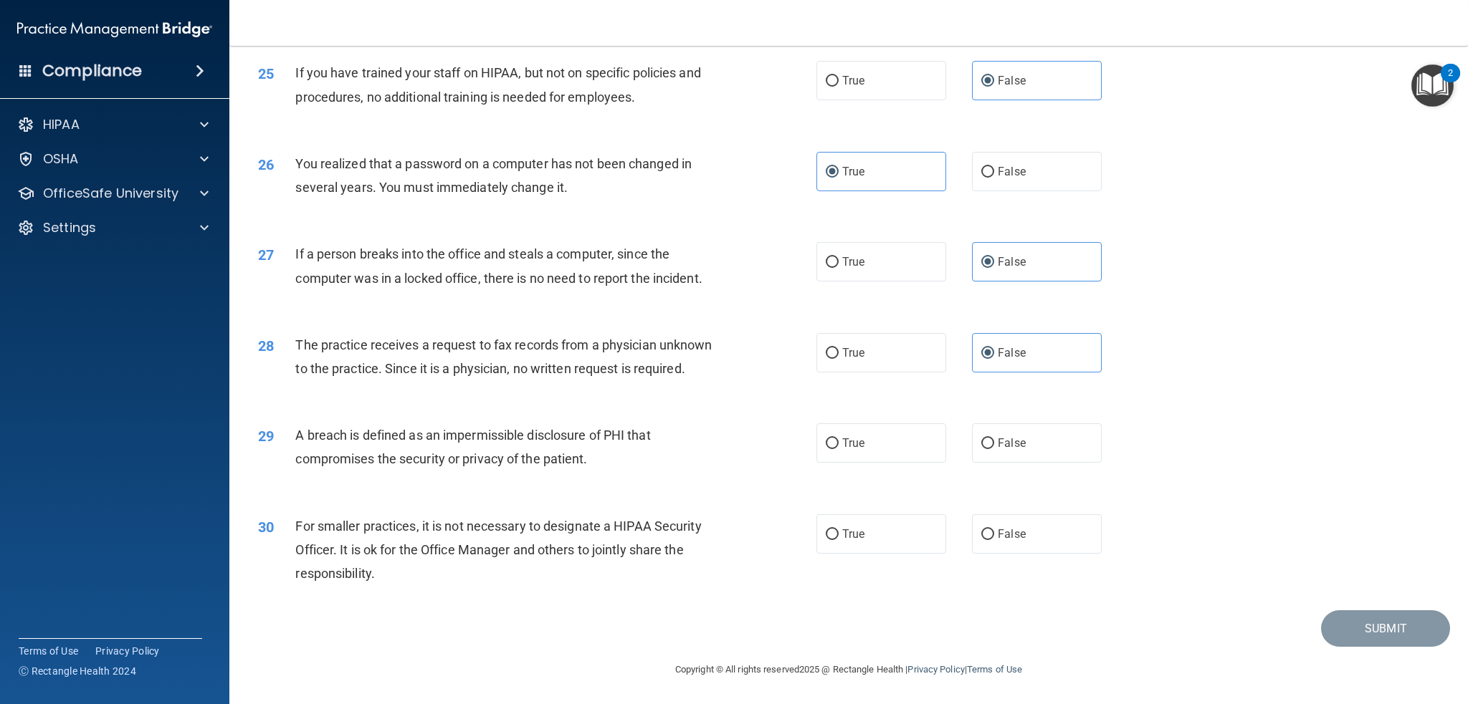
scroll to position [2520, 0]
click at [847, 464] on div "29 A breach is defined as an impermissible disclosure of PHI that compromises t…" at bounding box center [848, 451] width 1203 height 90
drag, startPoint x: 844, startPoint y: 412, endPoint x: 847, endPoint y: 429, distance: 16.7
click at [844, 421] on div "29 A breach is defined as an impermissible disclosure of PHI that compromises t…" at bounding box center [848, 451] width 1203 height 90
drag, startPoint x: 854, startPoint y: 449, endPoint x: 958, endPoint y: 526, distance: 130.2
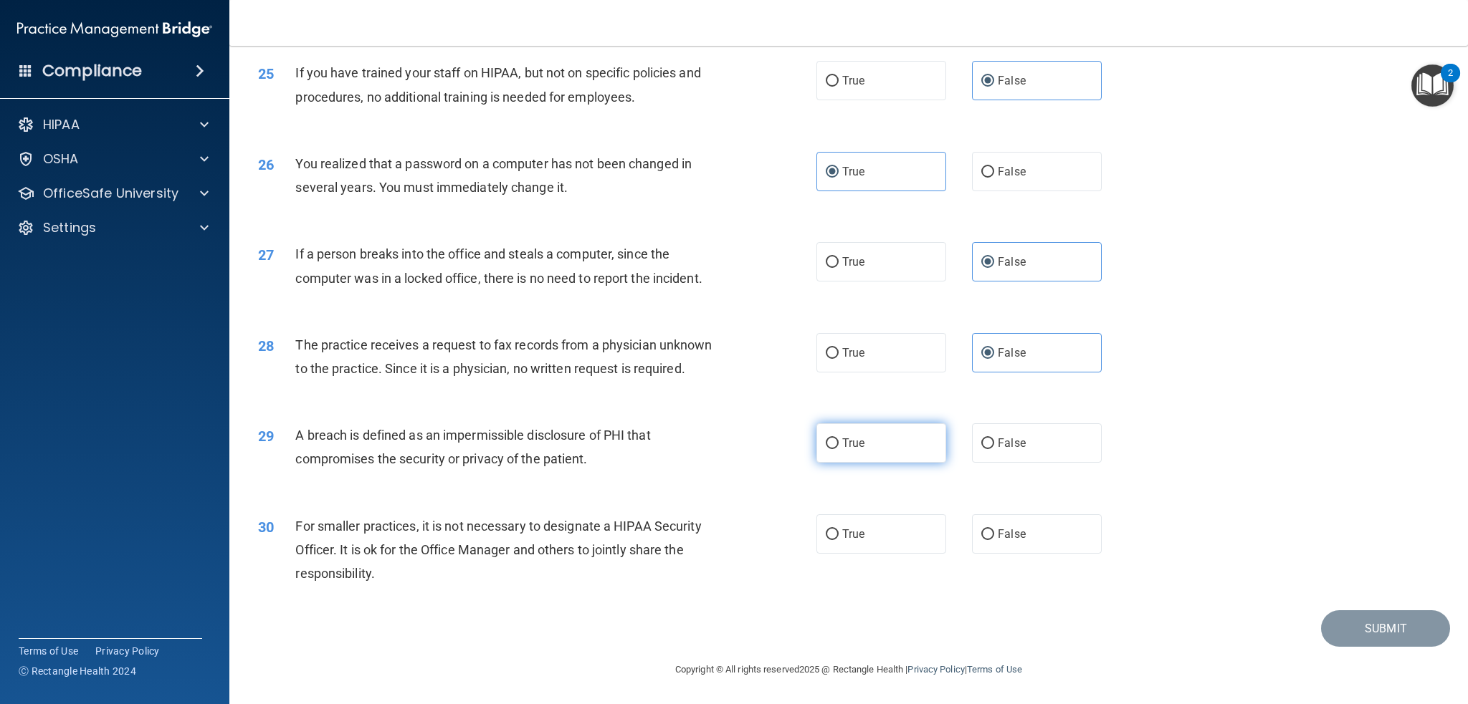
click at [854, 449] on span "True" at bounding box center [853, 443] width 22 height 14
click at [839, 449] on input "True" at bounding box center [832, 444] width 13 height 11
radio input "true"
click at [998, 537] on span "False" at bounding box center [1012, 534] width 28 height 14
click at [993, 537] on input "False" at bounding box center [987, 535] width 13 height 11
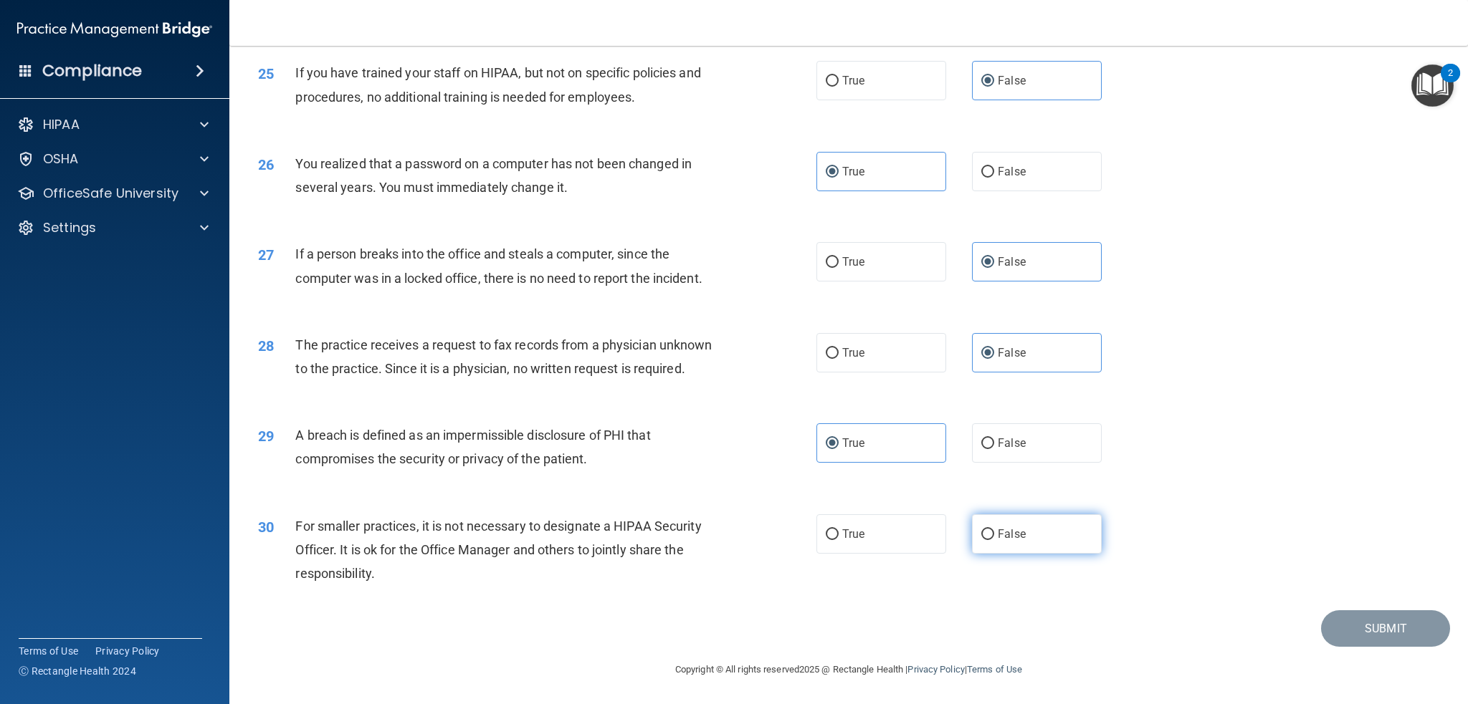
radio input "true"
click at [1331, 626] on button "Submit" at bounding box center [1385, 629] width 129 height 37
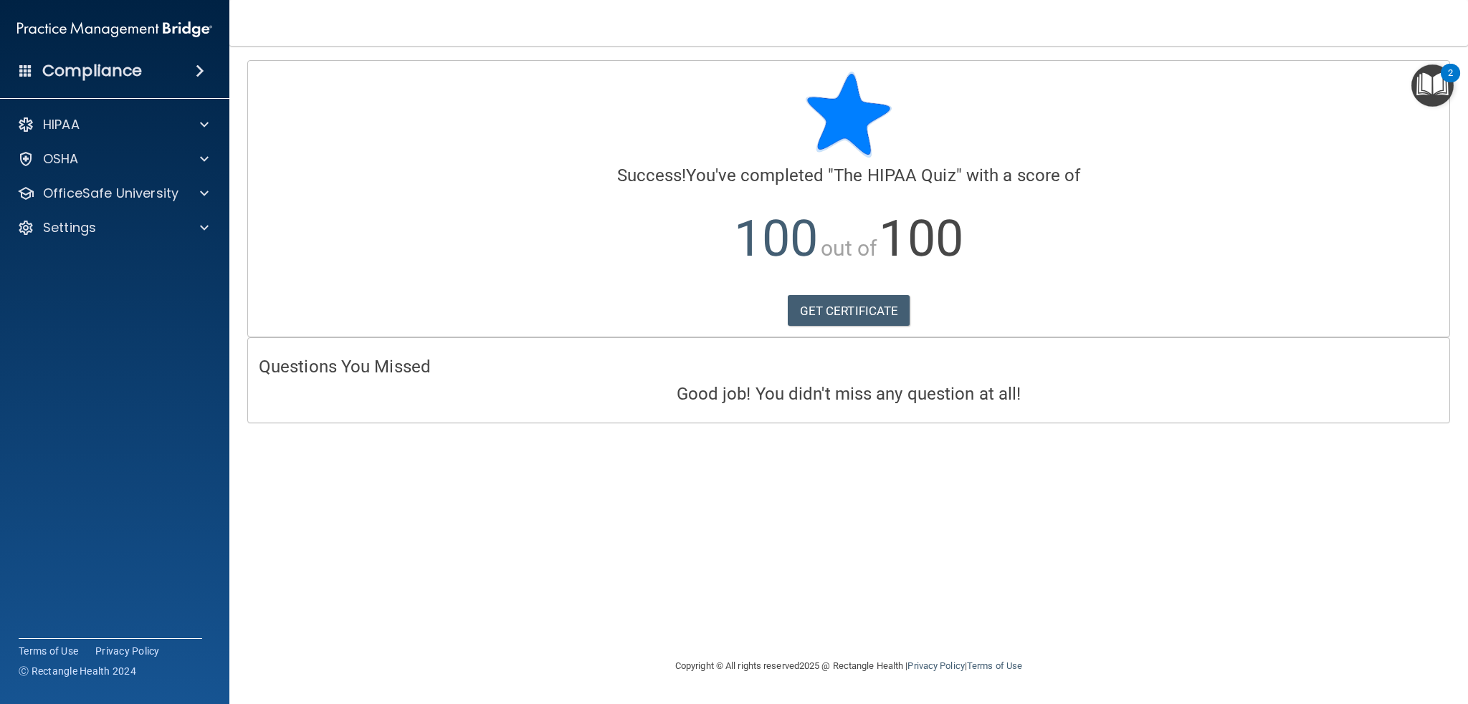
click at [97, 178] on div "HIPAA Documents and Policies Report an Incident Business Associates Emergency P…" at bounding box center [115, 179] width 230 height 149
click at [101, 190] on p "OfficeSafe University" at bounding box center [110, 193] width 135 height 17
click at [123, 226] on p "HIPAA Training" at bounding box center [68, 228] width 118 height 14
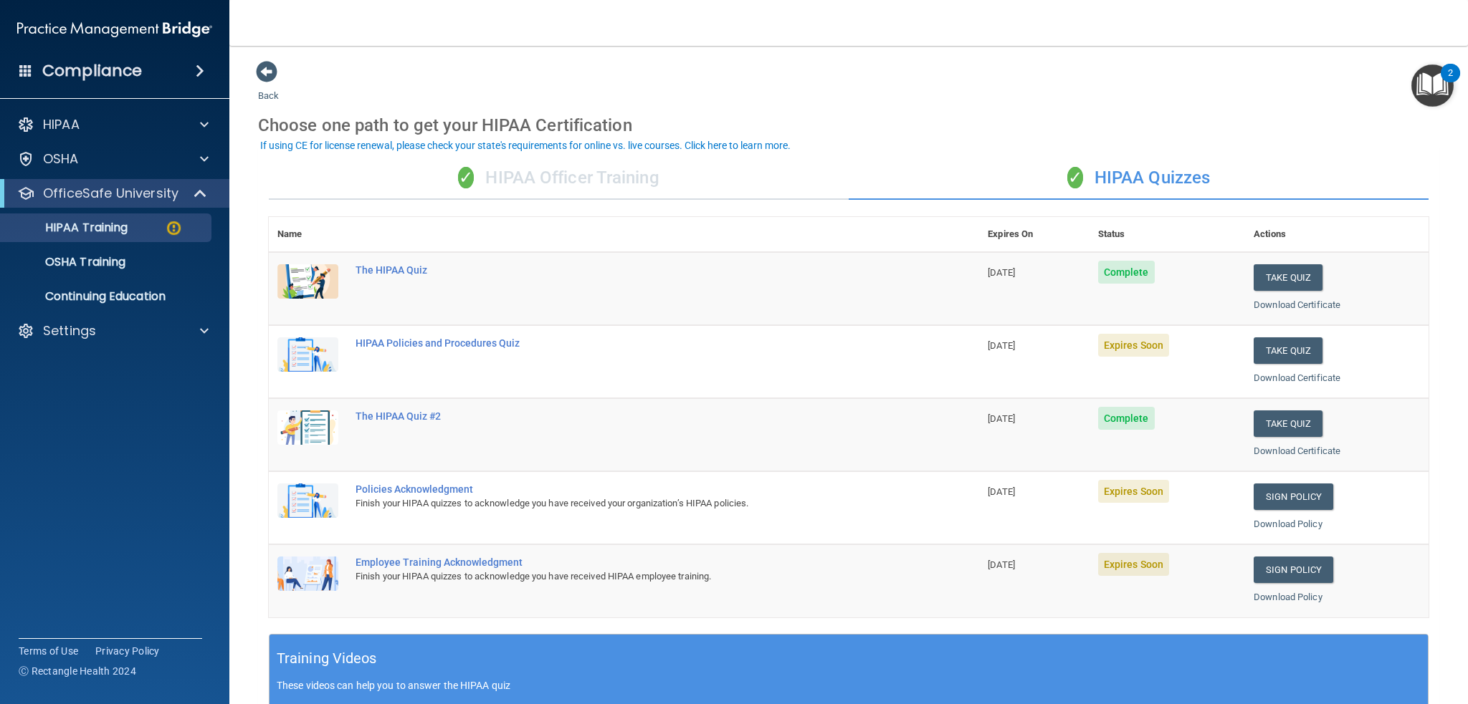
click at [1253, 334] on td "Take Quiz Download Certificate" at bounding box center [1336, 361] width 183 height 73
click at [1256, 350] on button "Take Quiz" at bounding box center [1287, 351] width 69 height 27
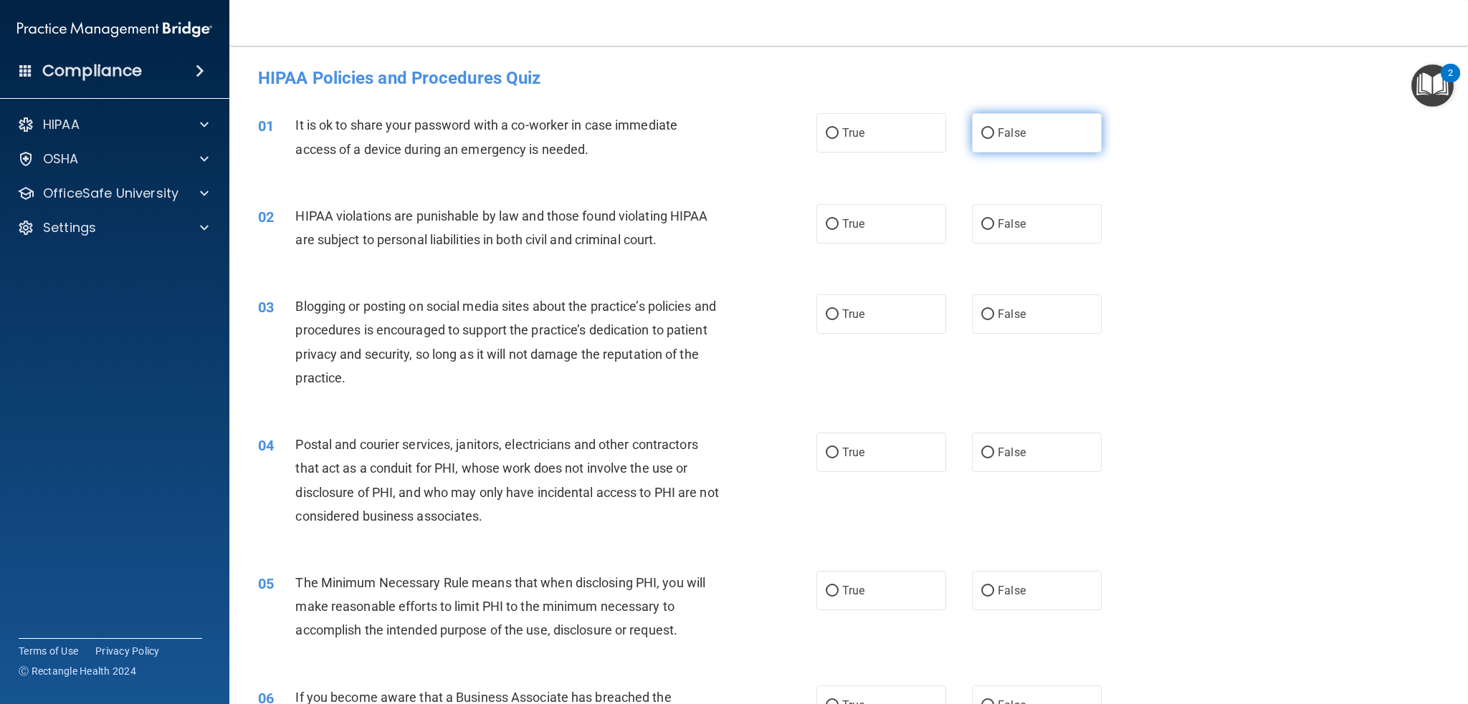
click at [985, 138] on label "False" at bounding box center [1037, 132] width 130 height 39
click at [985, 138] on input "False" at bounding box center [987, 133] width 13 height 11
radio input "true"
click at [857, 221] on label "True" at bounding box center [881, 223] width 130 height 39
click at [839, 221] on input "True" at bounding box center [832, 224] width 13 height 11
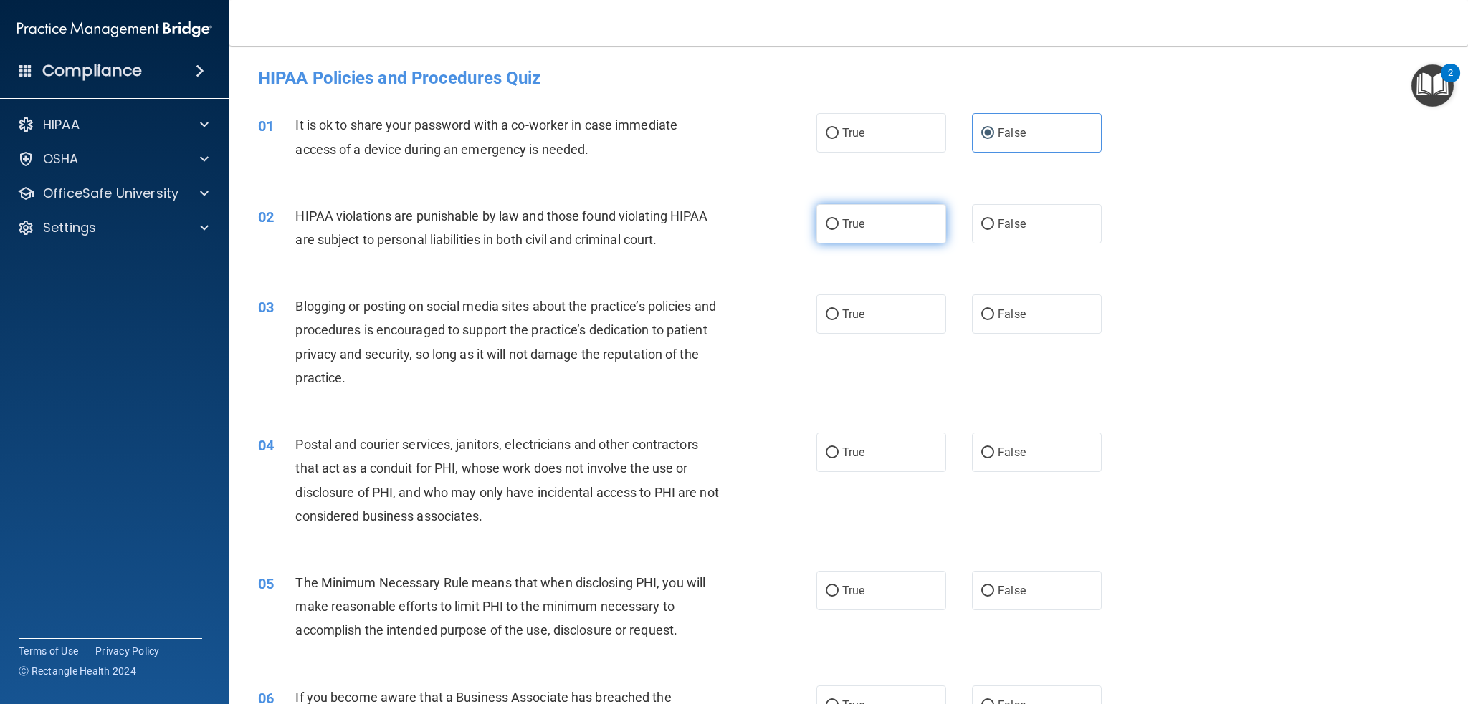
radio input "true"
click at [1009, 357] on div "03 Blogging or posting on social media sites about the practice’s policies and …" at bounding box center [848, 346] width 1203 height 138
drag, startPoint x: 1006, startPoint y: 308, endPoint x: 952, endPoint y: 400, distance: 106.7
click at [1004, 310] on span "False" at bounding box center [1012, 314] width 28 height 14
click at [994, 310] on input "False" at bounding box center [987, 315] width 13 height 11
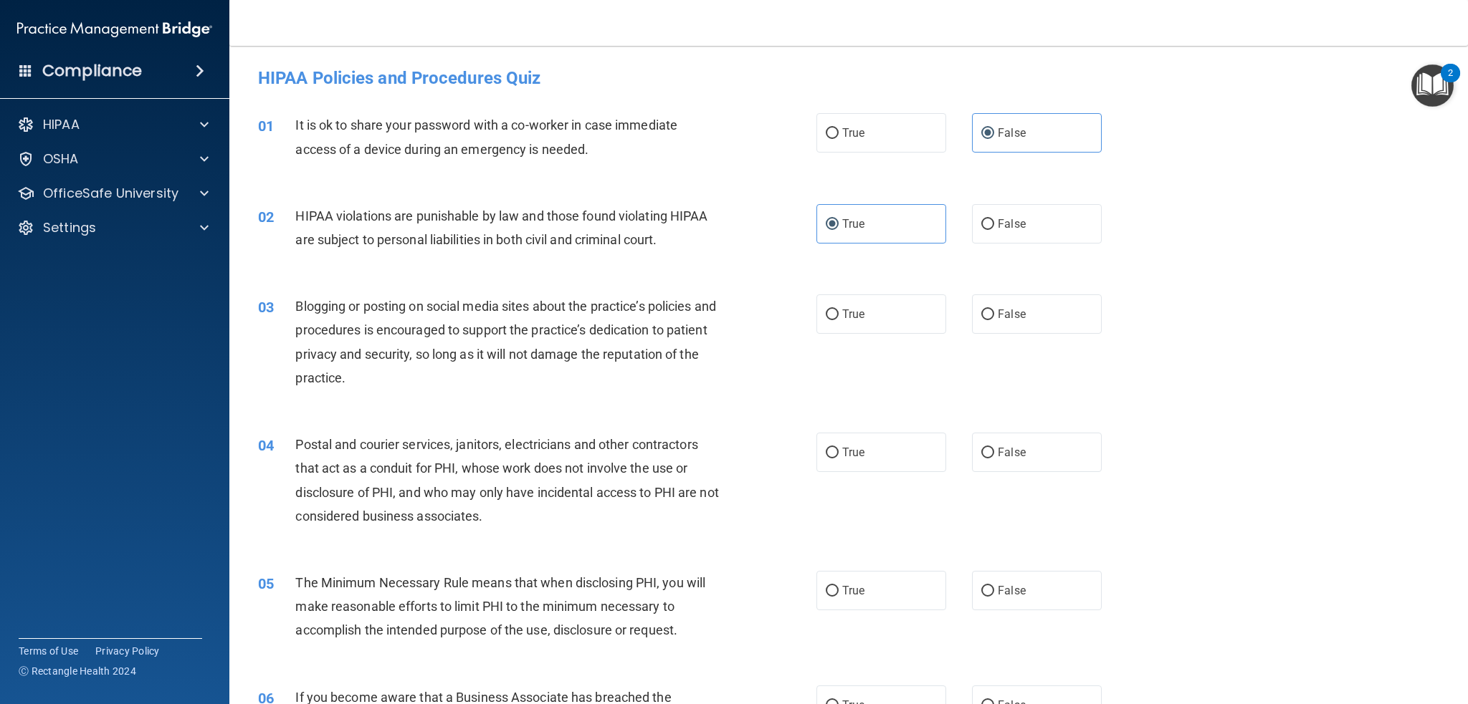
radio input "true"
click at [844, 462] on label "True" at bounding box center [881, 452] width 130 height 39
click at [839, 459] on input "True" at bounding box center [832, 453] width 13 height 11
radio input "true"
click at [851, 591] on span "True" at bounding box center [853, 591] width 22 height 14
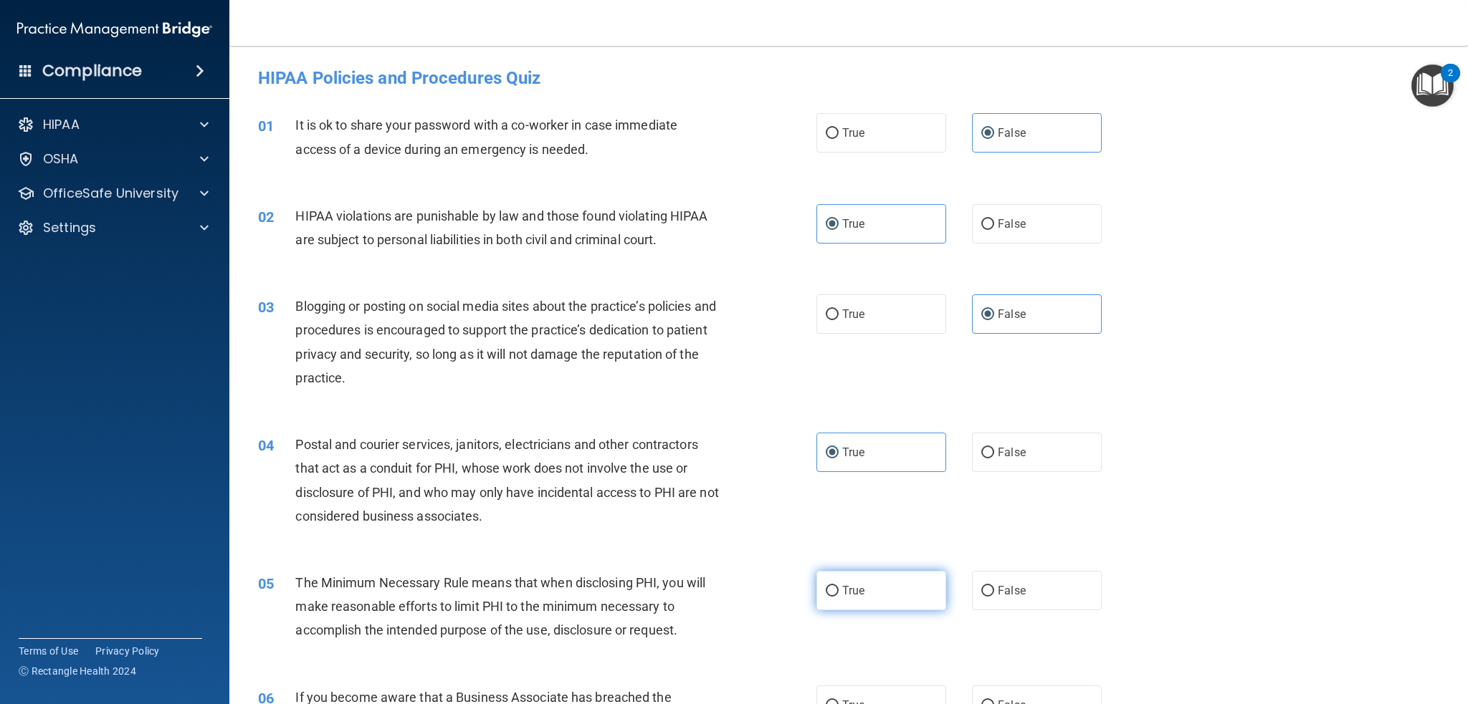
click at [839, 591] on input "True" at bounding box center [832, 591] width 13 height 11
radio input "true"
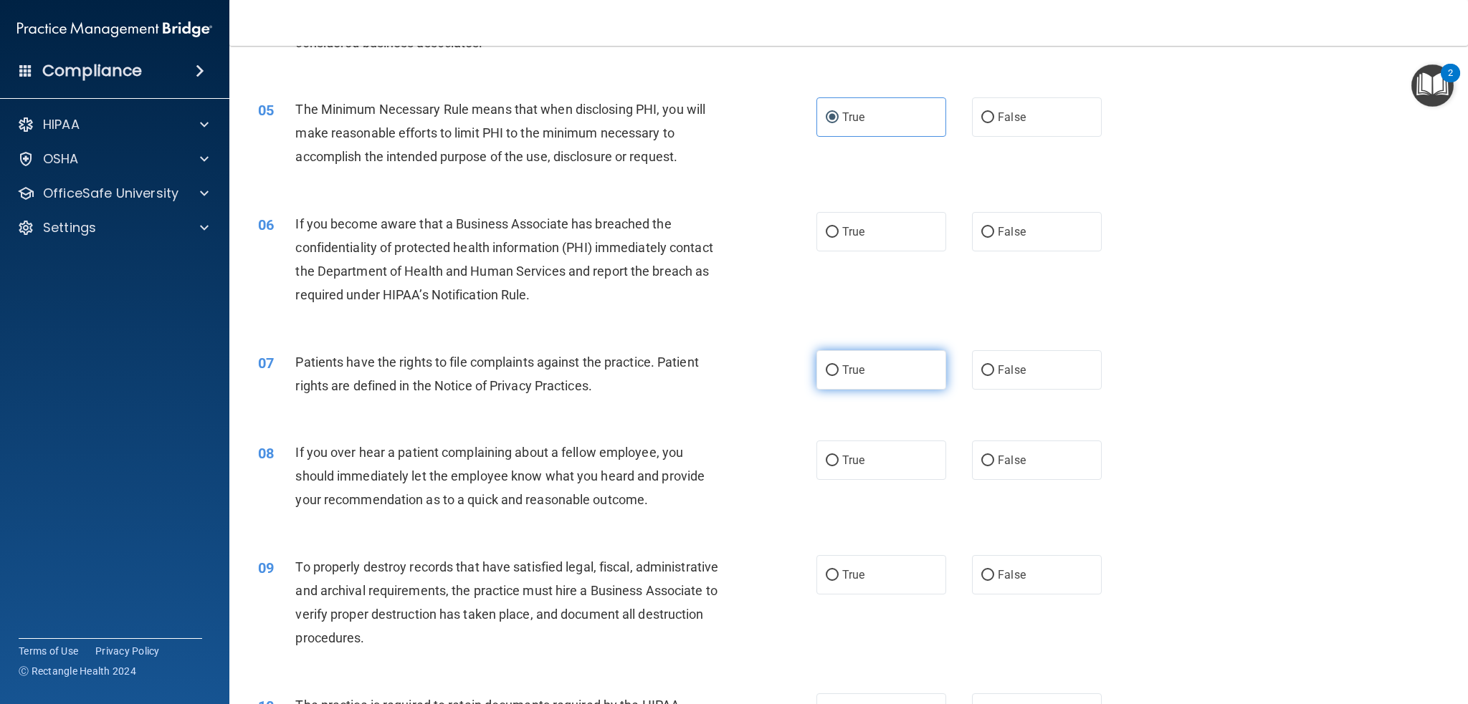
scroll to position [477, 0]
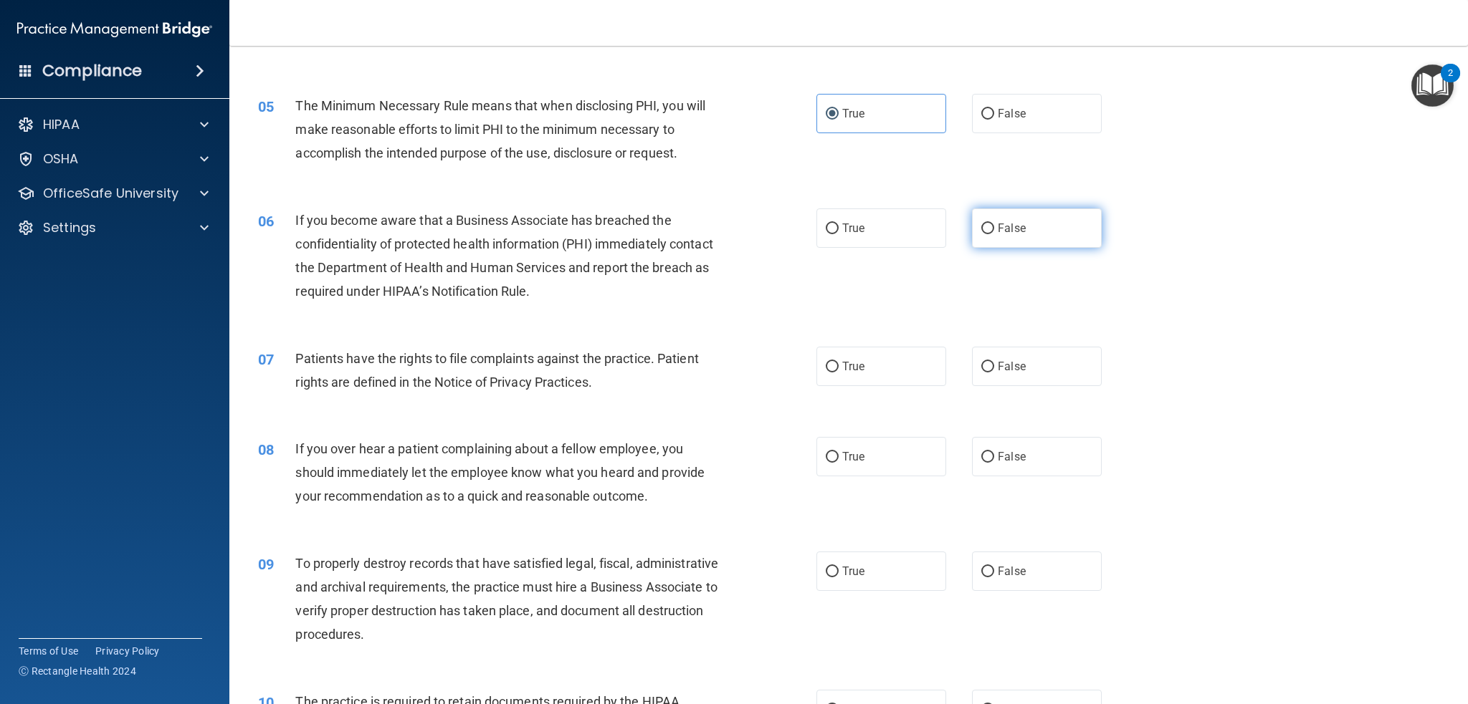
click at [1011, 229] on span "False" at bounding box center [1012, 228] width 28 height 14
click at [994, 229] on input "False" at bounding box center [987, 229] width 13 height 11
radio input "true"
click at [867, 358] on label "True" at bounding box center [881, 366] width 130 height 39
click at [839, 362] on input "True" at bounding box center [832, 367] width 13 height 11
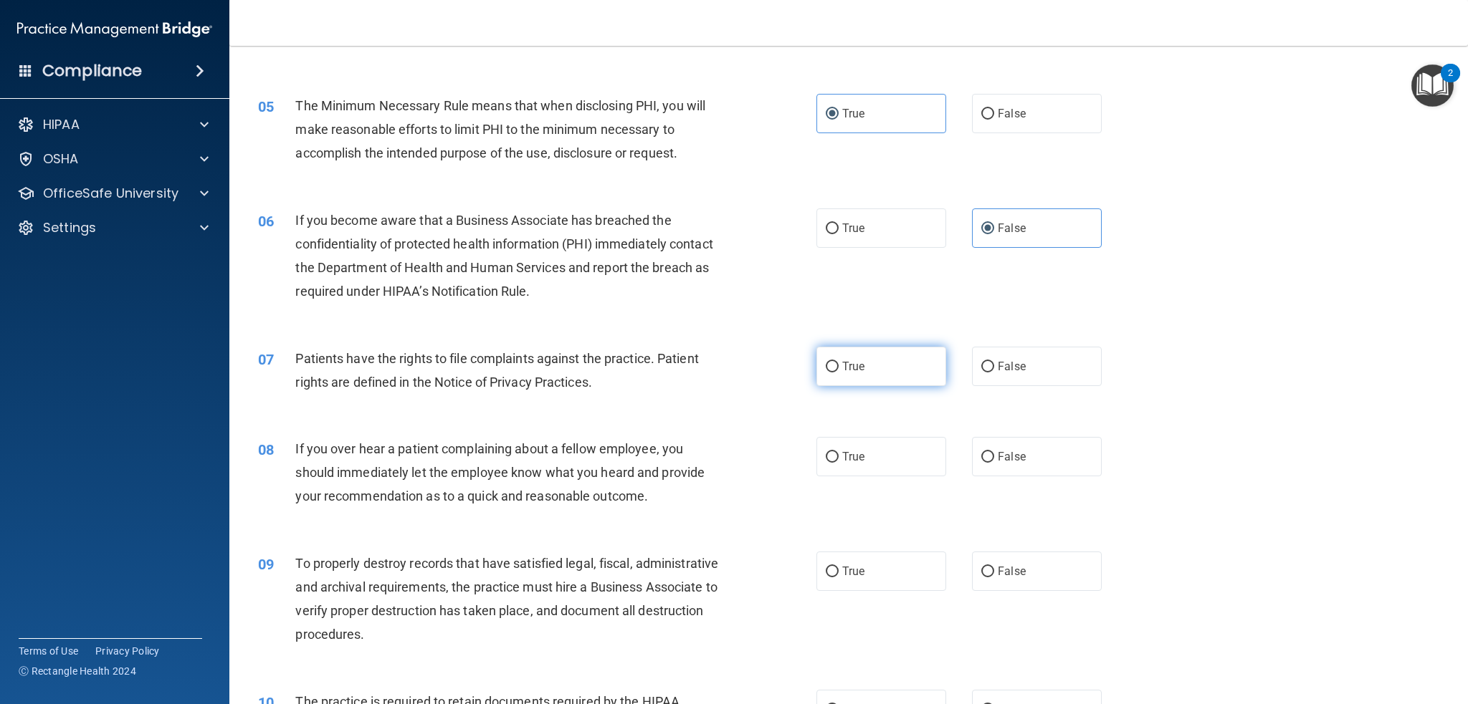
radio input "true"
click at [998, 462] on span "False" at bounding box center [1012, 457] width 28 height 14
click at [988, 462] on input "False" at bounding box center [987, 457] width 13 height 11
radio input "true"
click at [987, 573] on label "False" at bounding box center [1037, 571] width 130 height 39
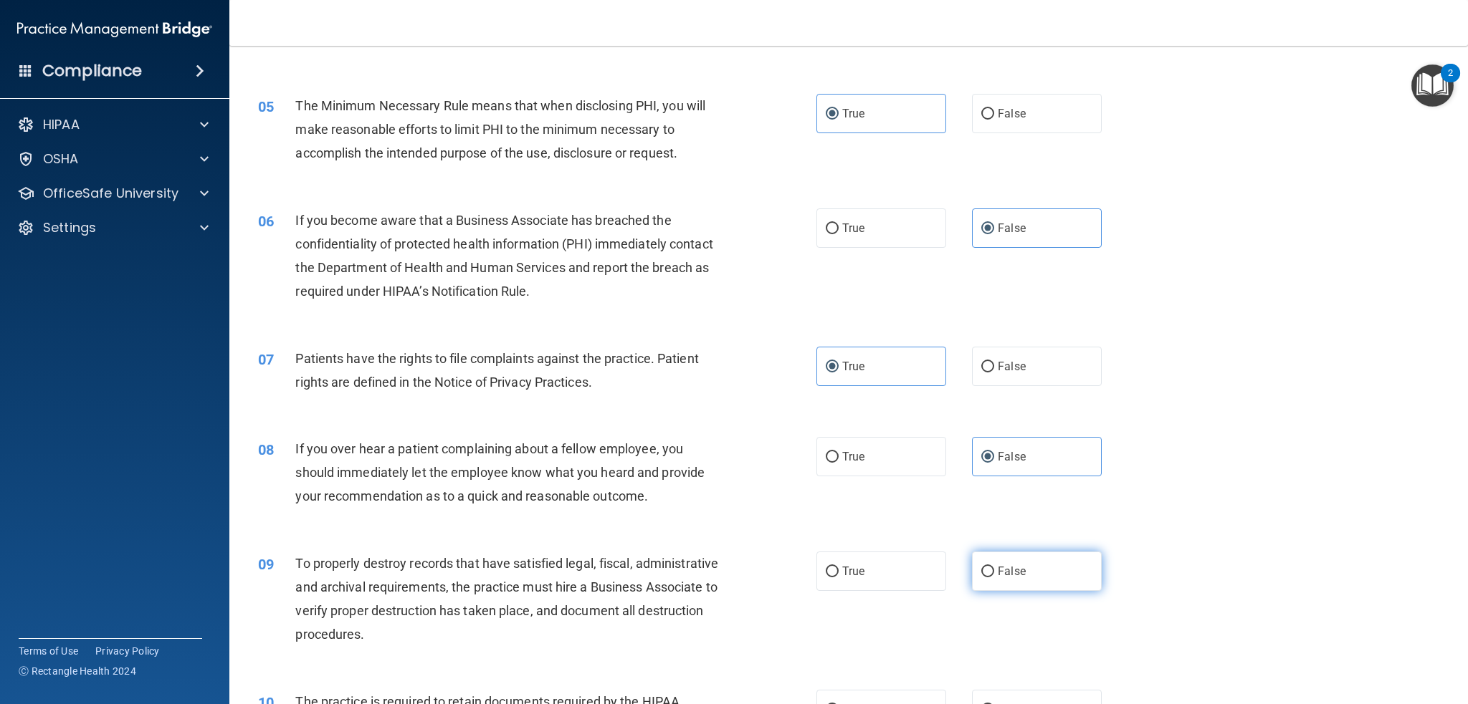
click at [987, 573] on input "False" at bounding box center [987, 572] width 13 height 11
radio input "true"
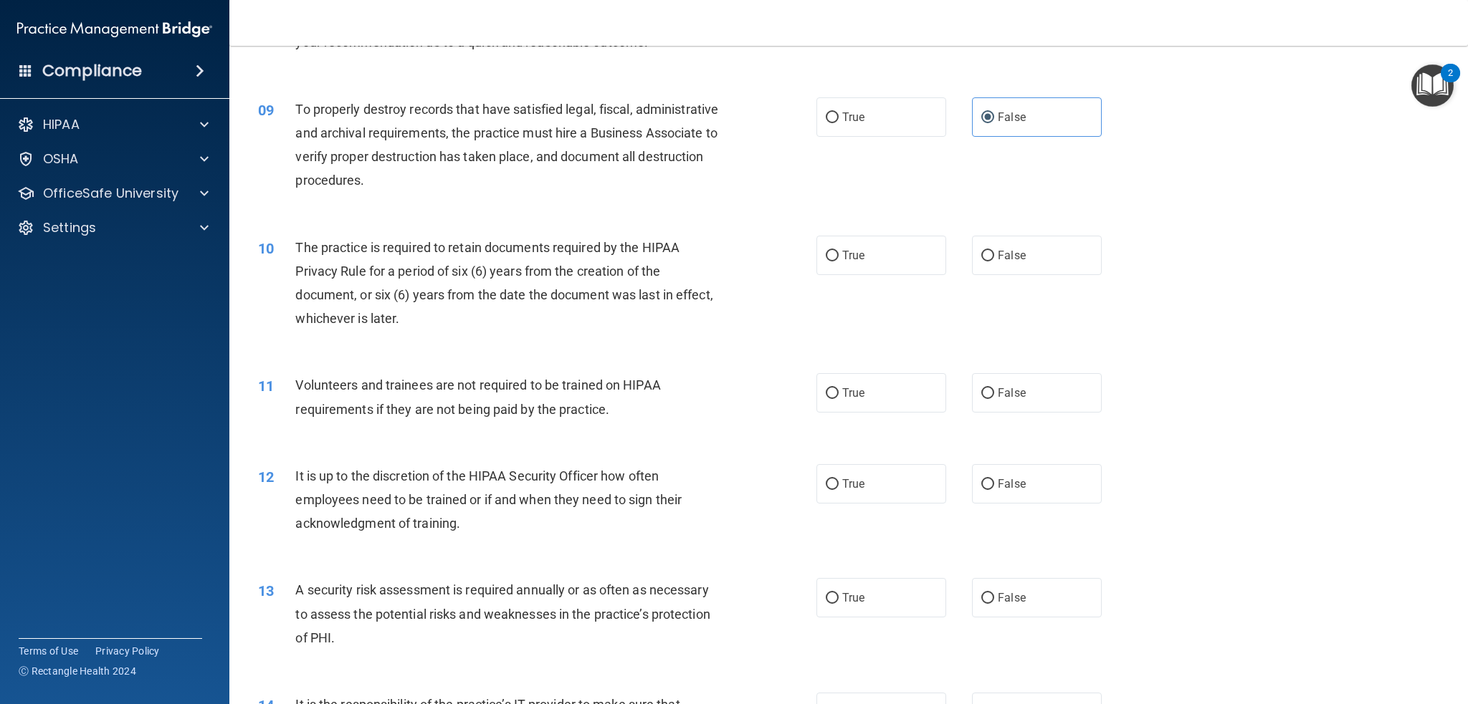
scroll to position [955, 0]
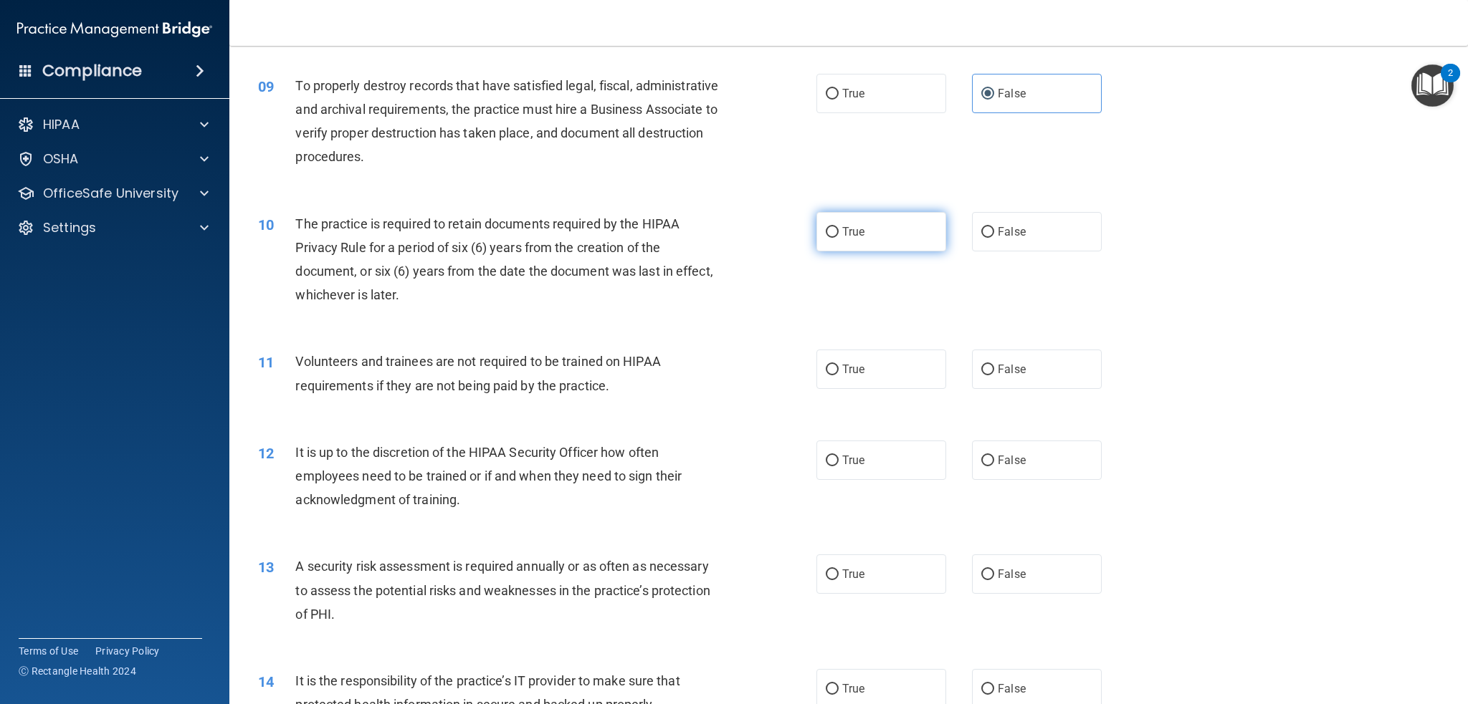
click at [864, 237] on label "True" at bounding box center [881, 231] width 130 height 39
click at [839, 237] on input "True" at bounding box center [832, 232] width 13 height 11
radio input "true"
click at [1032, 398] on div "11 Volunteers and trainees are not required to be trained on HIPAA requirements…" at bounding box center [848, 377] width 1203 height 90
drag, startPoint x: 1028, startPoint y: 357, endPoint x: 1029, endPoint y: 366, distance: 8.6
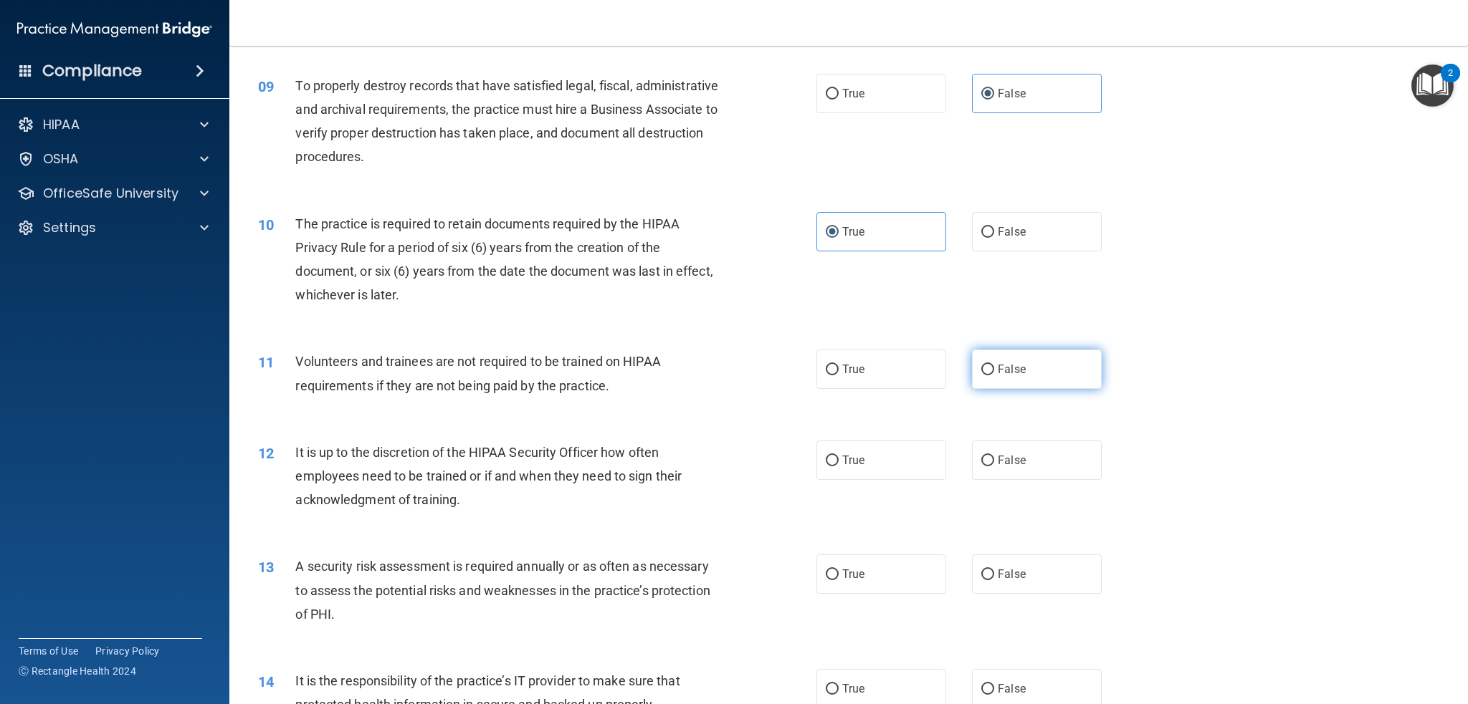
click at [1028, 360] on label "False" at bounding box center [1037, 369] width 130 height 39
click at [994, 365] on input "False" at bounding box center [987, 370] width 13 height 11
radio input "true"
click at [1017, 465] on label "False" at bounding box center [1037, 460] width 130 height 39
click at [994, 465] on input "False" at bounding box center [987, 461] width 13 height 11
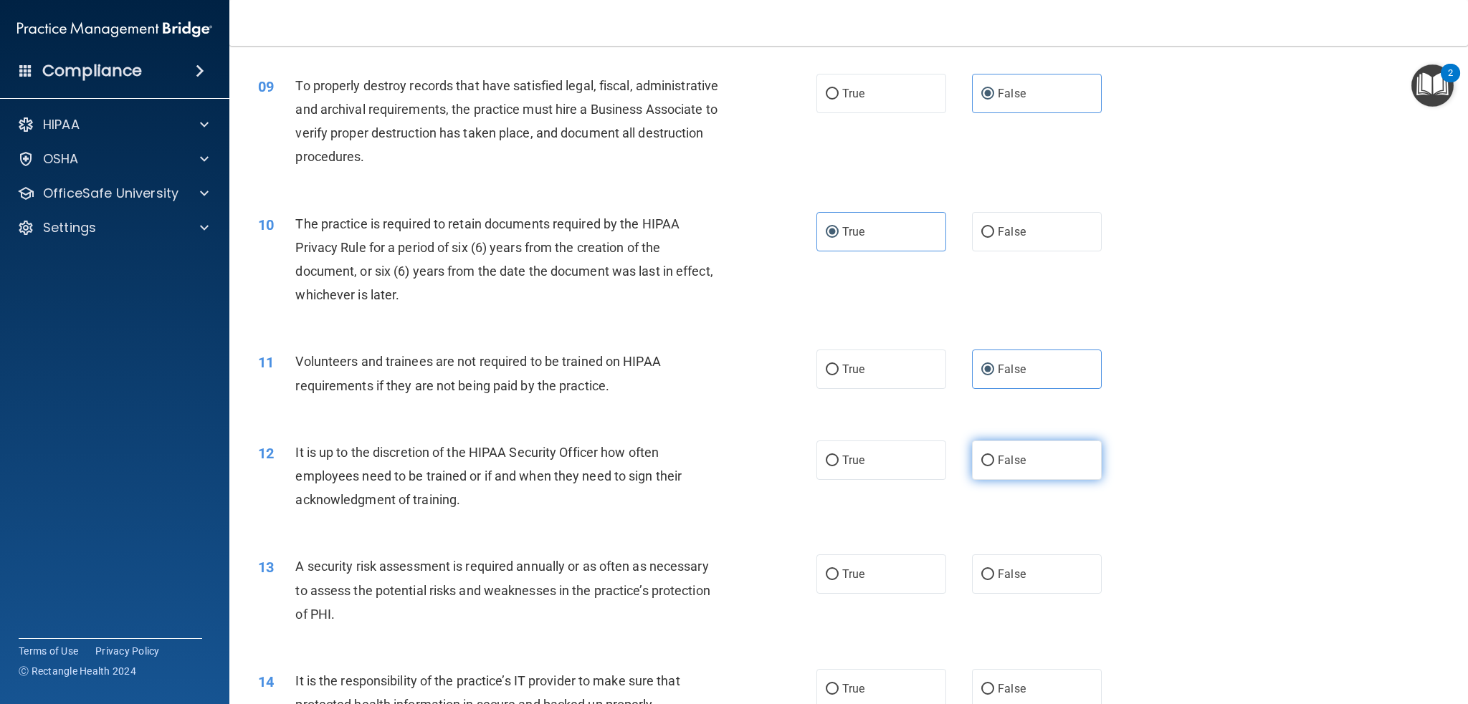
radio input "true"
click at [855, 571] on span "True" at bounding box center [853, 575] width 22 height 14
click at [839, 571] on input "True" at bounding box center [832, 575] width 13 height 11
radio input "true"
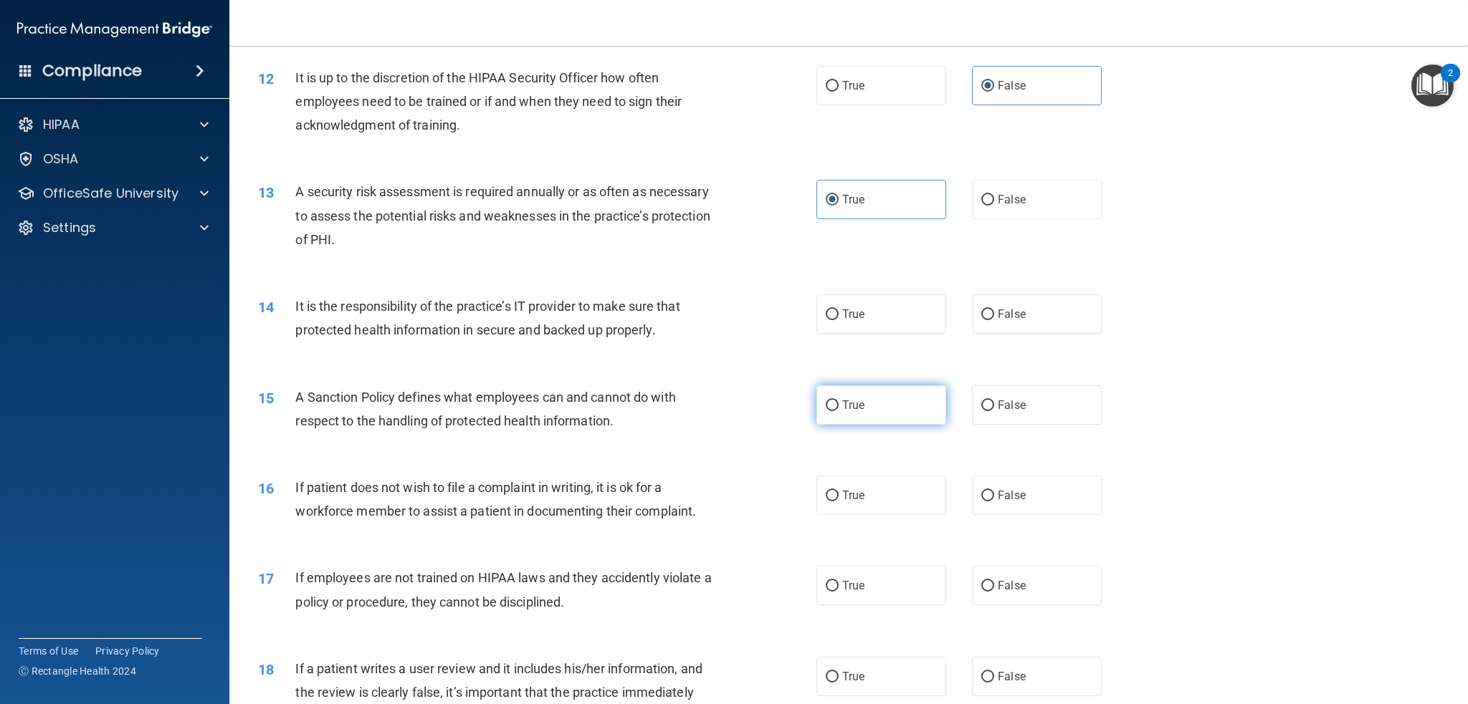
scroll to position [1337, 0]
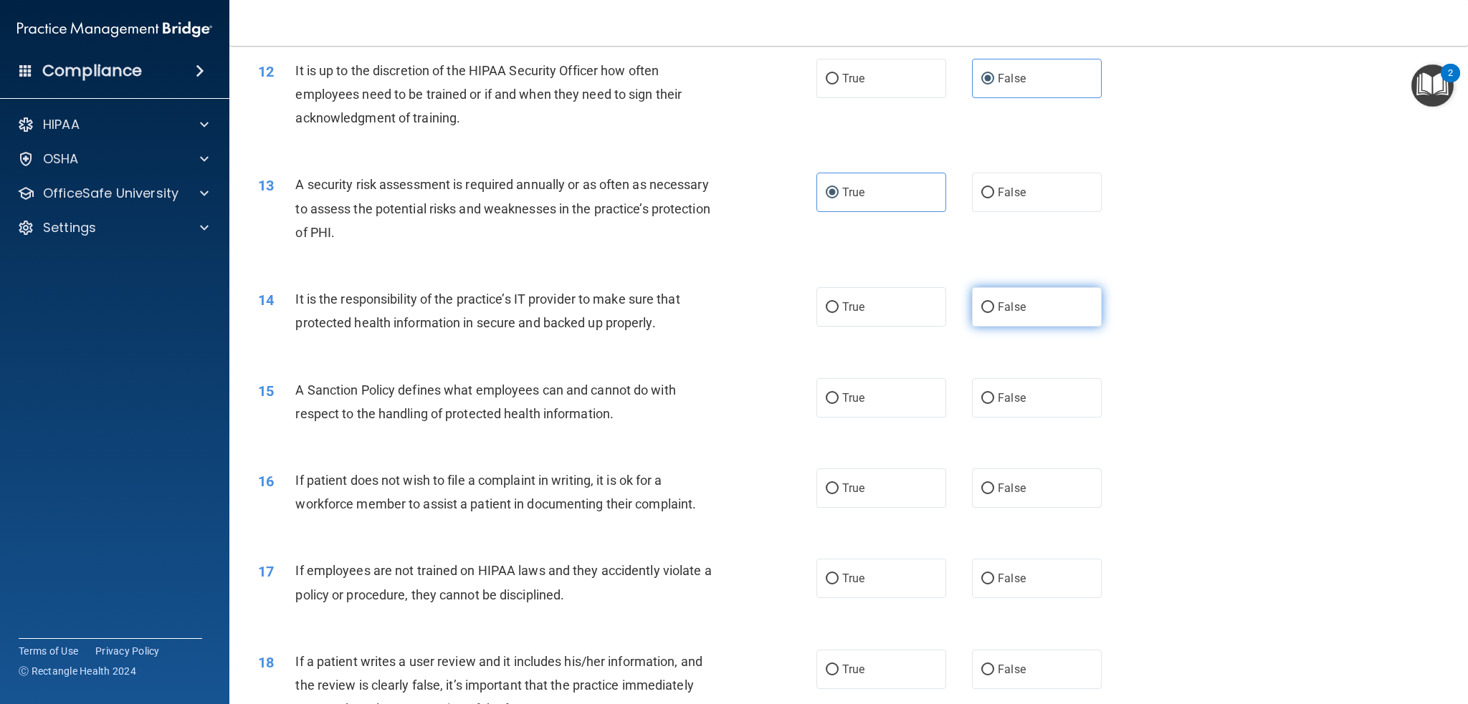
click at [988, 312] on label "False" at bounding box center [1037, 306] width 130 height 39
click at [988, 312] on input "False" at bounding box center [987, 307] width 13 height 11
radio input "true"
click at [998, 393] on span "False" at bounding box center [1012, 398] width 28 height 14
click at [994, 393] on input "False" at bounding box center [987, 398] width 13 height 11
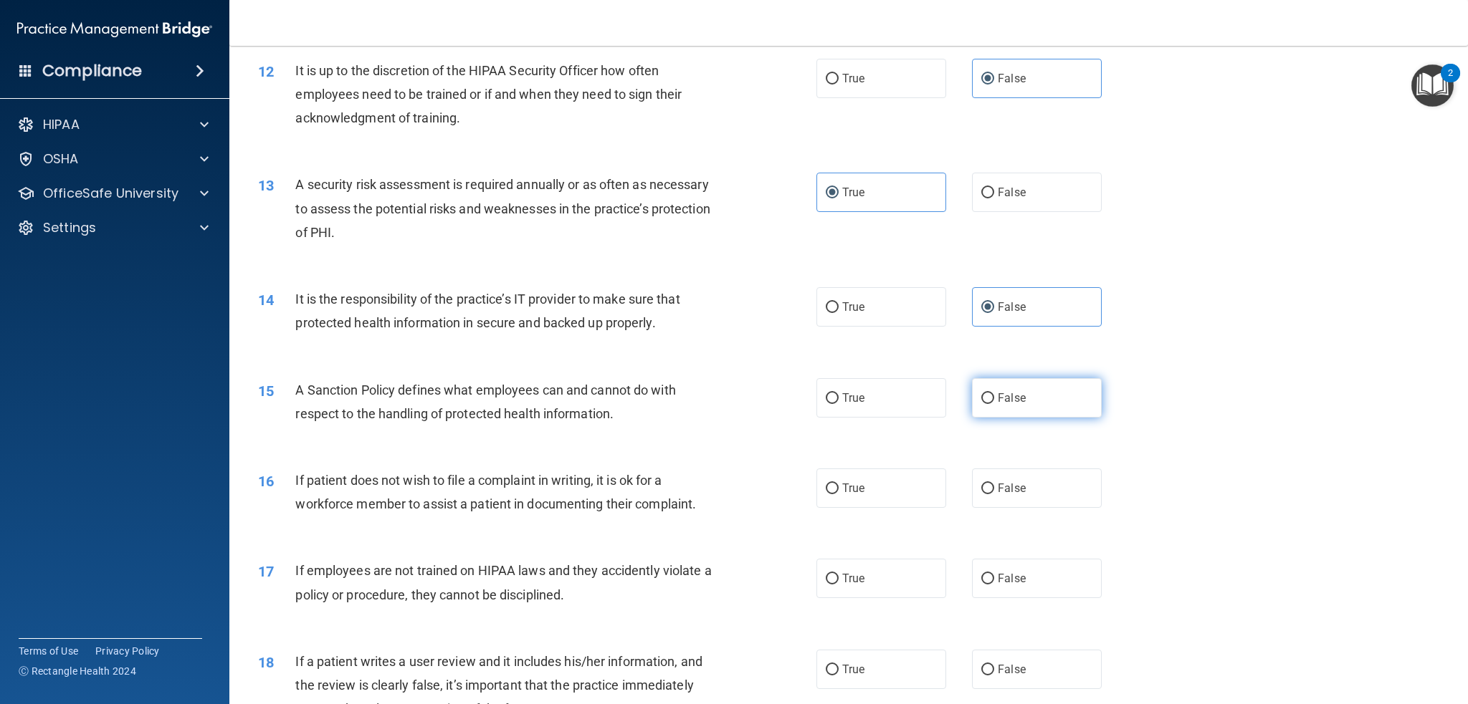
radio input "true"
click at [876, 488] on label "True" at bounding box center [881, 488] width 130 height 39
click at [839, 488] on input "True" at bounding box center [832, 489] width 13 height 11
radio input "true"
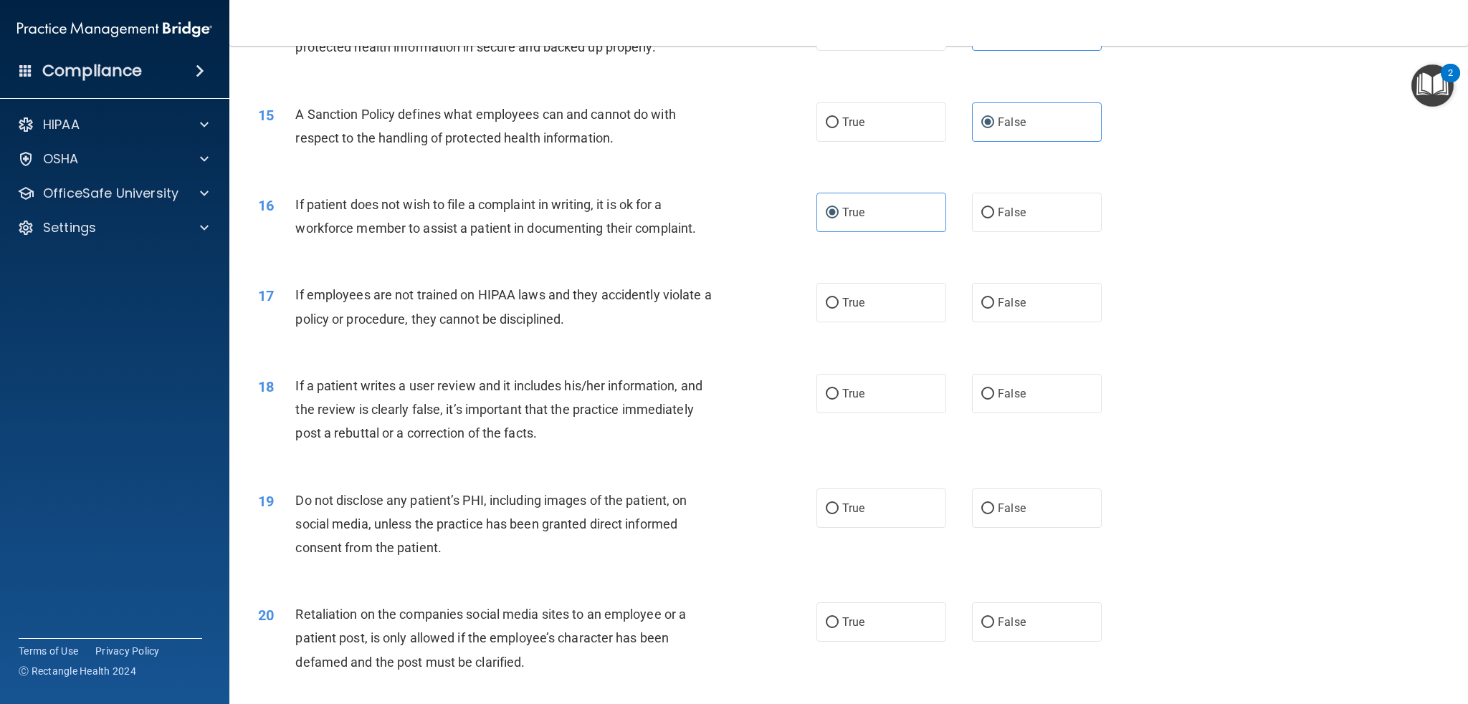
scroll to position [1624, 0]
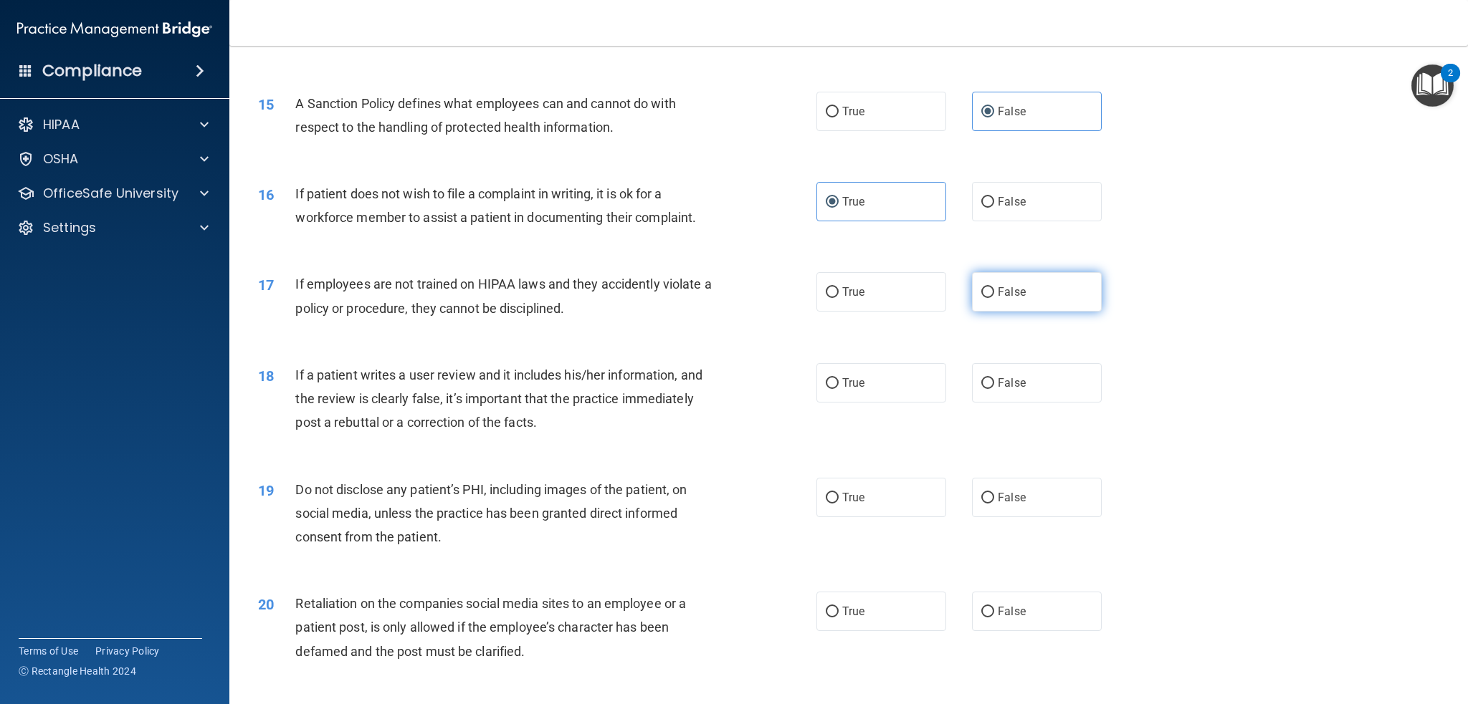
click at [1003, 292] on span "False" at bounding box center [1012, 292] width 28 height 14
click at [994, 292] on input "False" at bounding box center [987, 292] width 13 height 11
radio input "true"
click at [1010, 381] on span "False" at bounding box center [1012, 383] width 28 height 14
click at [994, 381] on input "False" at bounding box center [987, 383] width 13 height 11
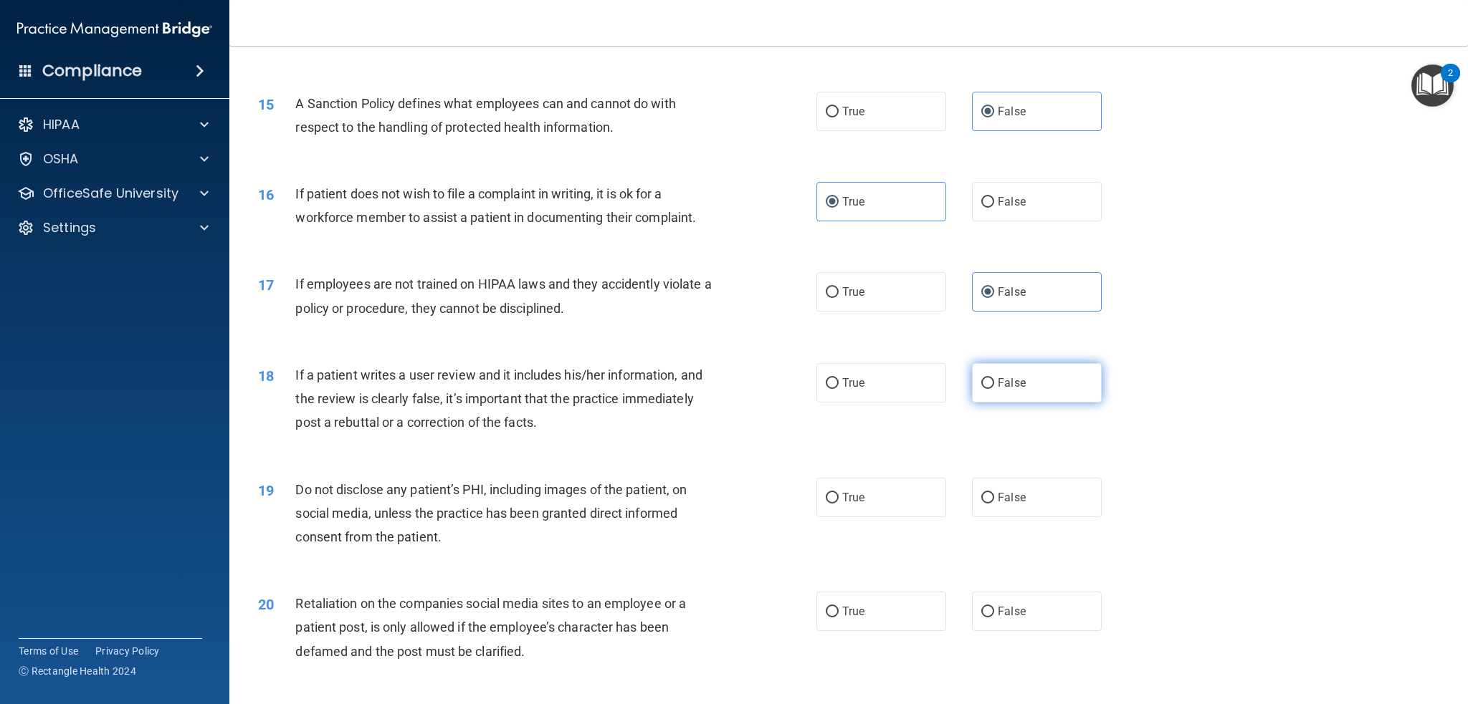
radio input "true"
click at [856, 507] on label "True" at bounding box center [881, 497] width 130 height 39
click at [839, 504] on input "True" at bounding box center [832, 498] width 13 height 11
radio input "true"
click at [1008, 629] on label "False" at bounding box center [1037, 611] width 130 height 39
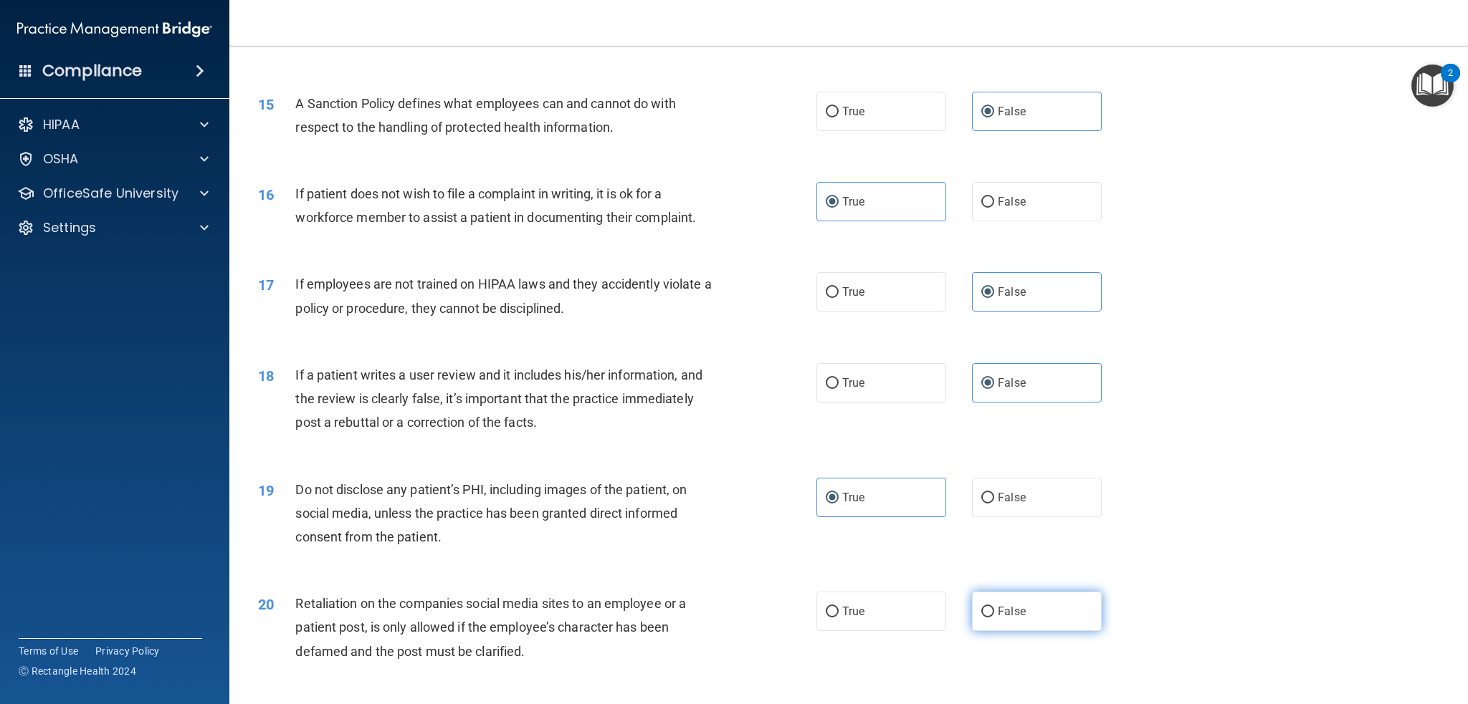
click at [994, 618] on input "False" at bounding box center [987, 612] width 13 height 11
radio input "true"
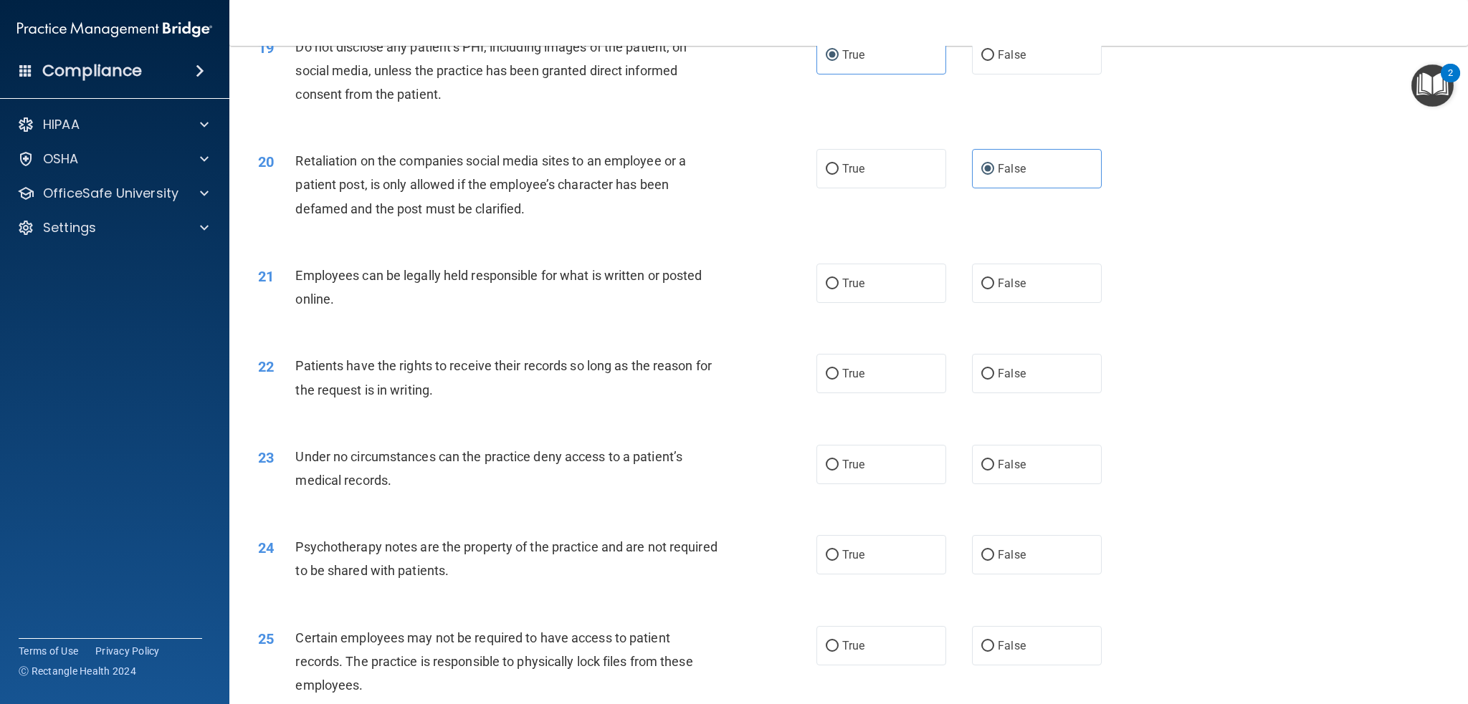
scroll to position [2102, 0]
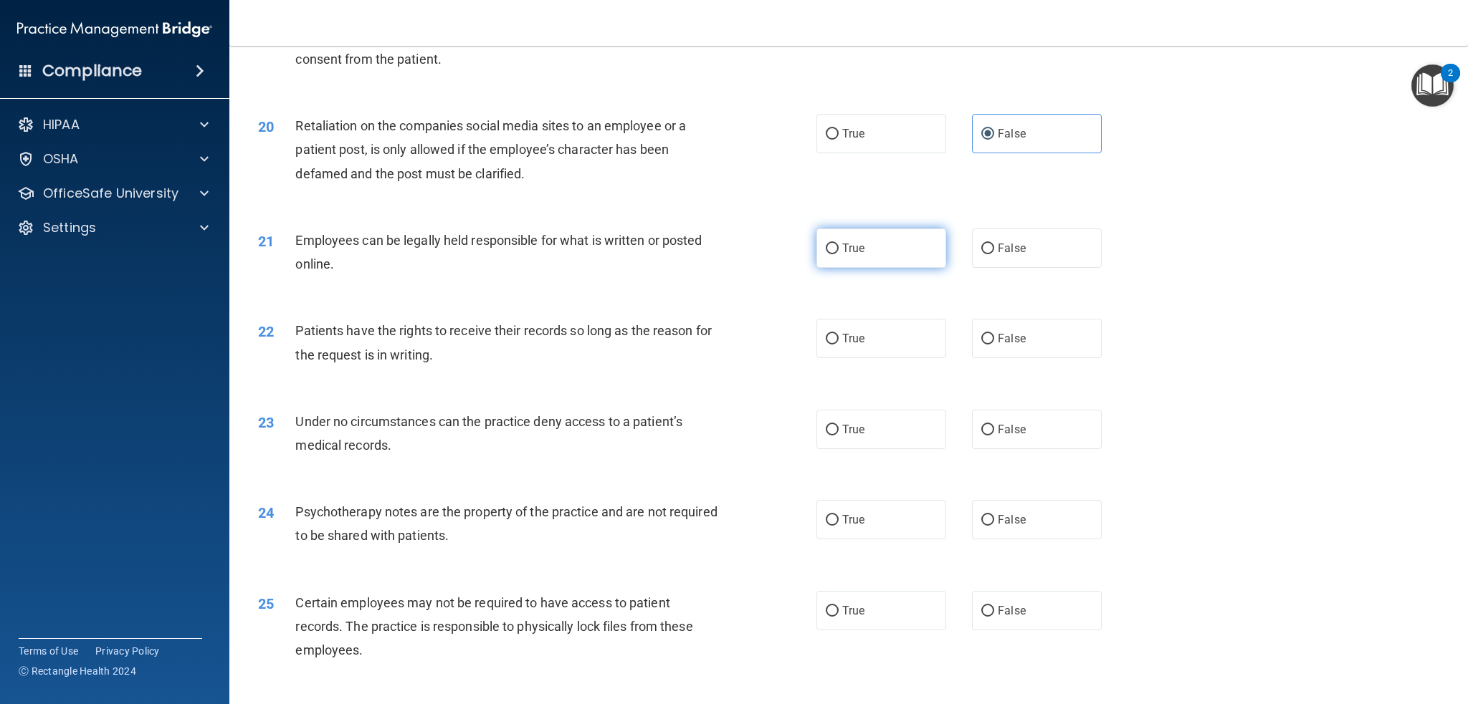
click at [845, 245] on span "True" at bounding box center [853, 249] width 22 height 14
click at [839, 245] on input "True" at bounding box center [832, 249] width 13 height 11
radio input "true"
click at [1008, 339] on span "False" at bounding box center [1012, 339] width 28 height 14
click at [994, 339] on input "False" at bounding box center [987, 339] width 13 height 11
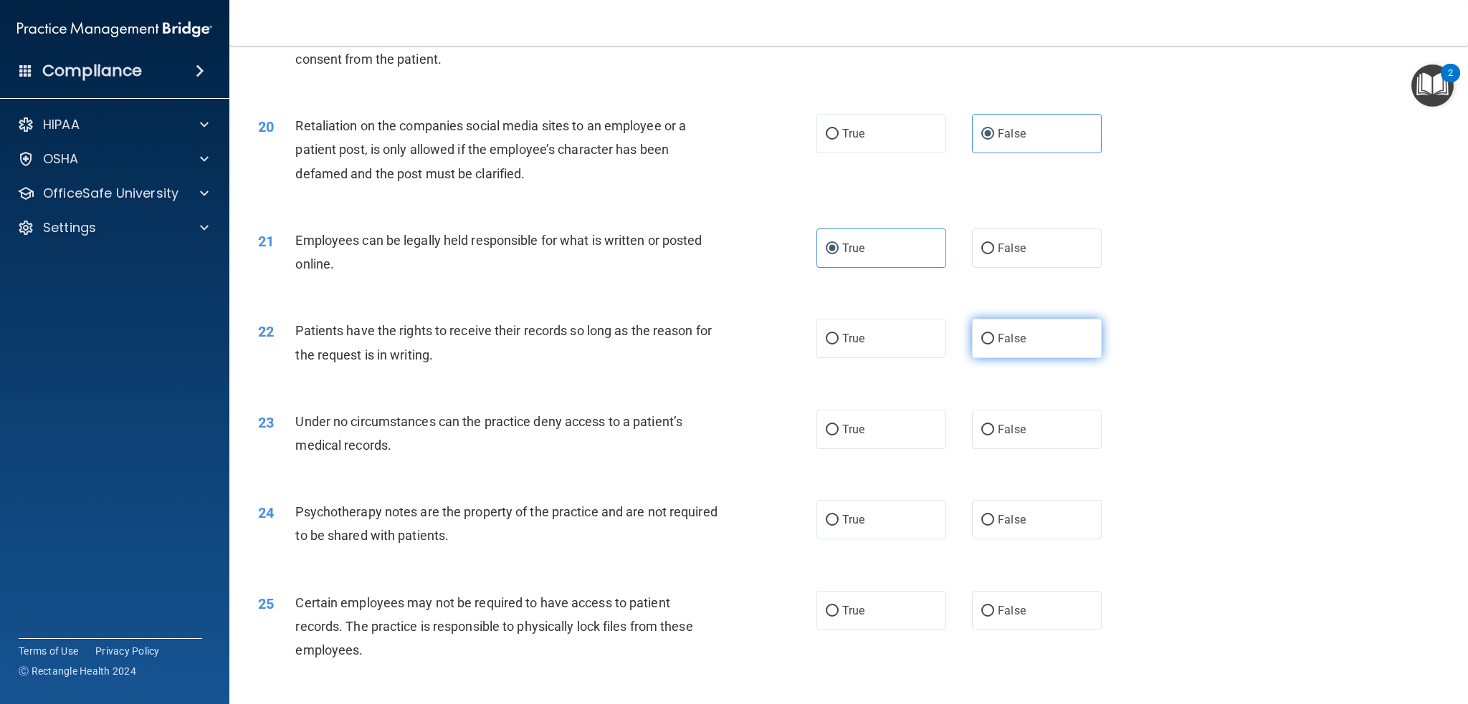
radio input "true"
click at [1008, 441] on label "False" at bounding box center [1037, 429] width 130 height 39
click at [994, 436] on input "False" at bounding box center [987, 430] width 13 height 11
radio input "true"
click at [876, 517] on label "True" at bounding box center [881, 519] width 130 height 39
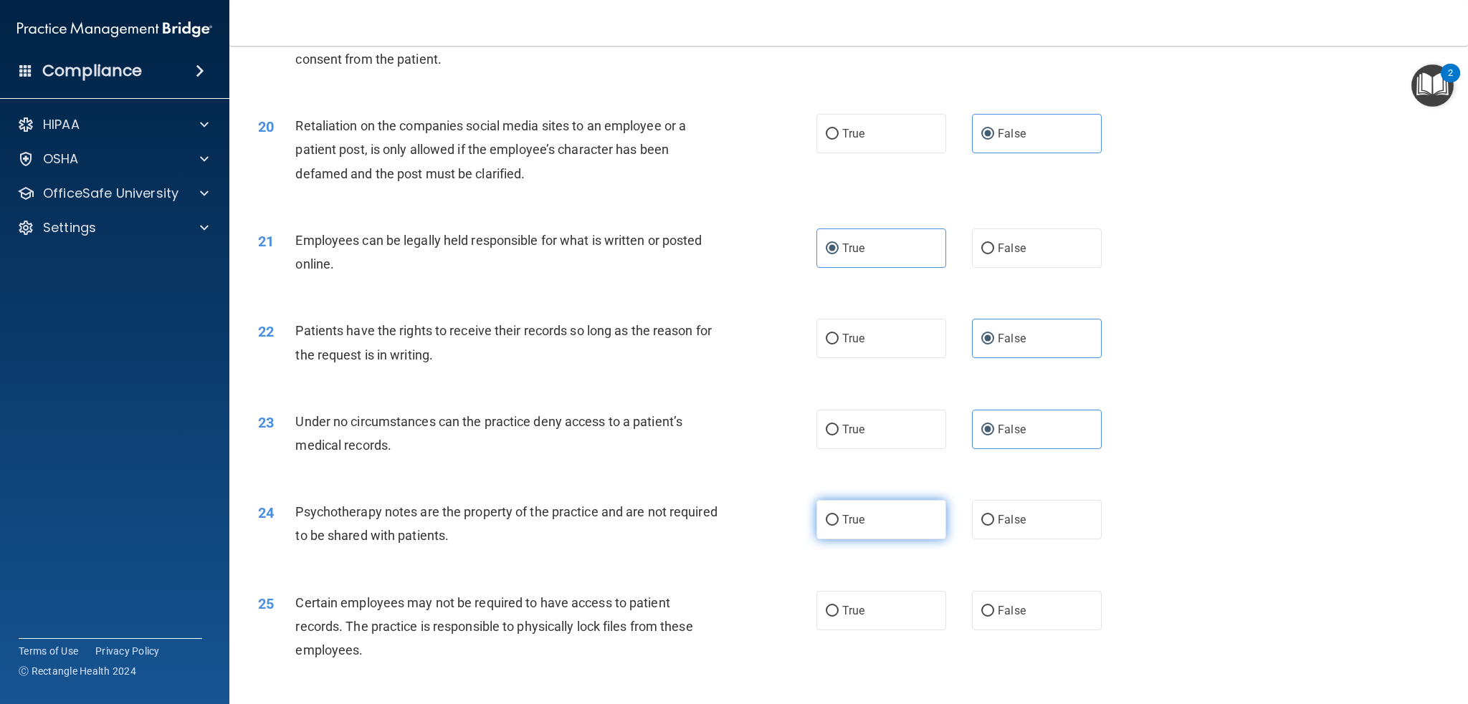
click at [839, 517] on input "True" at bounding box center [832, 520] width 13 height 11
radio input "true"
click at [869, 607] on label "True" at bounding box center [881, 610] width 130 height 39
click at [839, 607] on input "True" at bounding box center [832, 611] width 13 height 11
radio input "true"
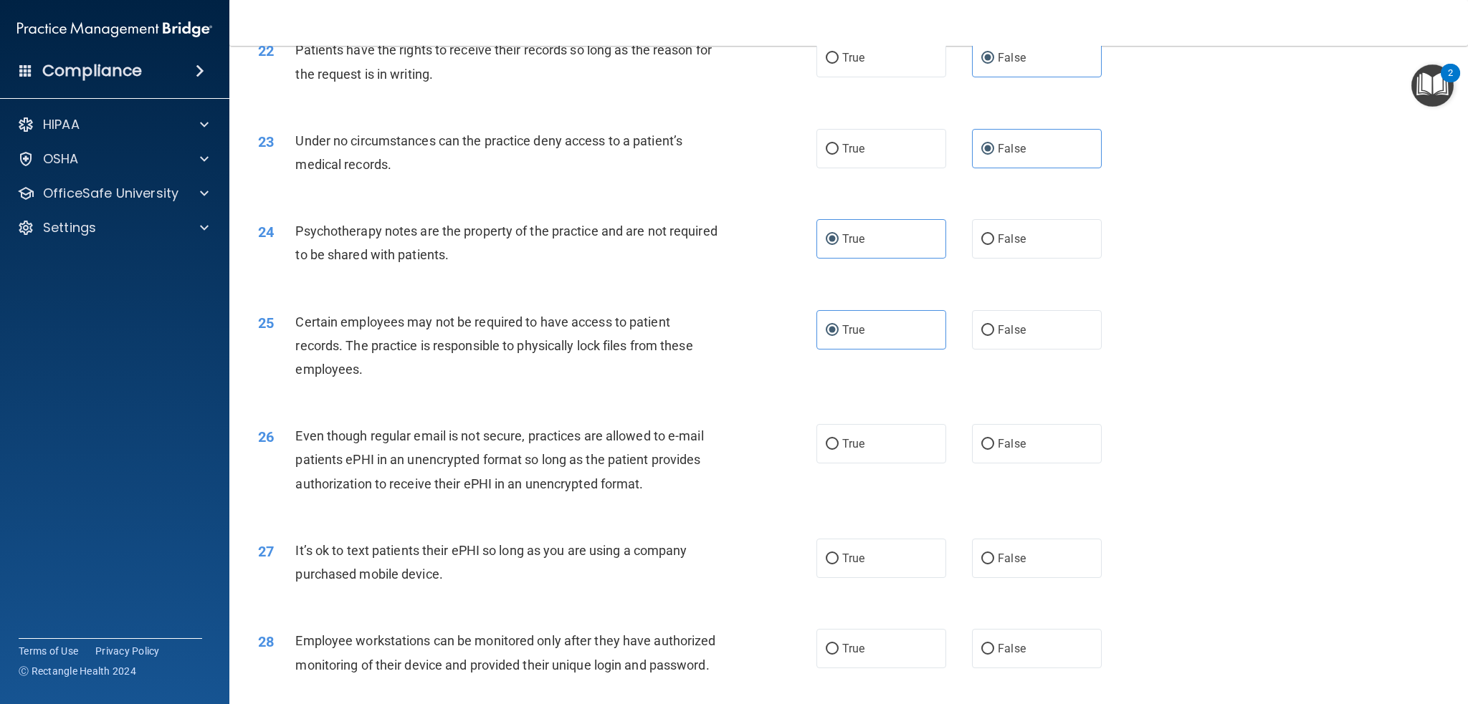
scroll to position [2389, 0]
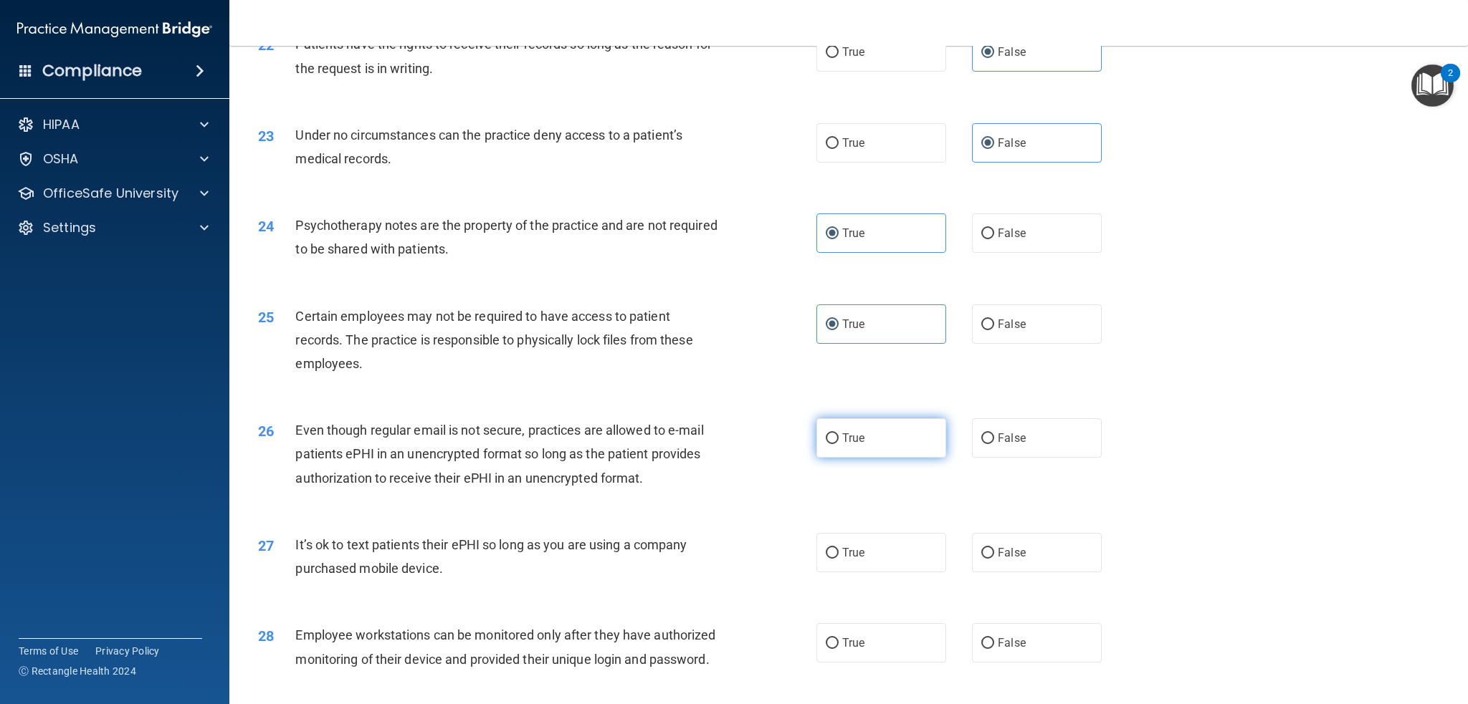
click at [846, 426] on label "True" at bounding box center [881, 438] width 130 height 39
click at [839, 434] on input "True" at bounding box center [832, 439] width 13 height 11
radio input "true"
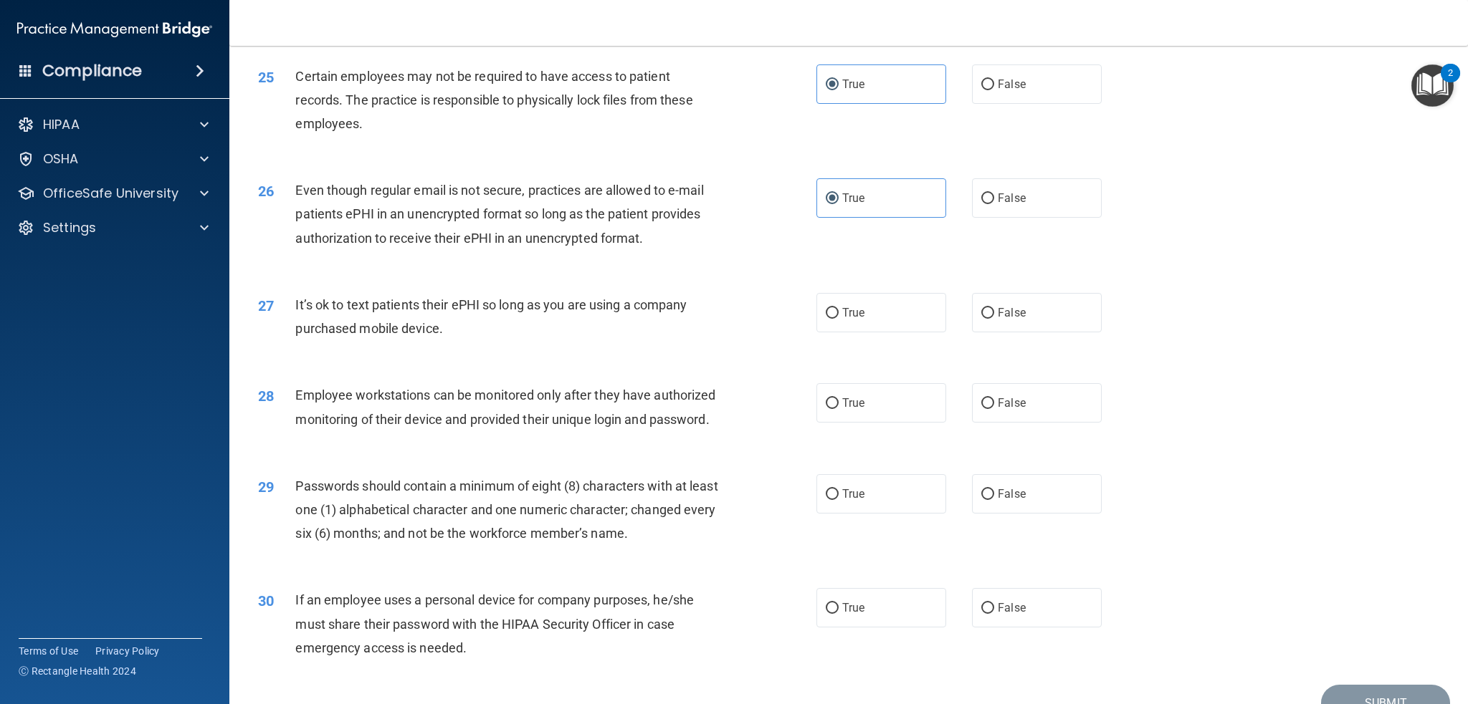
scroll to position [2675, 0]
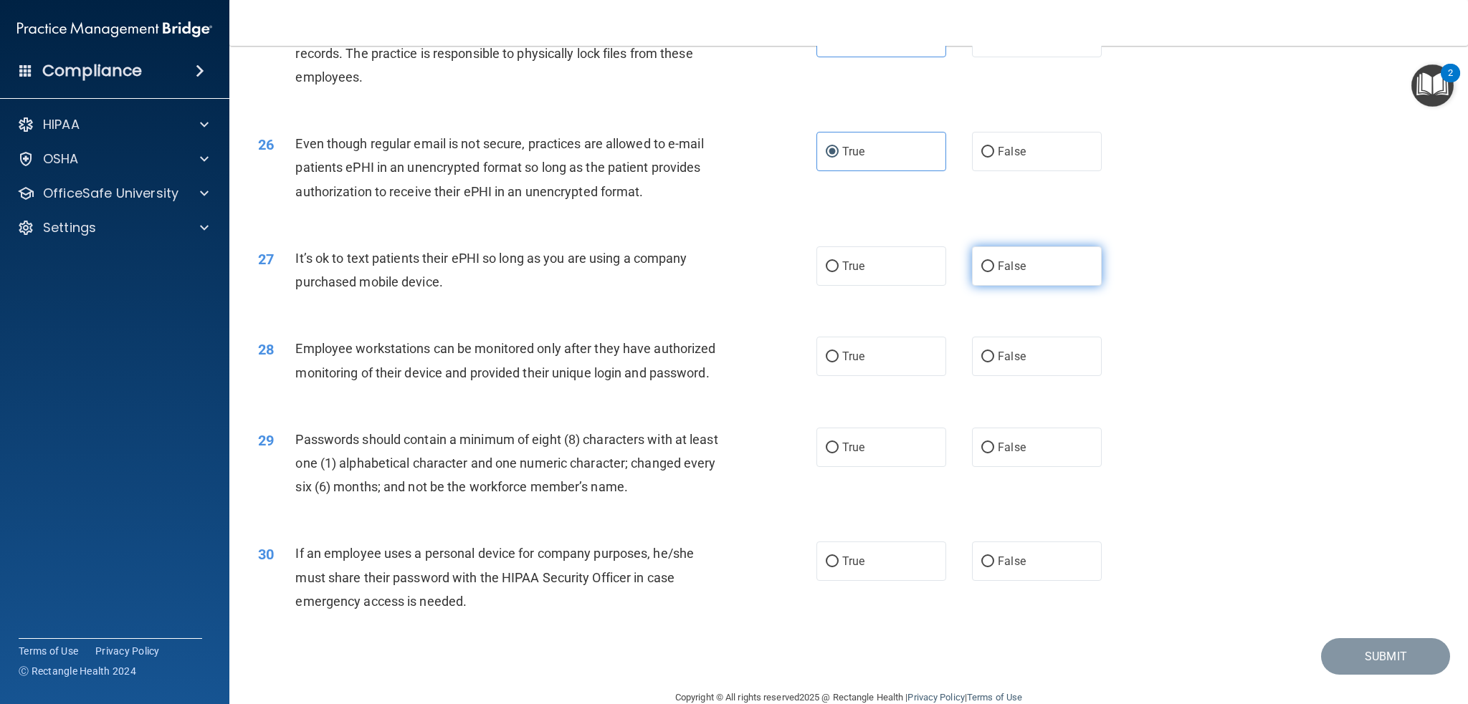
click at [990, 277] on label "False" at bounding box center [1037, 266] width 130 height 39
click at [990, 272] on input "False" at bounding box center [987, 267] width 13 height 11
radio input "true"
click at [1001, 365] on label "False" at bounding box center [1037, 356] width 130 height 39
click at [994, 363] on input "False" at bounding box center [987, 357] width 13 height 11
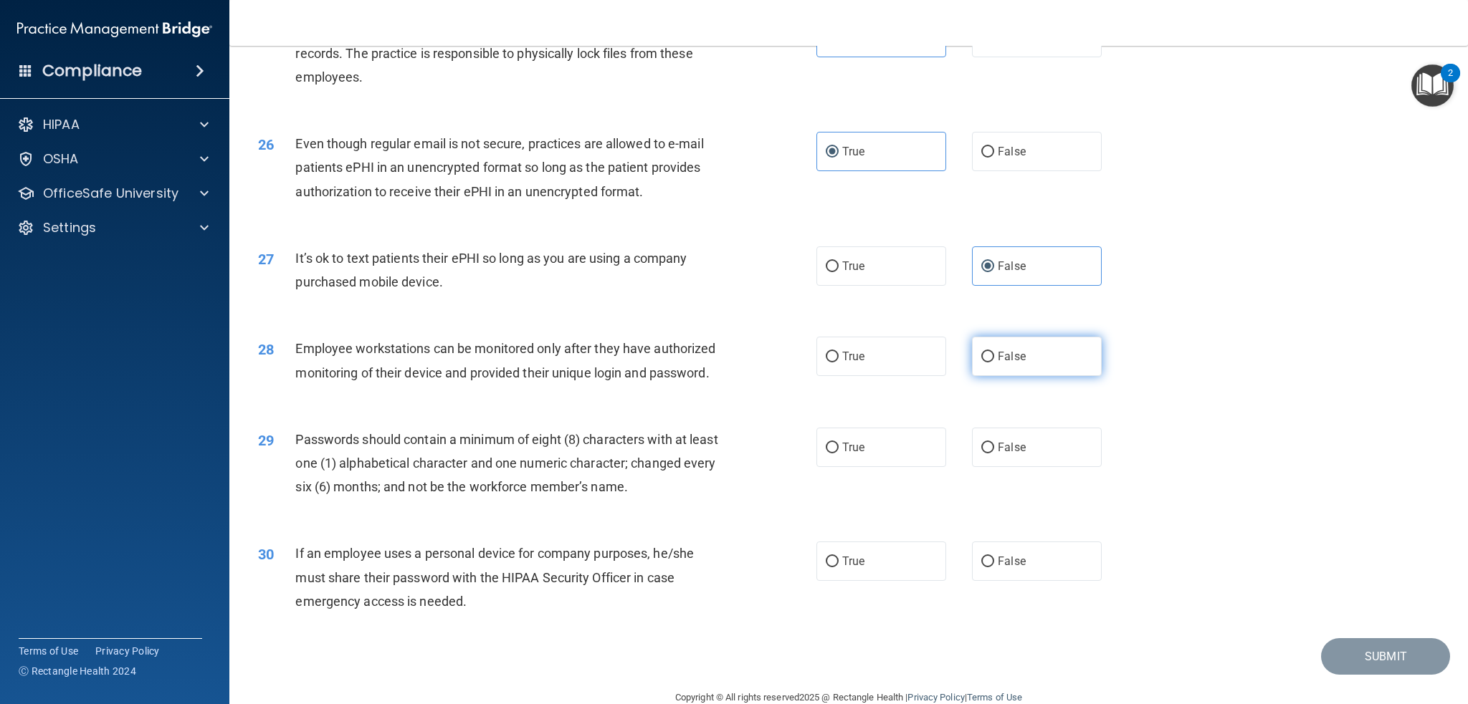
radio input "true"
click at [844, 457] on label "True" at bounding box center [881, 447] width 130 height 39
click at [839, 454] on input "True" at bounding box center [832, 448] width 13 height 11
radio input "true"
drag, startPoint x: 1013, startPoint y: 616, endPoint x: 1033, endPoint y: 568, distance: 52.7
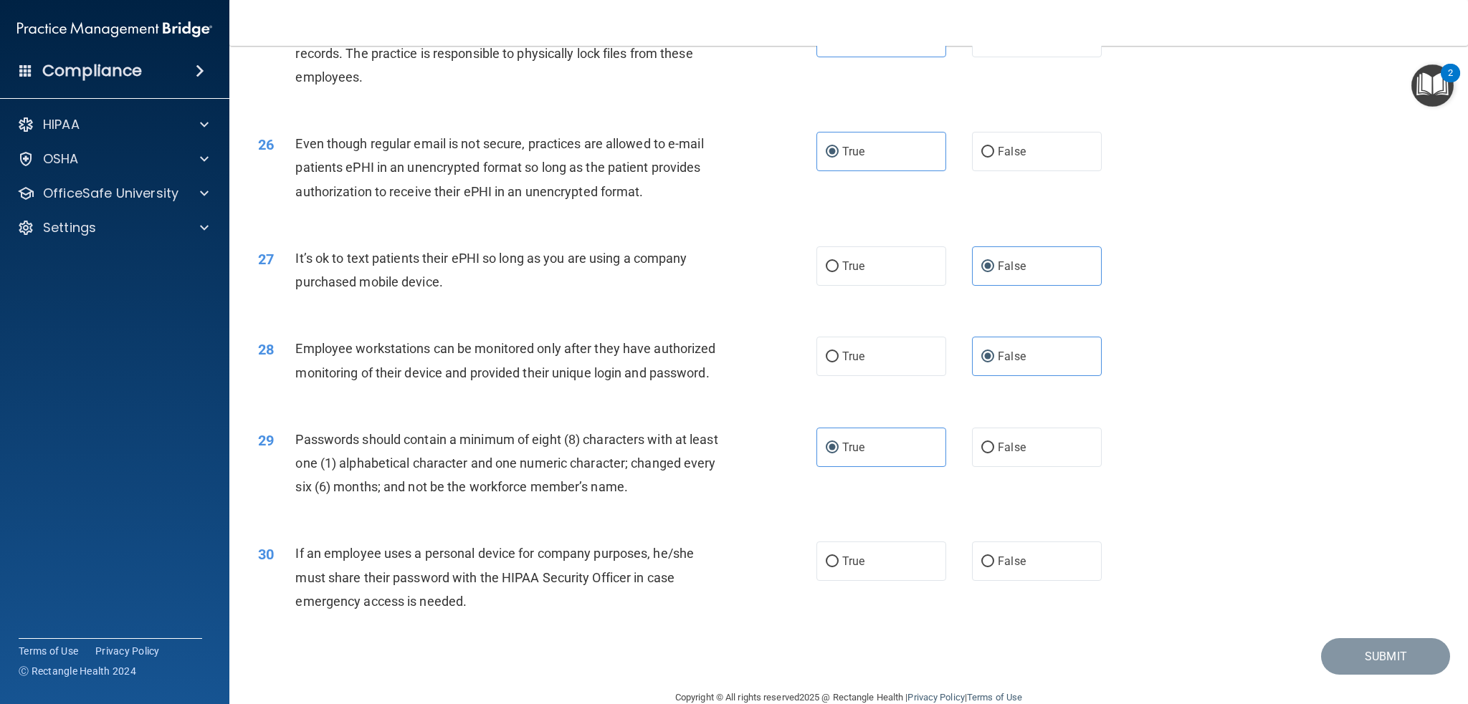
click at [1011, 581] on label "False" at bounding box center [1037, 561] width 130 height 39
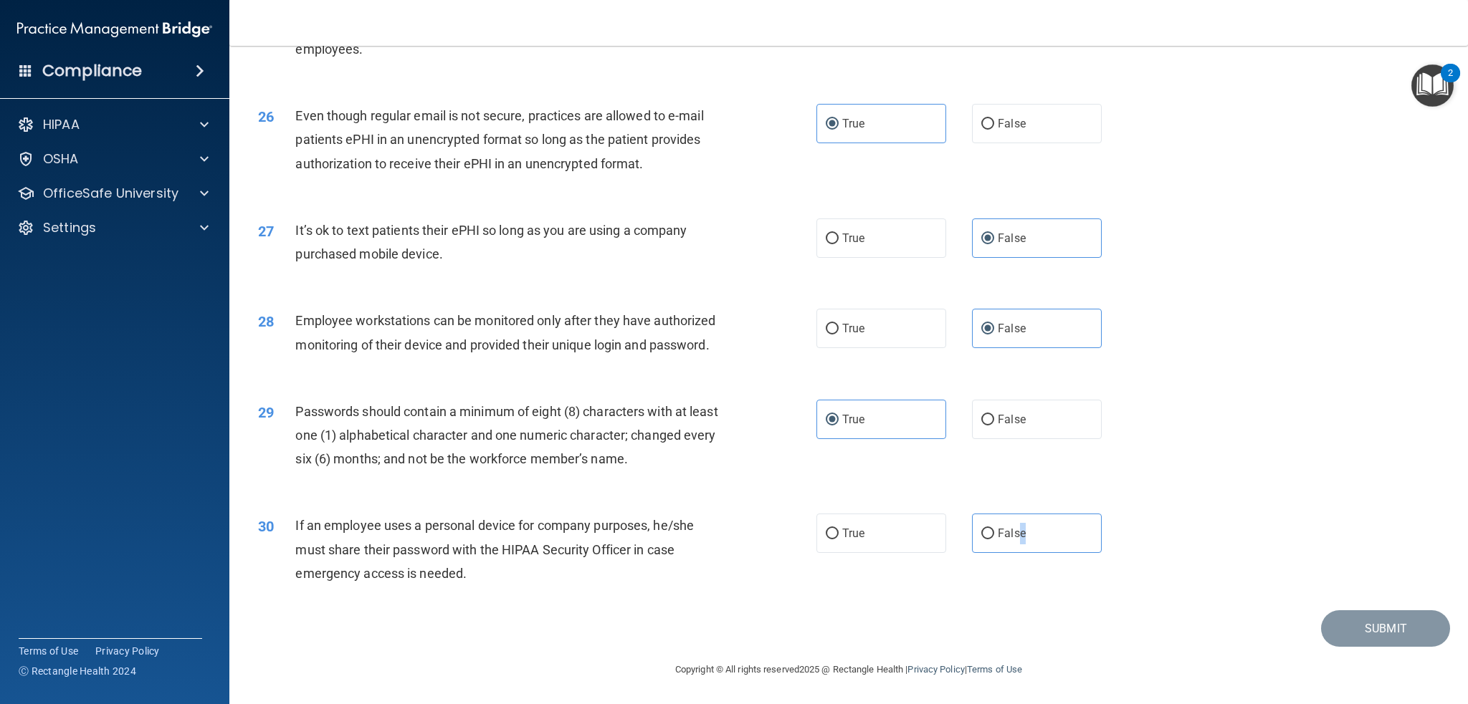
scroll to position [2750, 0]
click at [981, 529] on input "False" at bounding box center [987, 534] width 13 height 11
radio input "true"
click at [1321, 634] on button "Submit" at bounding box center [1385, 629] width 129 height 37
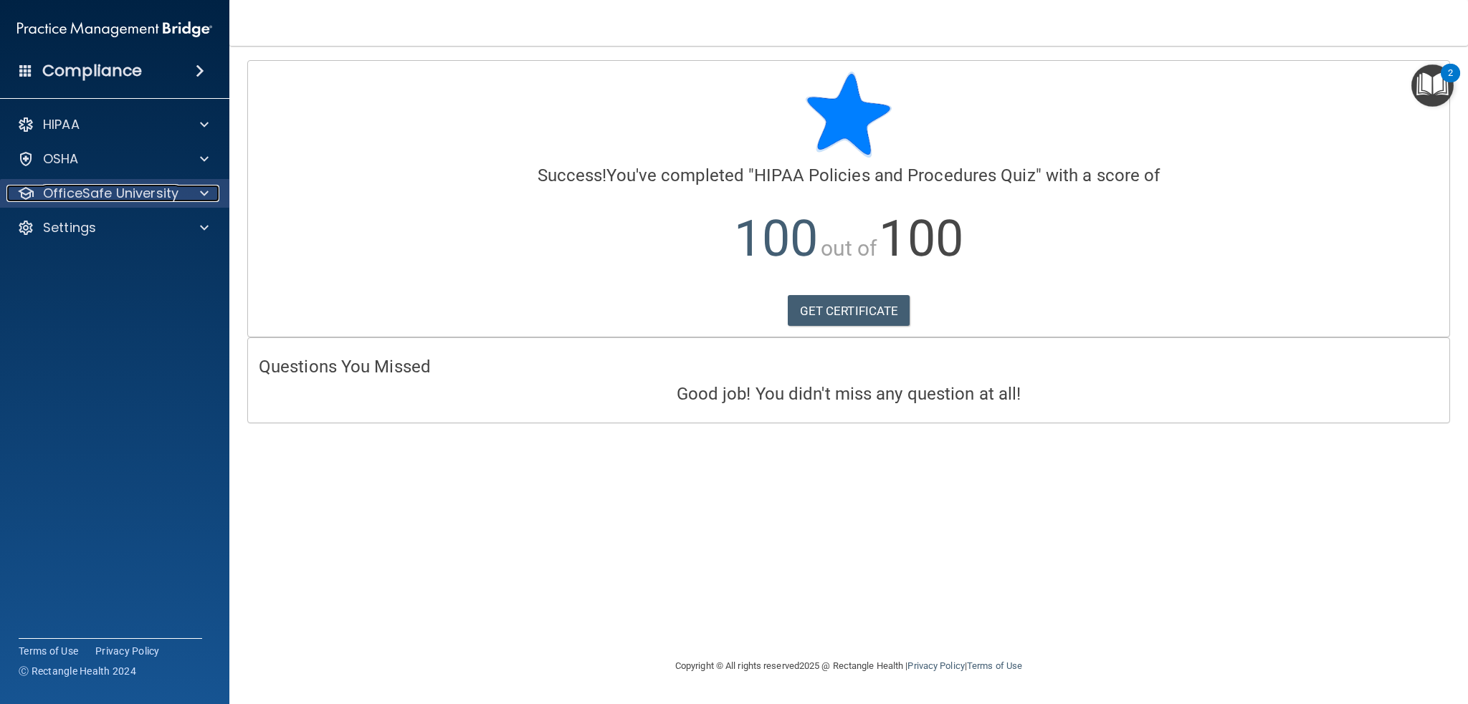
click at [111, 195] on p "OfficeSafe University" at bounding box center [110, 193] width 135 height 17
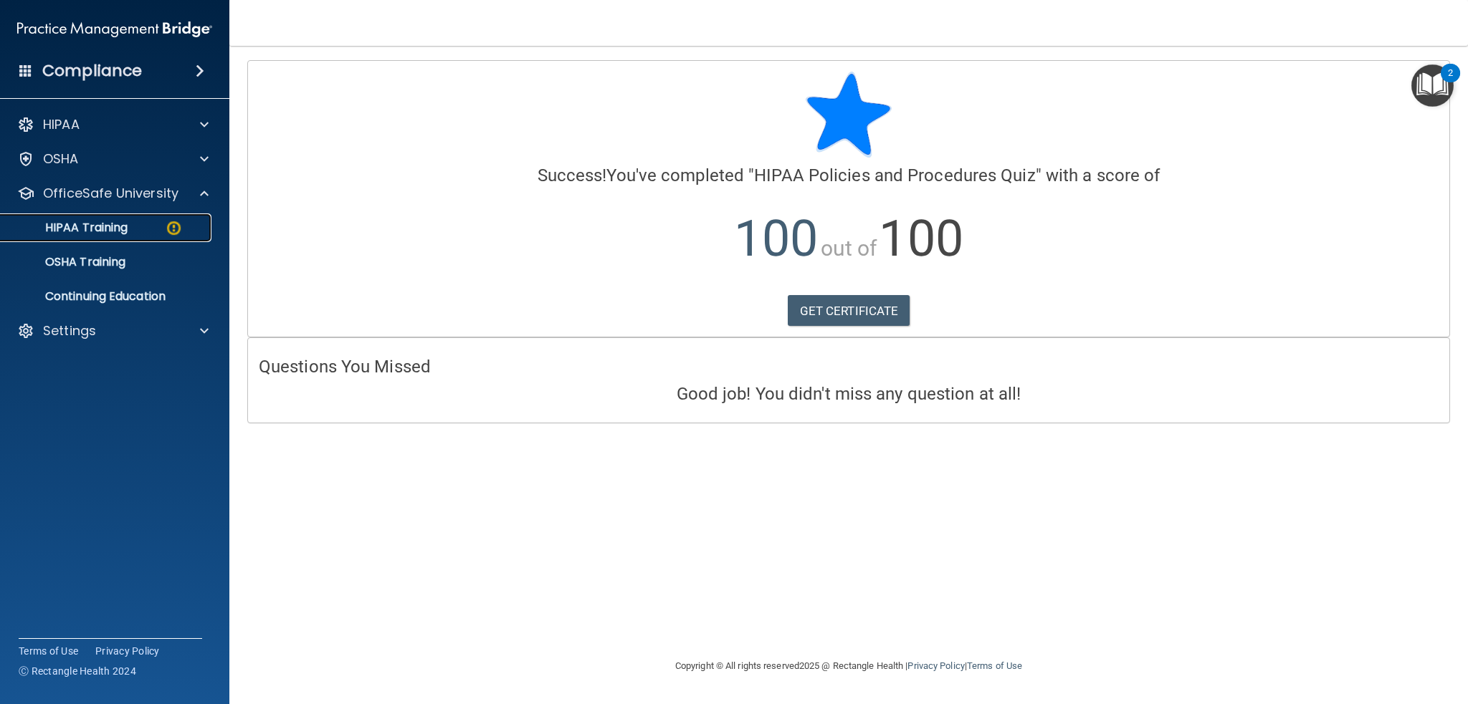
click at [115, 234] on p "HIPAA Training" at bounding box center [68, 228] width 118 height 14
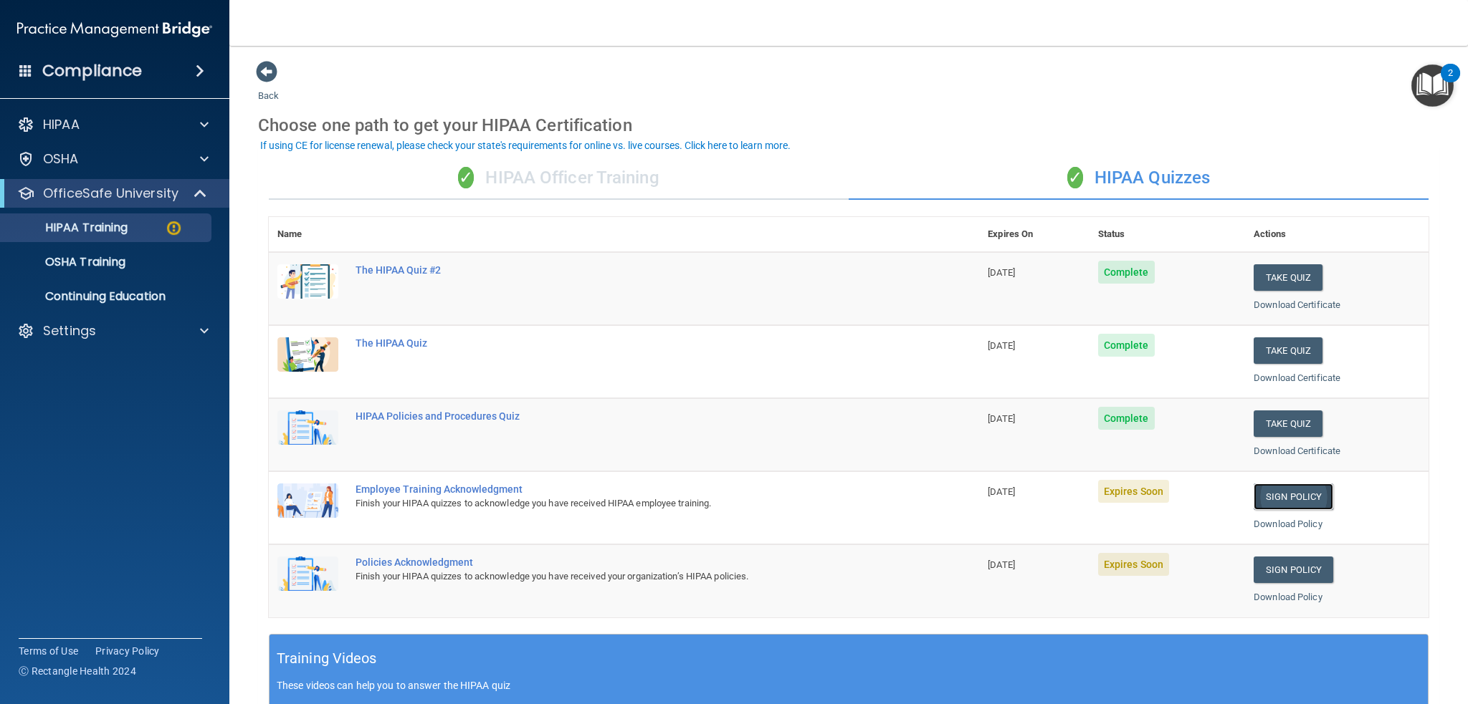
click at [1286, 484] on link "Sign Policy" at bounding box center [1293, 497] width 80 height 27
click at [1299, 574] on link "Sign Policy" at bounding box center [1293, 570] width 80 height 27
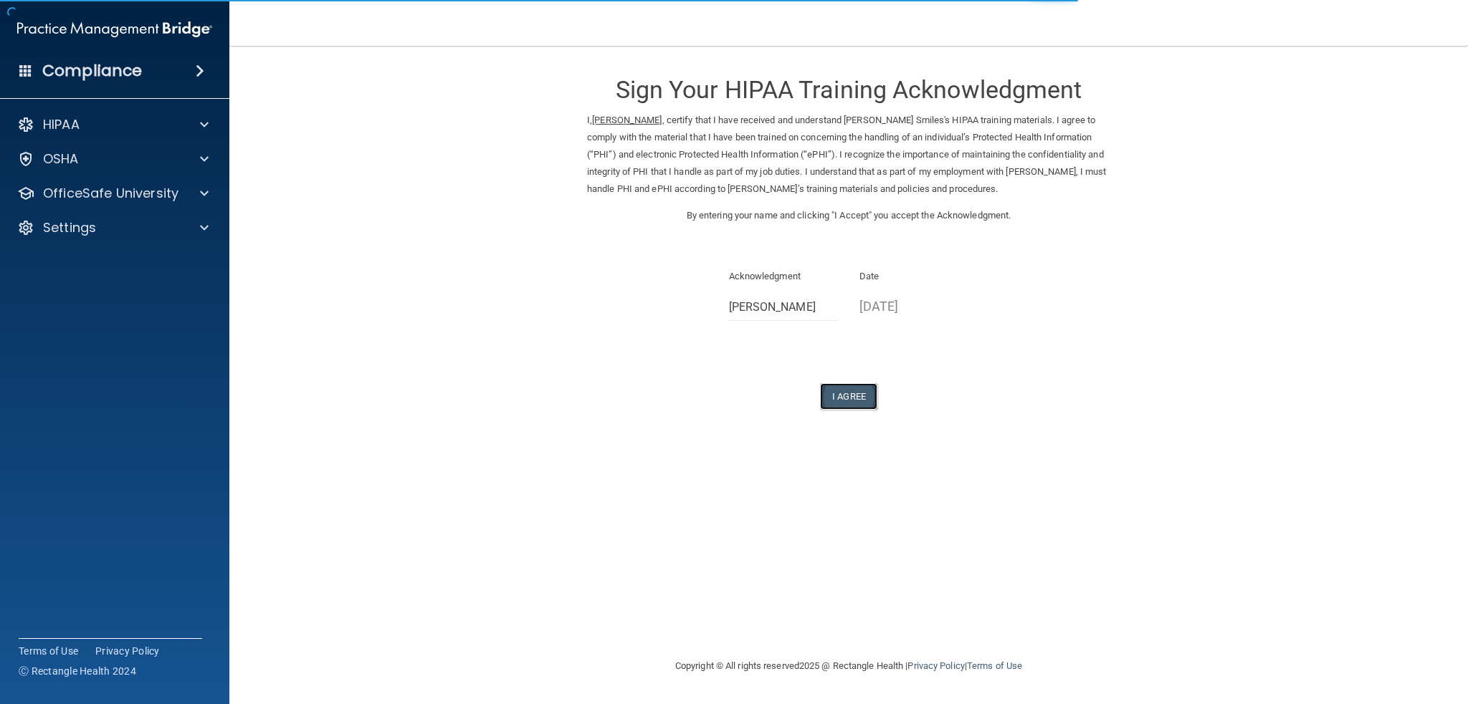
click at [846, 402] on button "I Agree" at bounding box center [848, 396] width 57 height 27
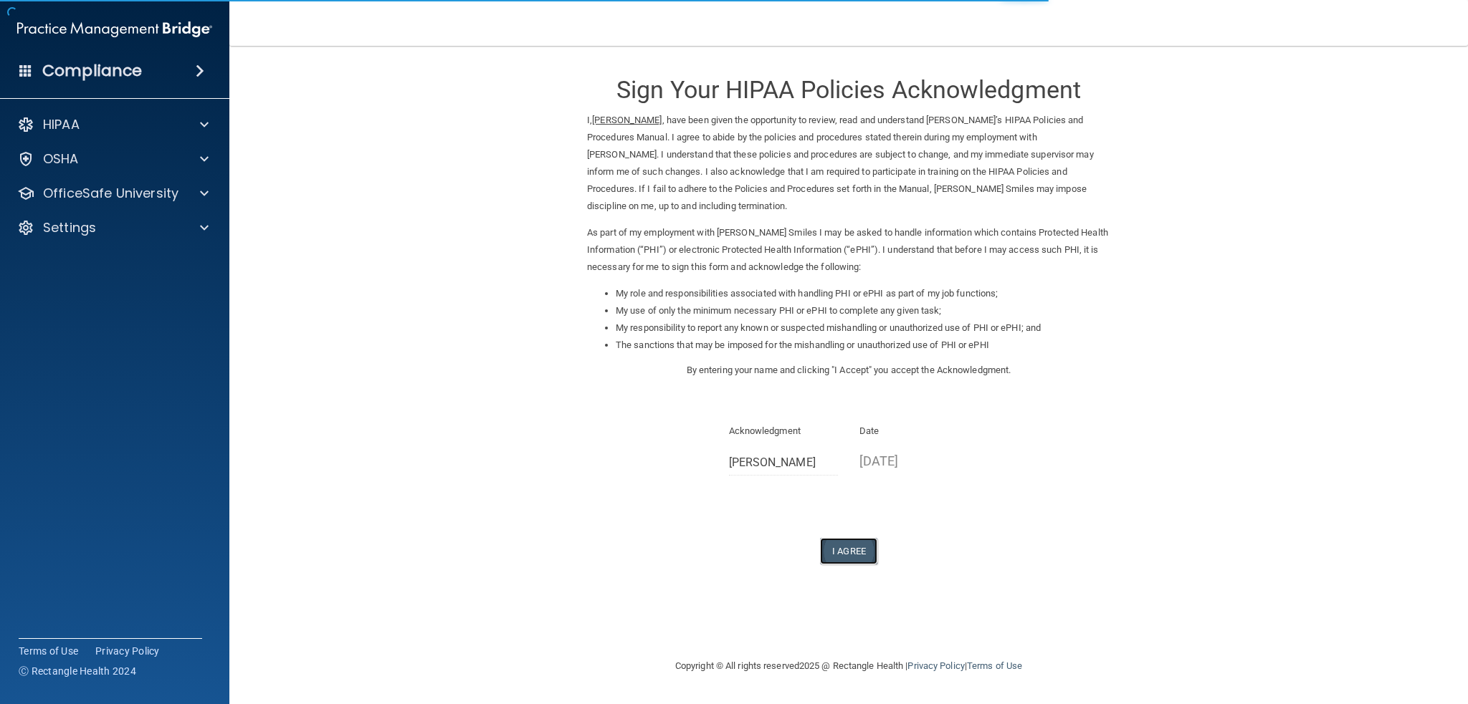
click at [857, 562] on button "I Agree" at bounding box center [848, 551] width 57 height 27
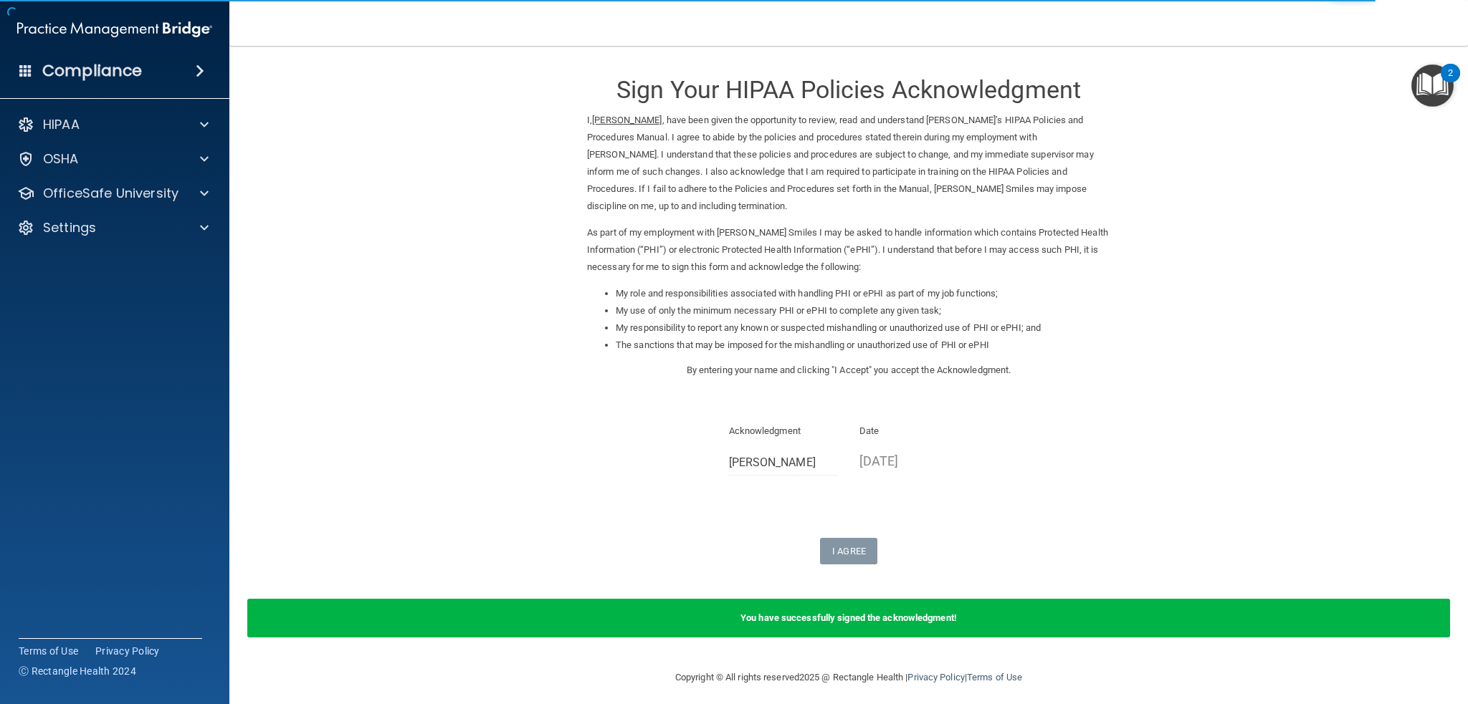
click at [115, 178] on div "HIPAA Documents and Policies Report an Incident Business Associates Emergency P…" at bounding box center [115, 179] width 230 height 149
click at [115, 186] on p "OfficeSafe University" at bounding box center [110, 193] width 135 height 17
click at [119, 240] on link "HIPAA Training" at bounding box center [99, 228] width 226 height 29
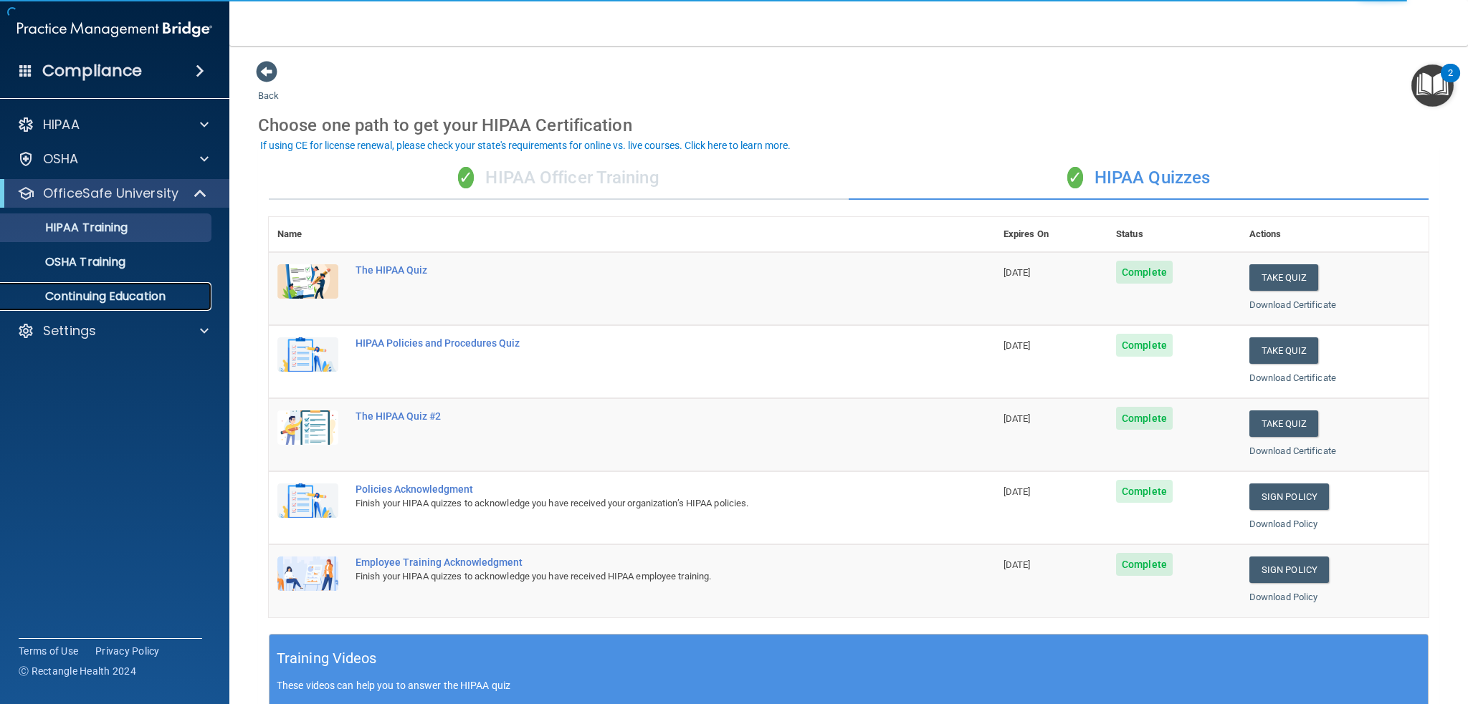
click at [132, 300] on p "Continuing Education" at bounding box center [107, 297] width 196 height 14
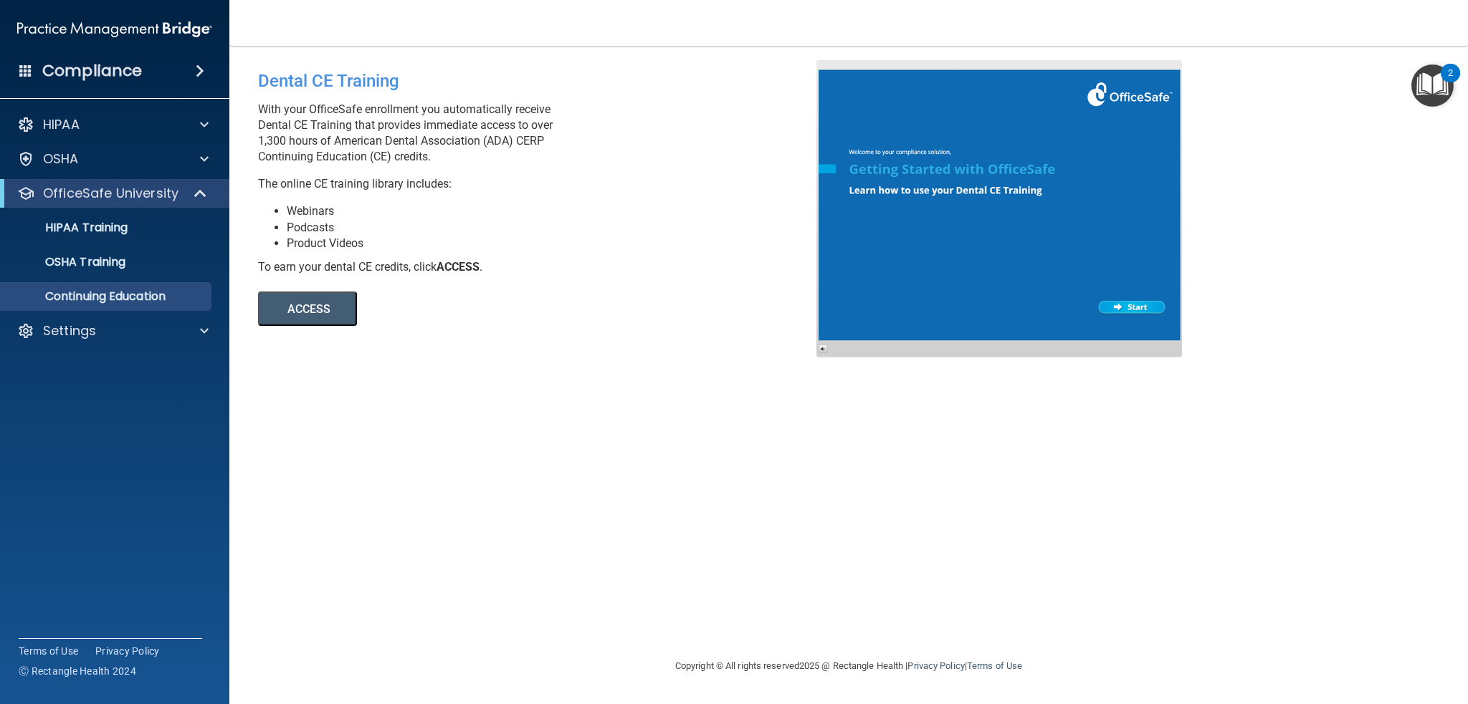
click at [326, 302] on button "ACCESS" at bounding box center [307, 309] width 99 height 34
click at [968, 211] on div at bounding box center [999, 208] width 366 height 297
click at [131, 214] on link "HIPAA Training" at bounding box center [99, 228] width 226 height 29
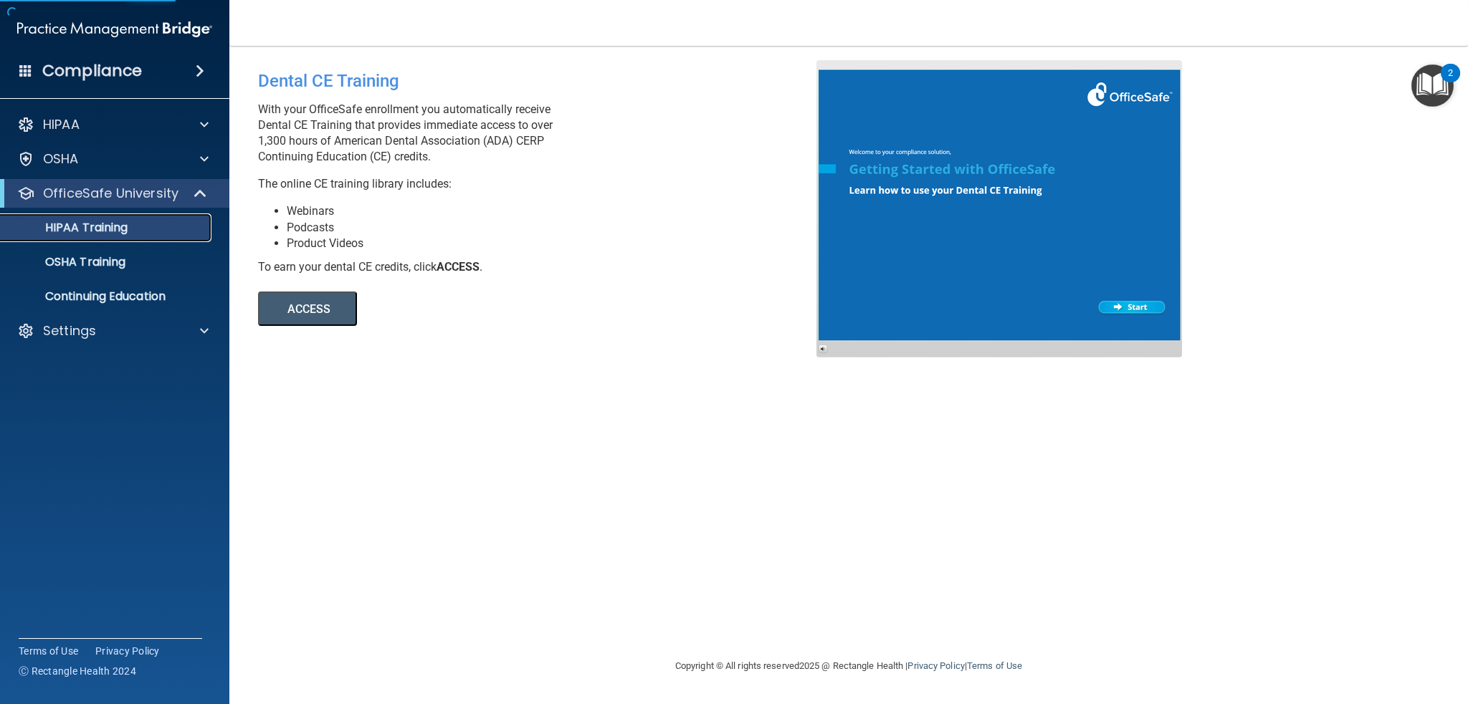
click at [126, 229] on p "HIPAA Training" at bounding box center [68, 228] width 118 height 14
